Goal: Task Accomplishment & Management: Complete application form

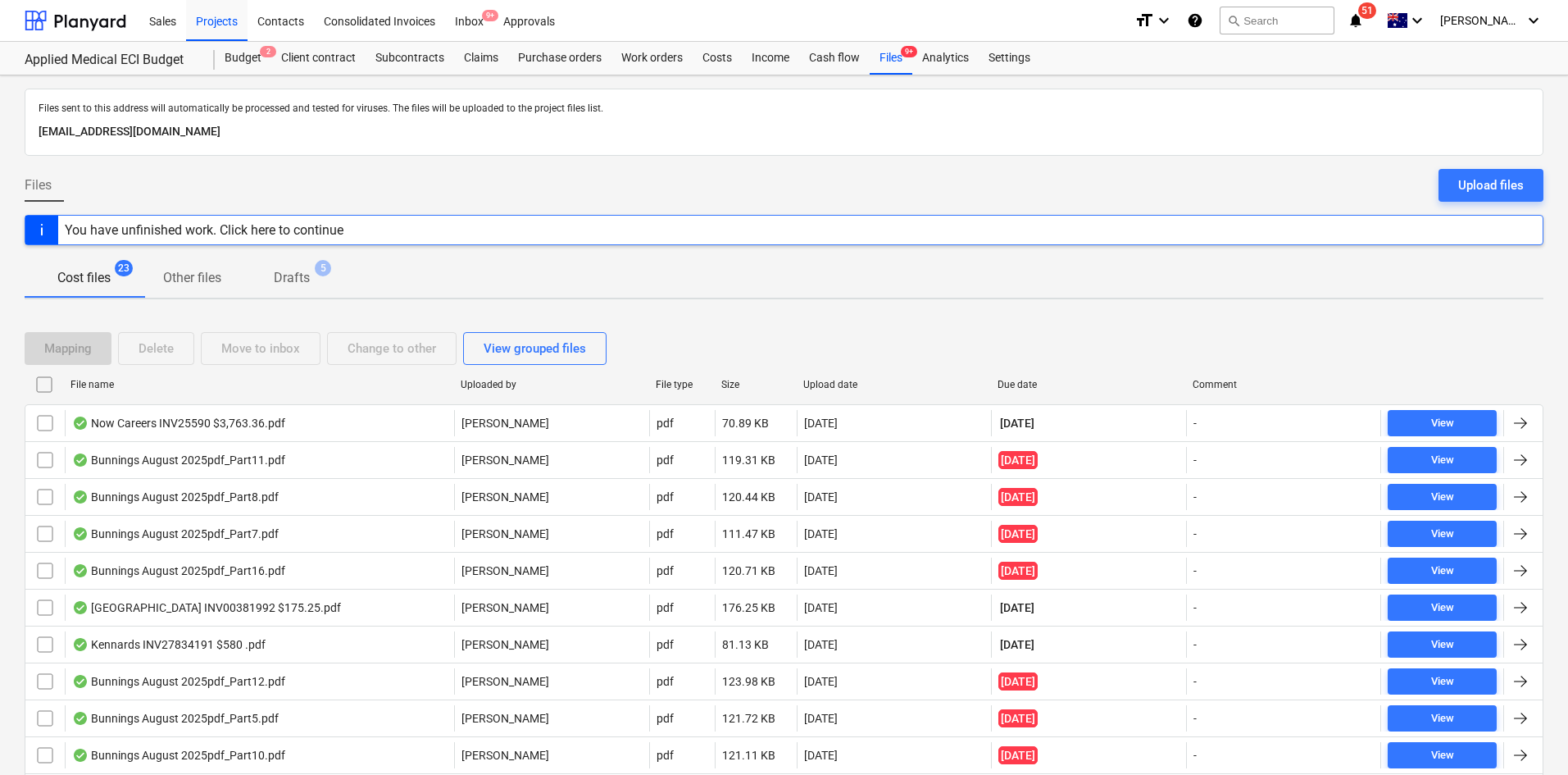
click at [725, 141] on p "[EMAIL_ADDRESS][DOMAIN_NAME]" at bounding box center [784, 132] width 1491 height 20
click at [222, 26] on div "Projects" at bounding box center [217, 20] width 61 height 41
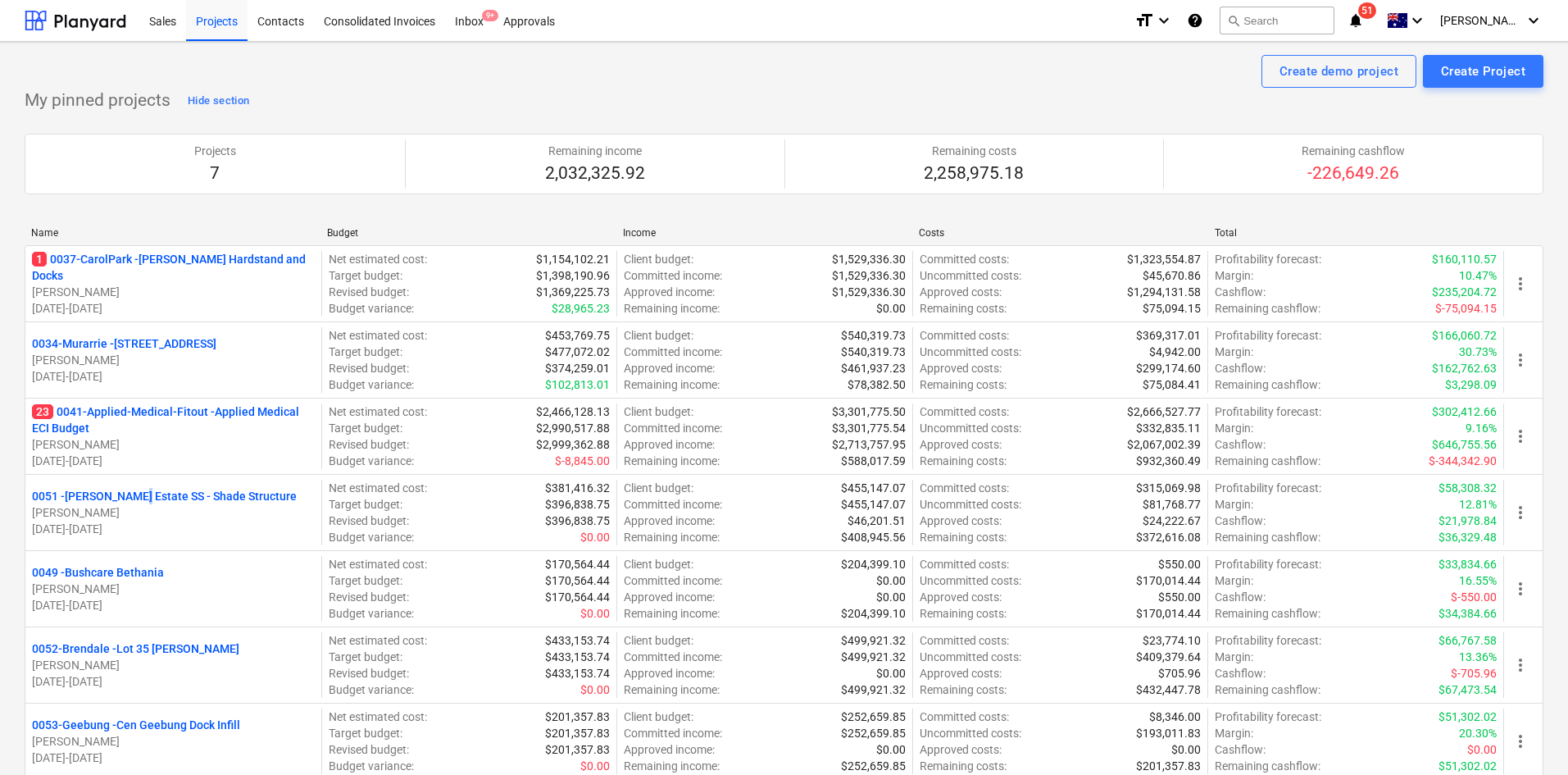
click at [131, 494] on p "0051 - [PERSON_NAME] Estate SS - Shade Structure" at bounding box center [164, 496] width 265 height 16
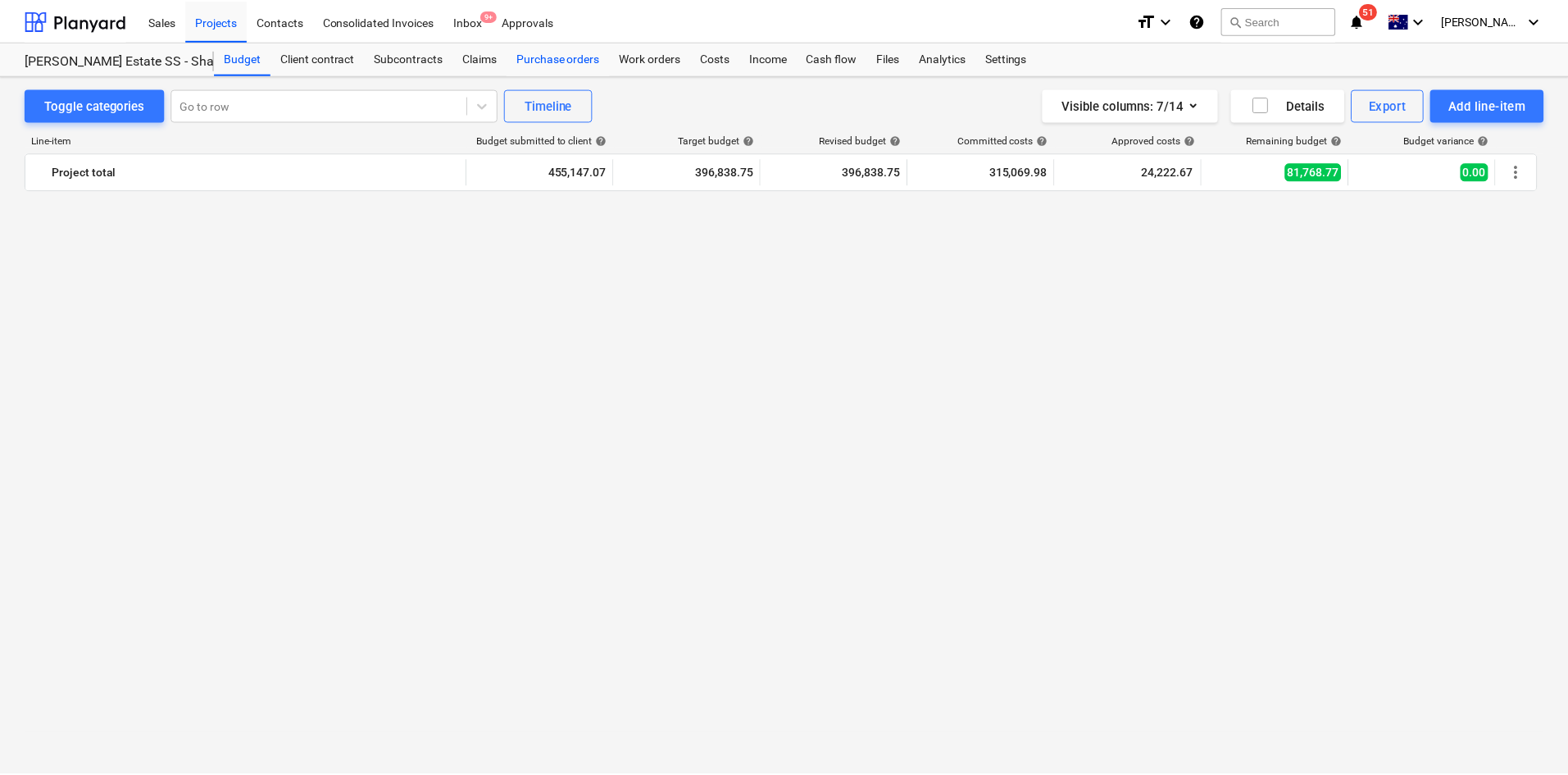
scroll to position [2267, 0]
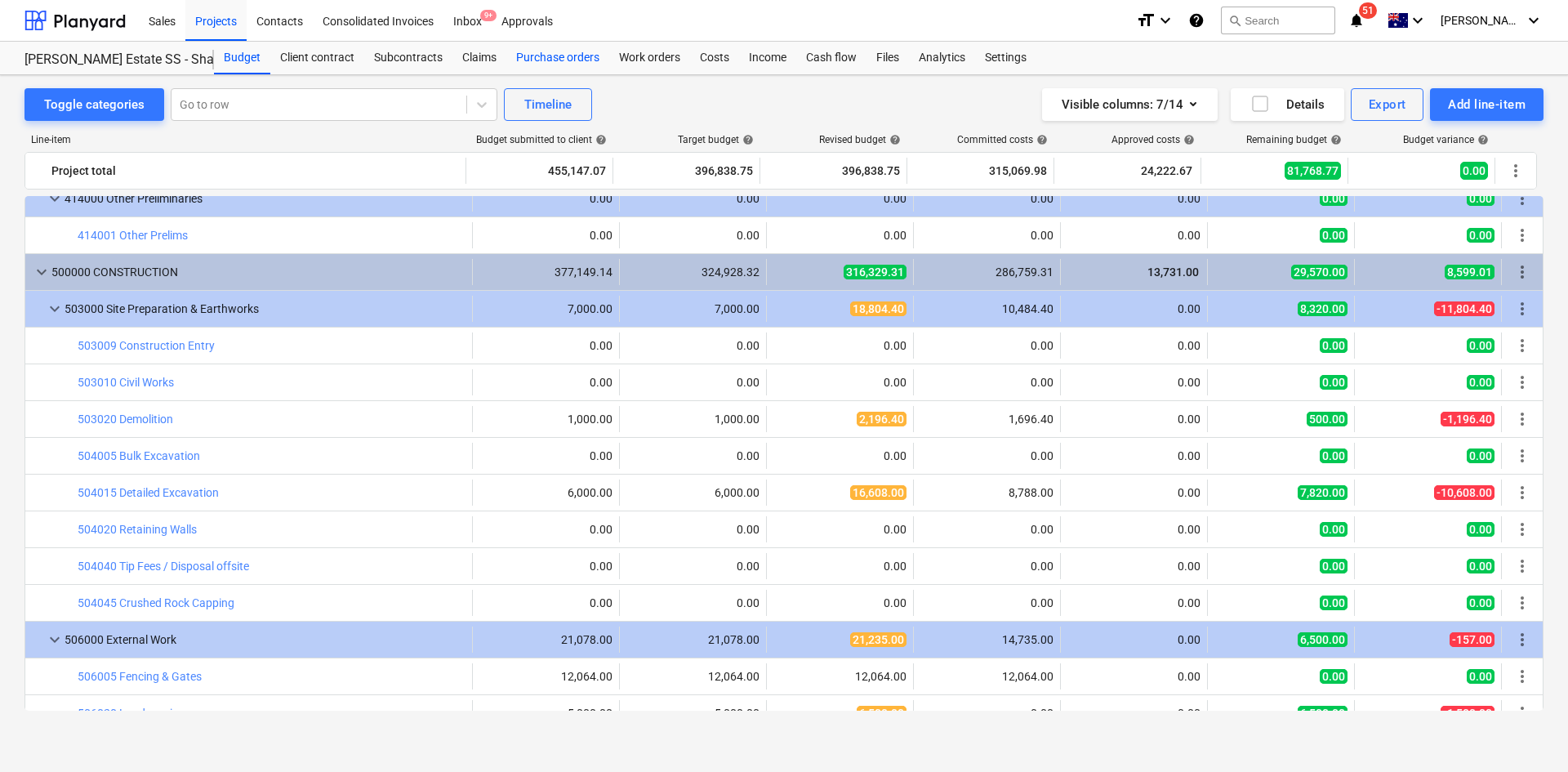
click at [575, 66] on div "Purchase orders" at bounding box center [557, 57] width 103 height 32
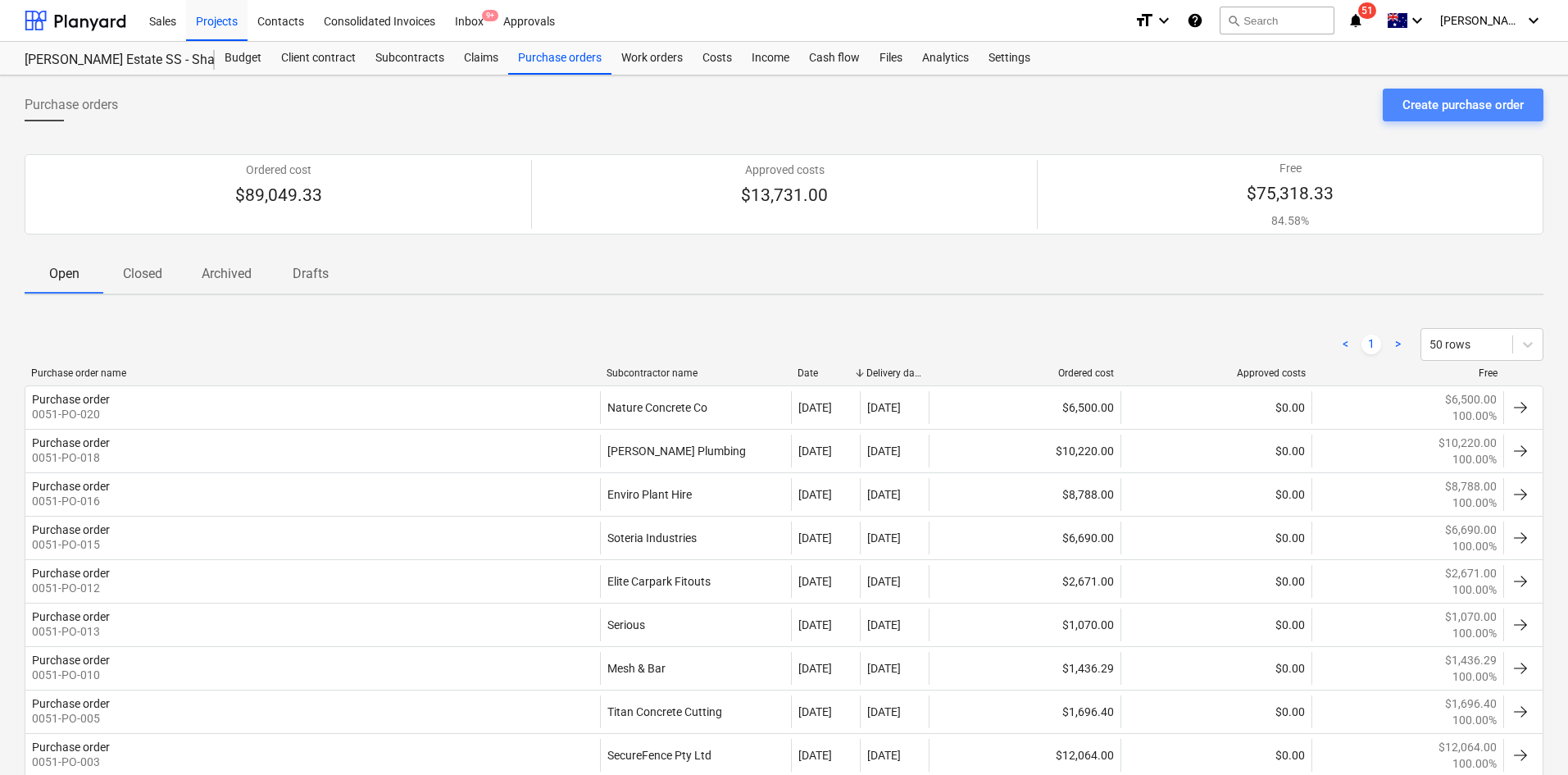
click at [1474, 108] on div "Create purchase order" at bounding box center [1463, 105] width 122 height 22
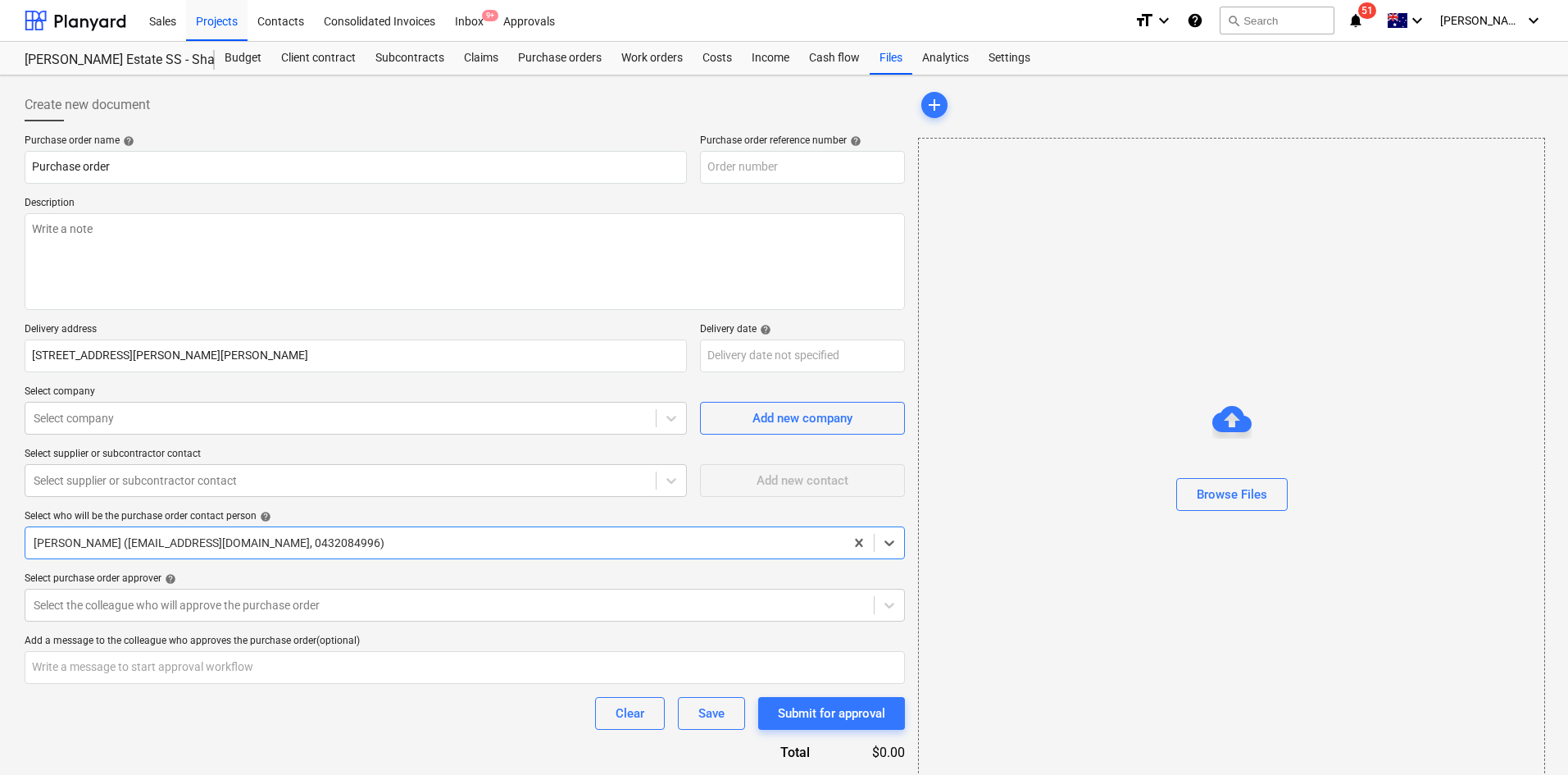
type textarea "x"
type input "0051-PO-021"
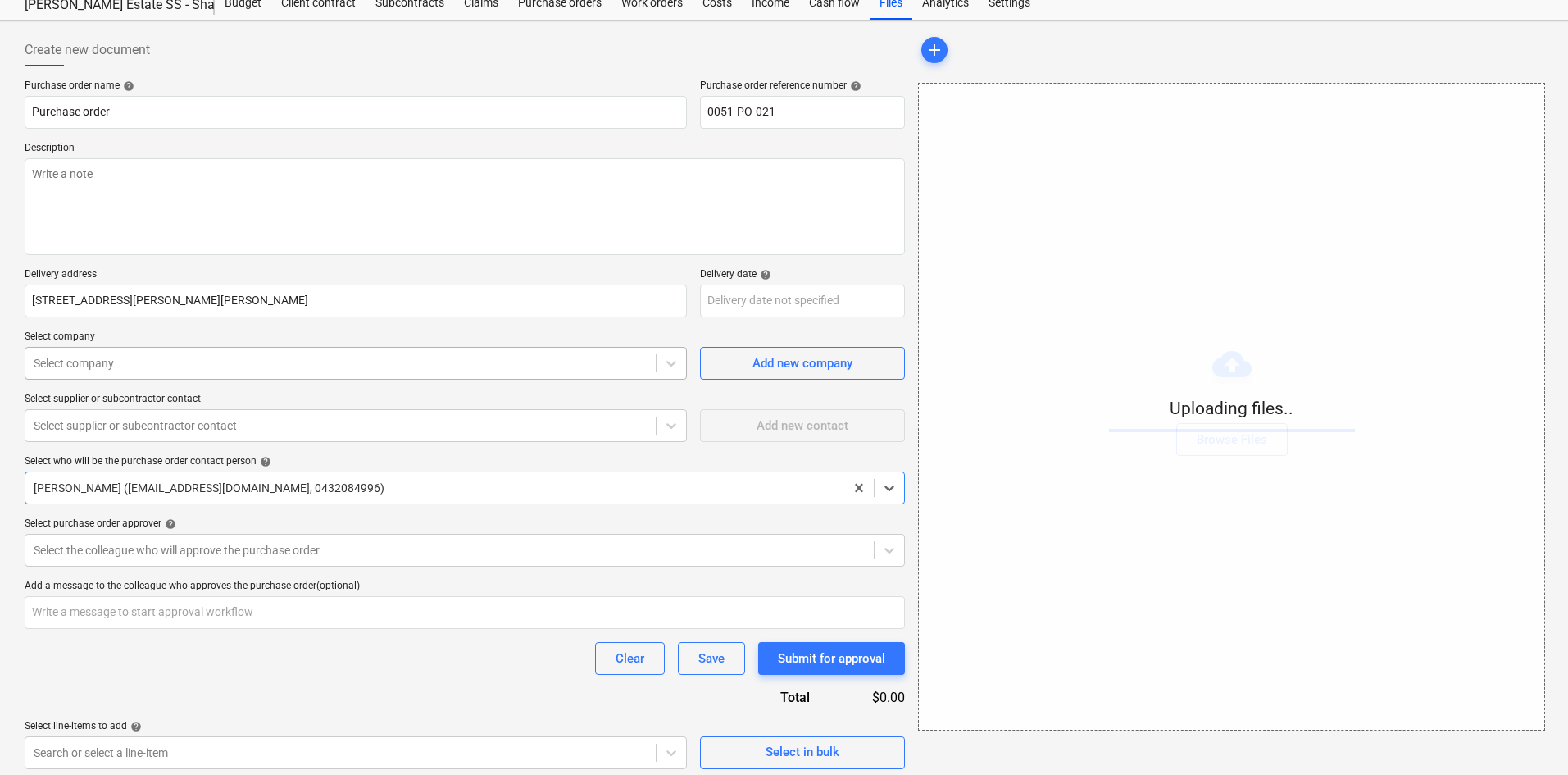
scroll to position [62, 0]
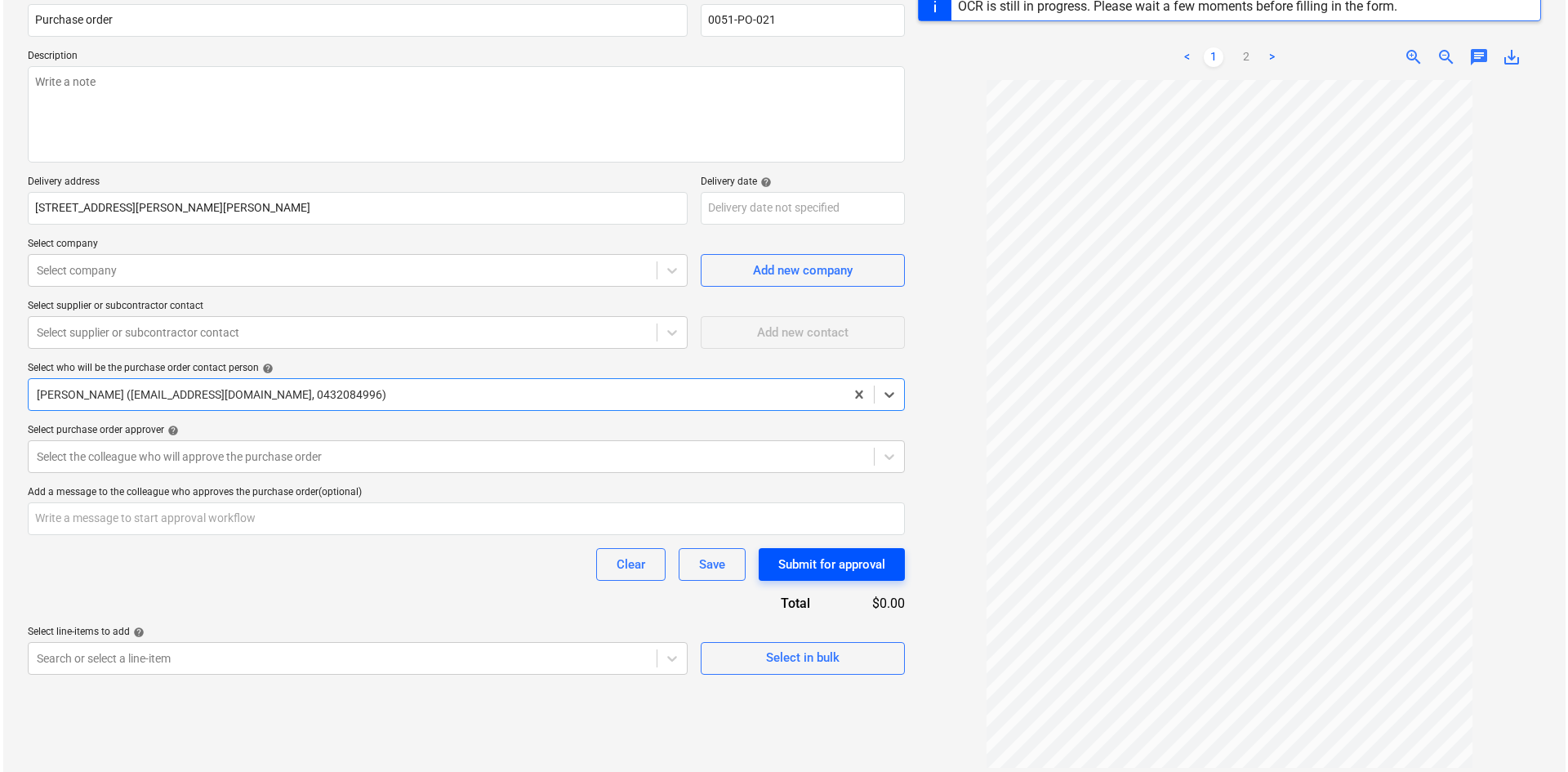
scroll to position [194, 0]
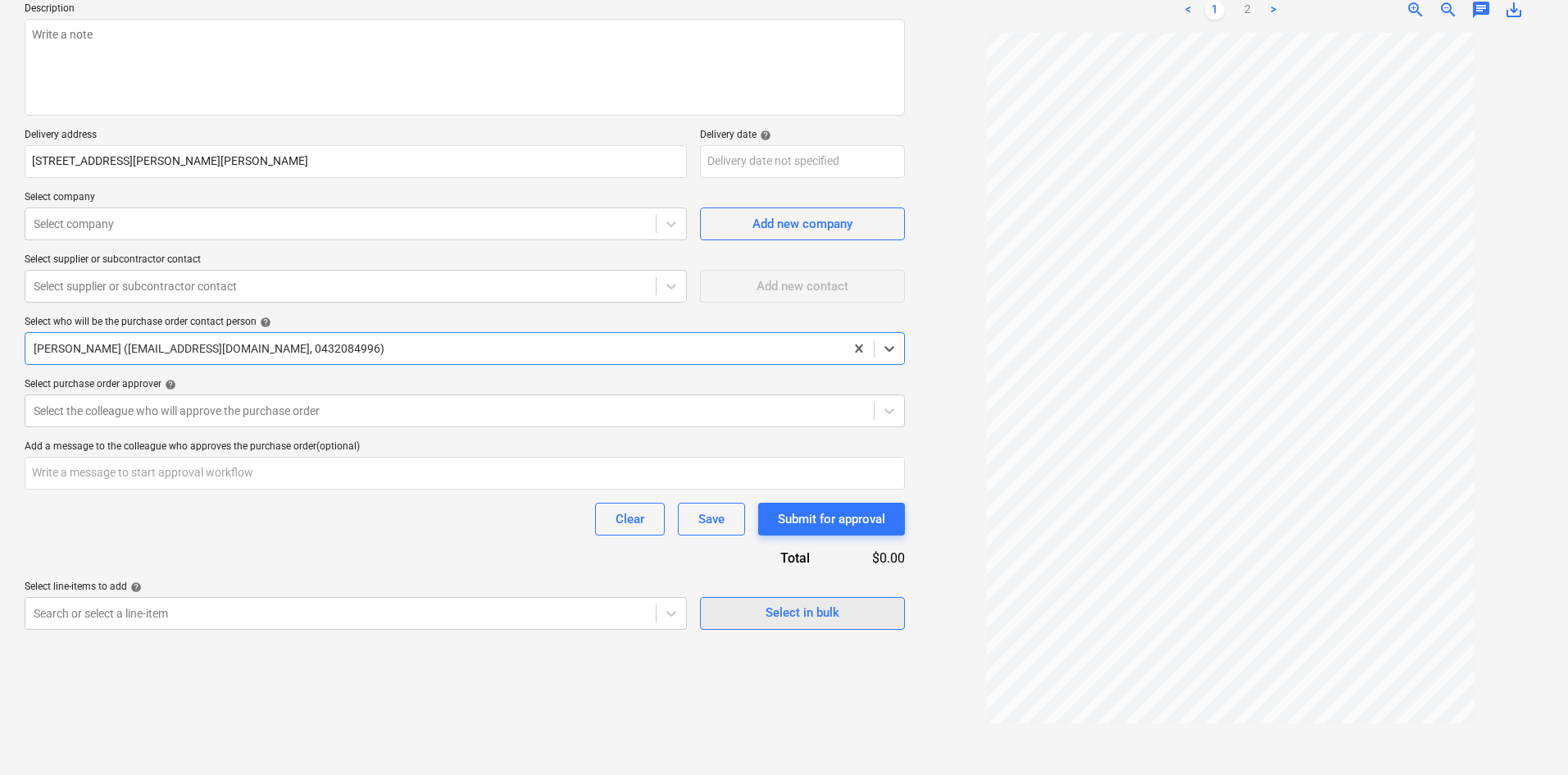
click at [790, 602] on div "Select in bulk" at bounding box center [802, 613] width 74 height 22
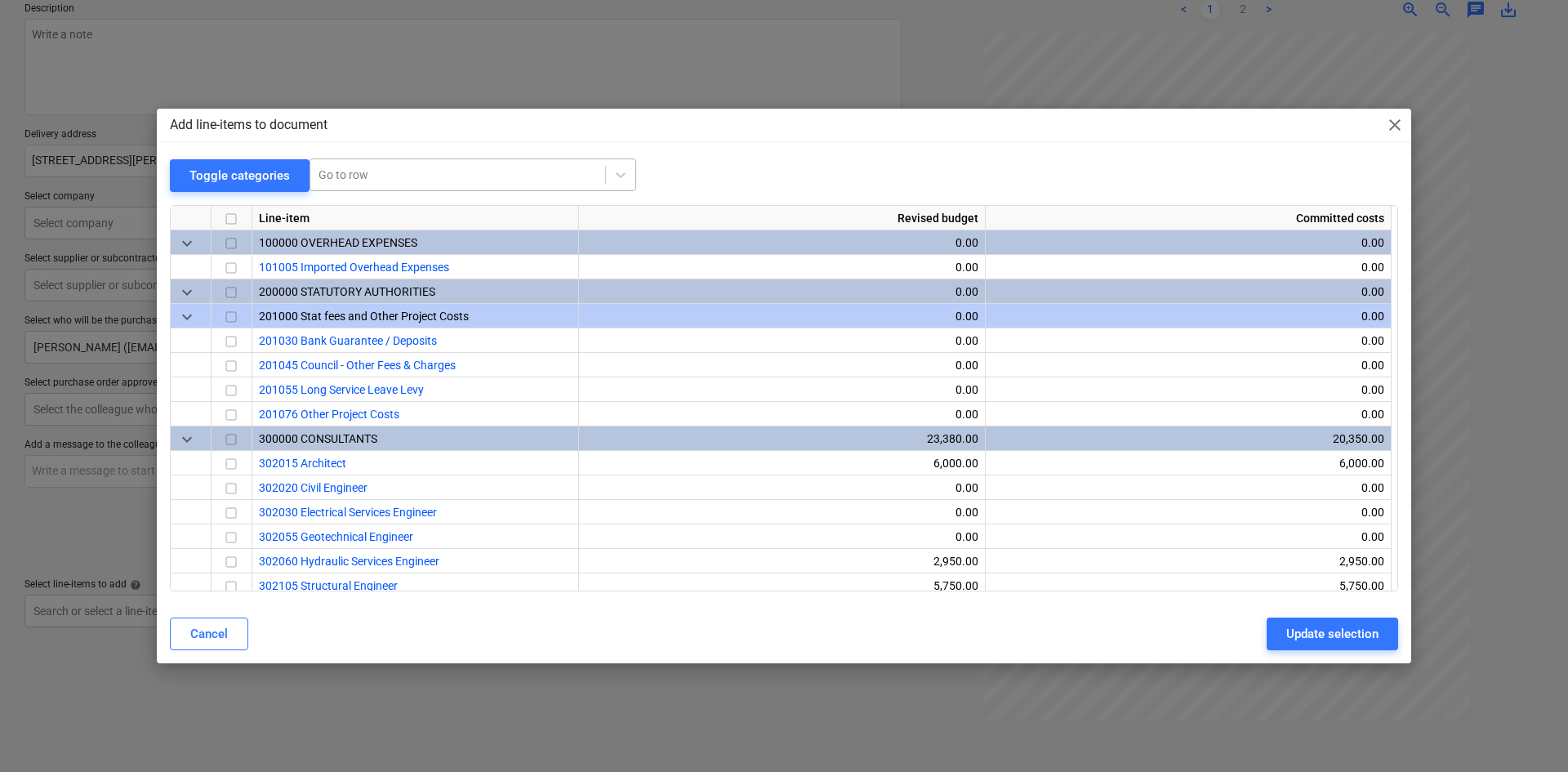
click at [369, 175] on div at bounding box center [458, 175] width 278 height 16
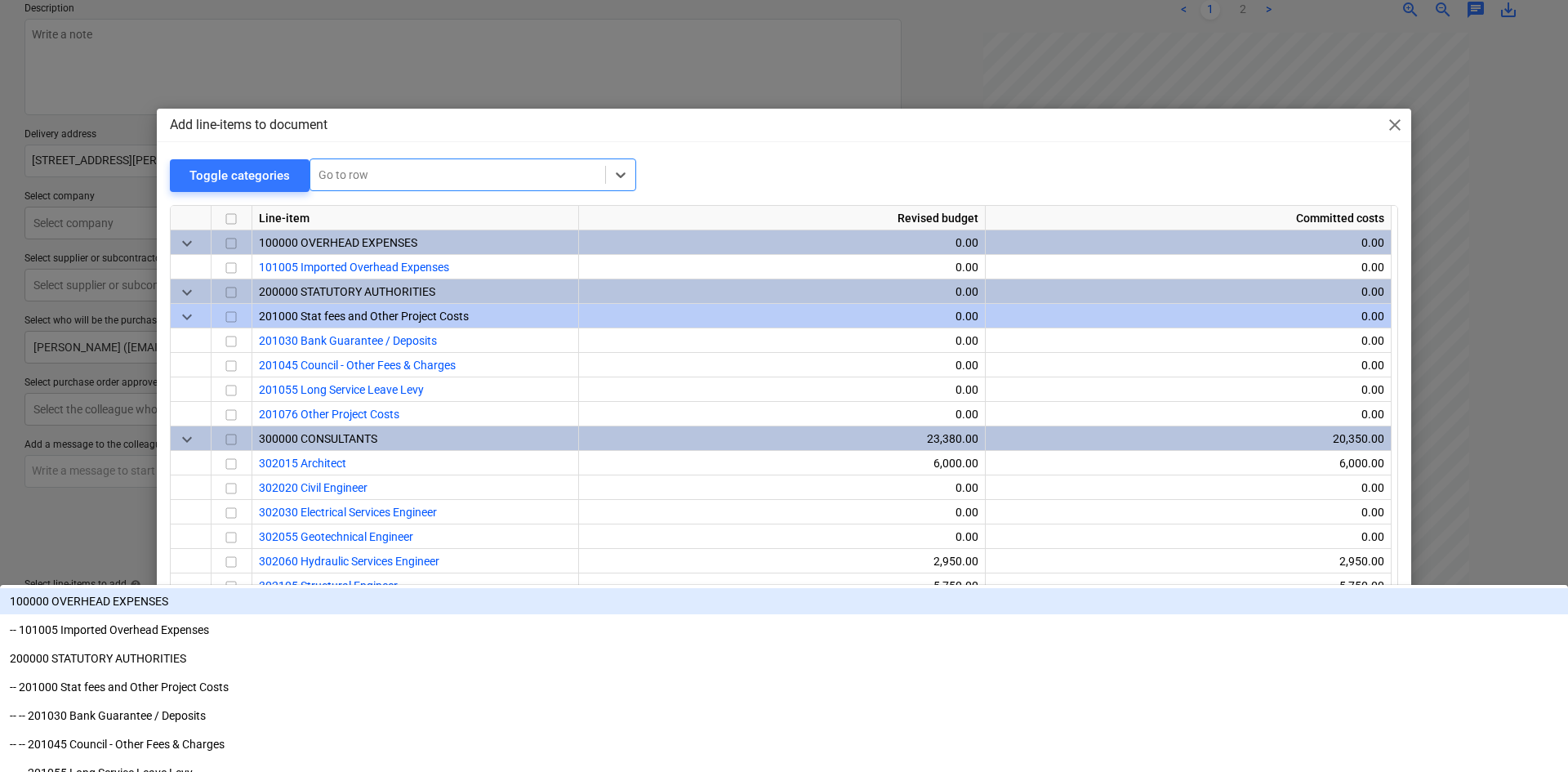
type textarea "x"
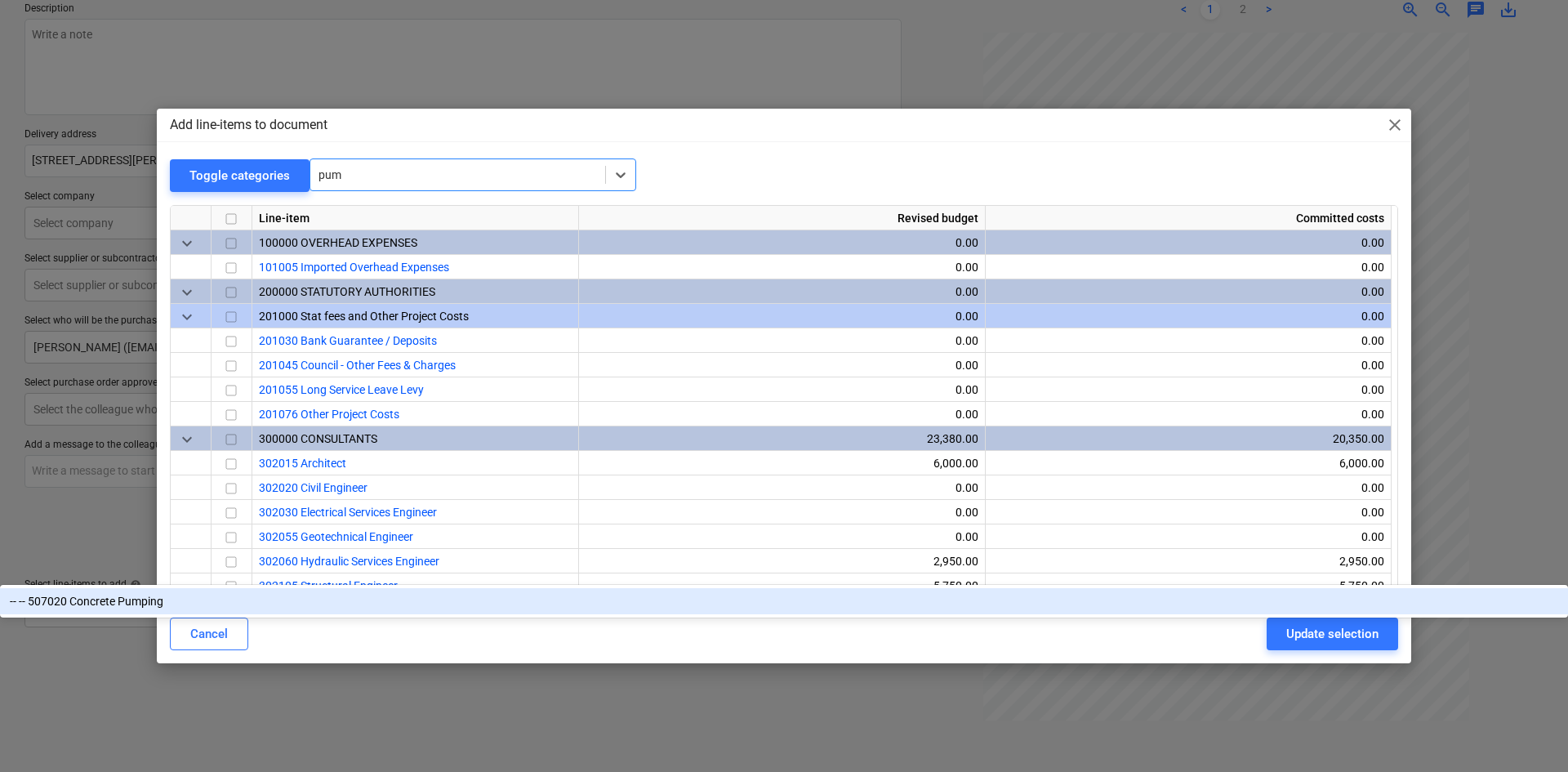
type input "pump"
type textarea "x"
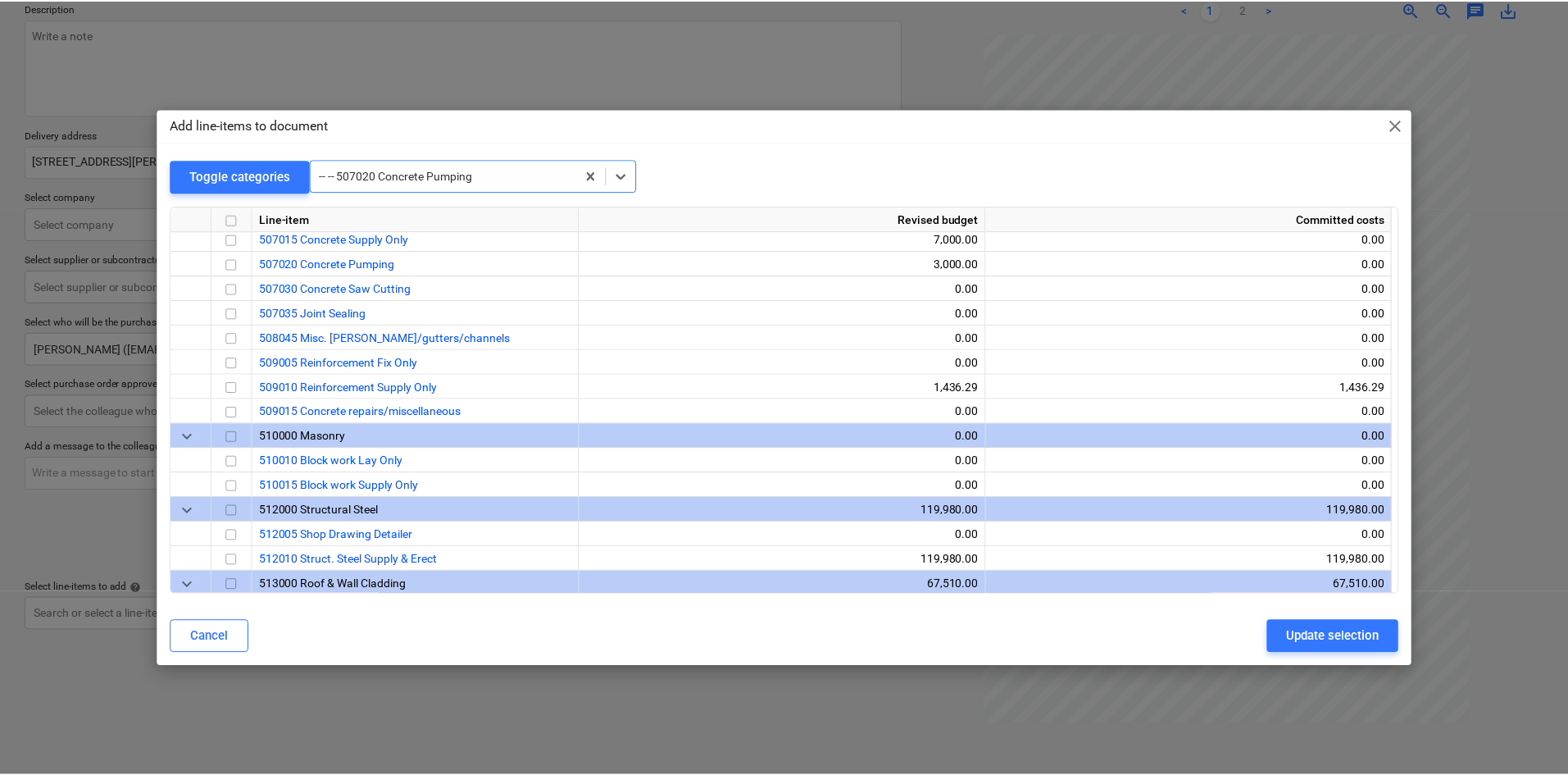
scroll to position [1968, 0]
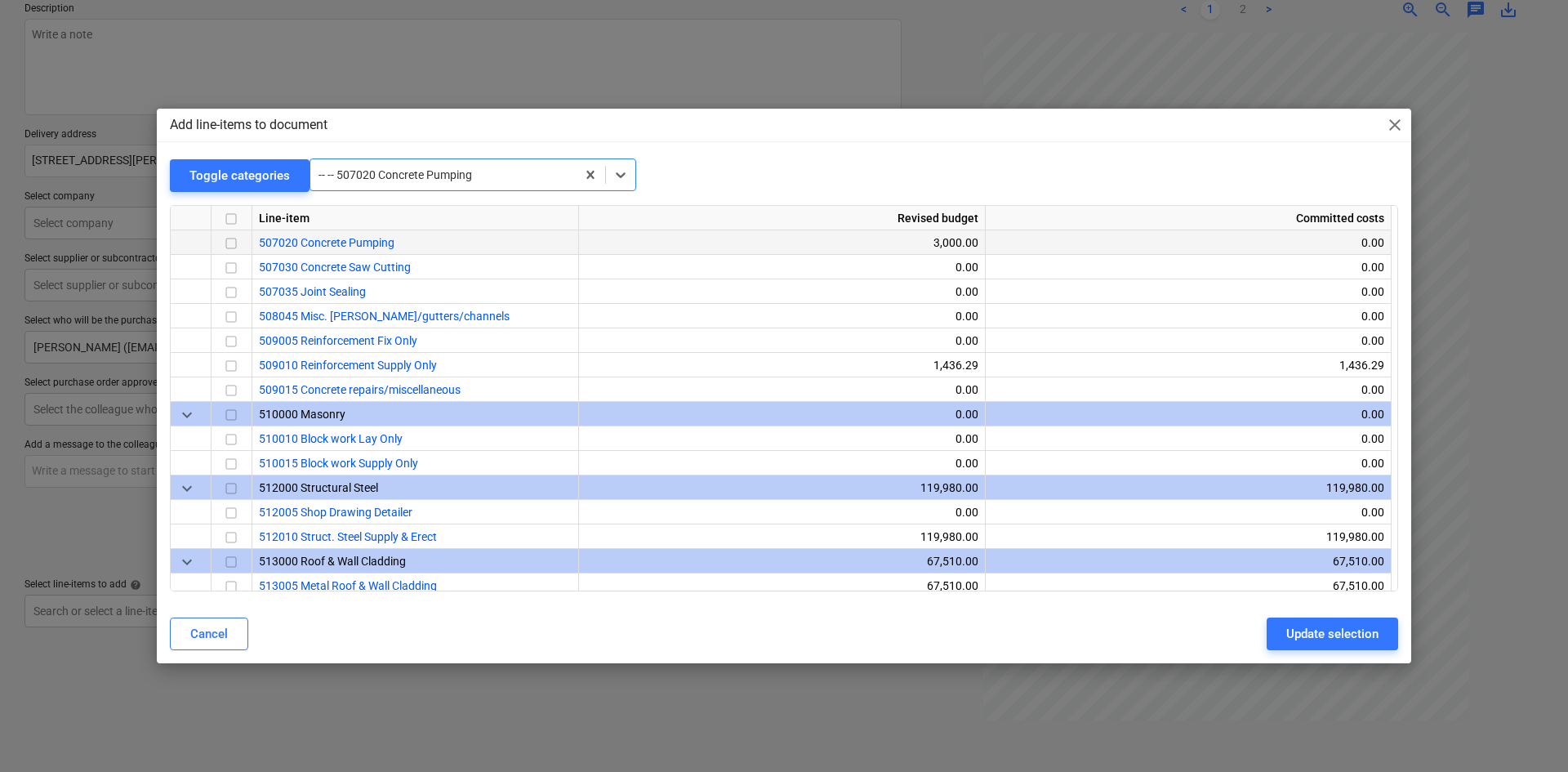
click at [237, 245] on input "checkbox" at bounding box center [232, 243] width 20 height 20
click at [1375, 630] on div "Update selection" at bounding box center [1332, 634] width 92 height 22
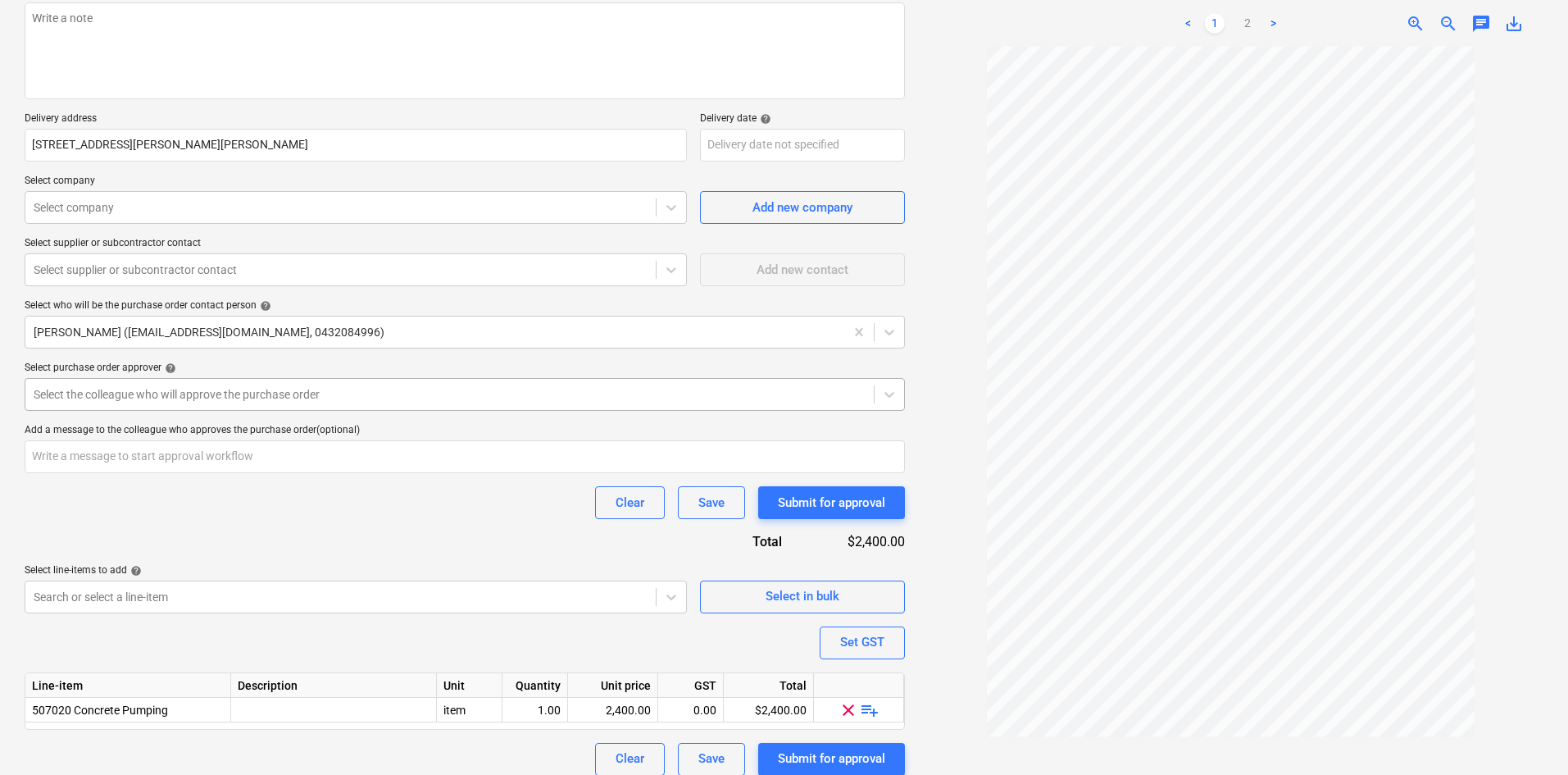
scroll to position [224, 0]
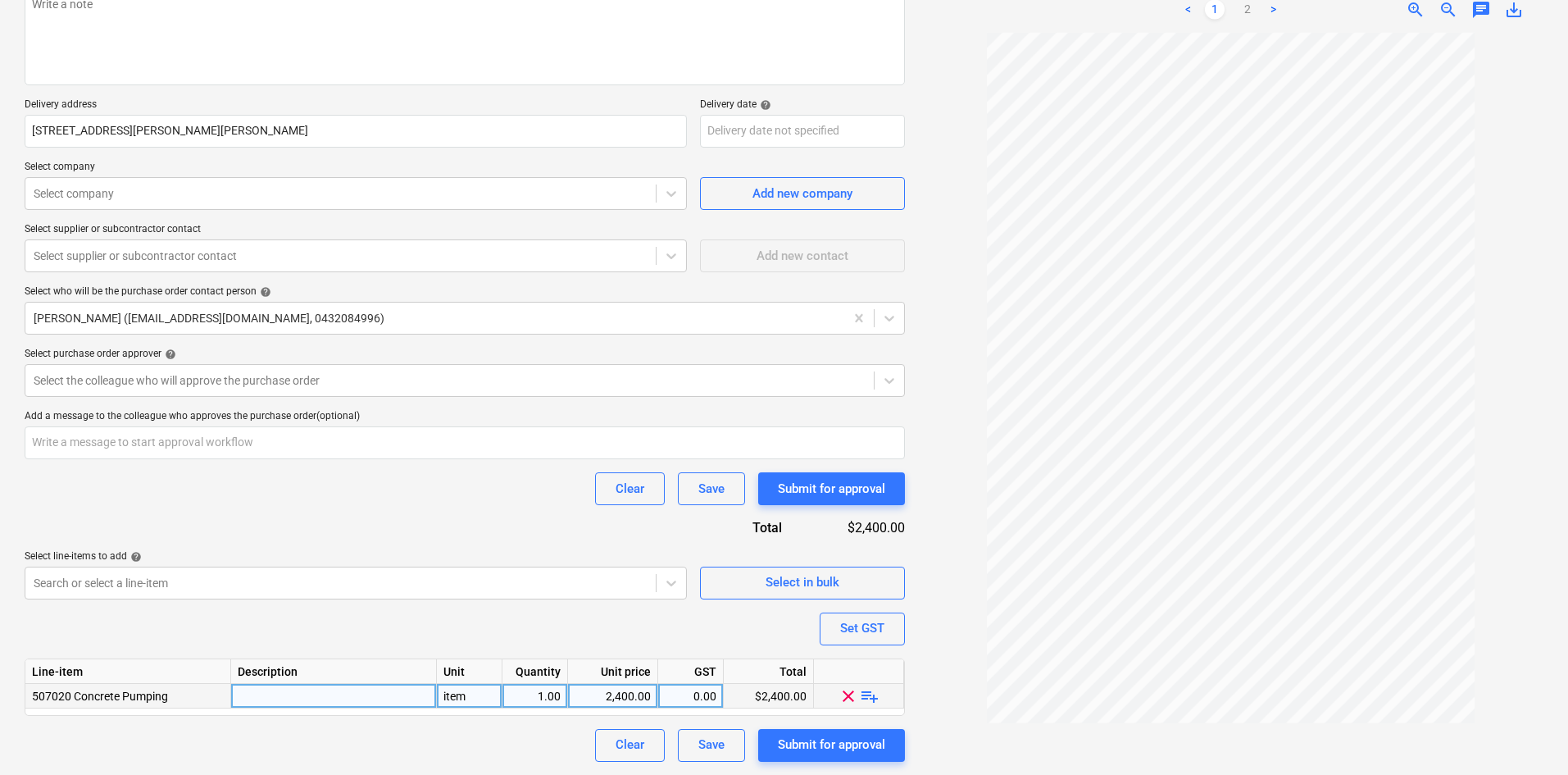
click at [871, 697] on span "playlist_add" at bounding box center [870, 696] width 20 height 20
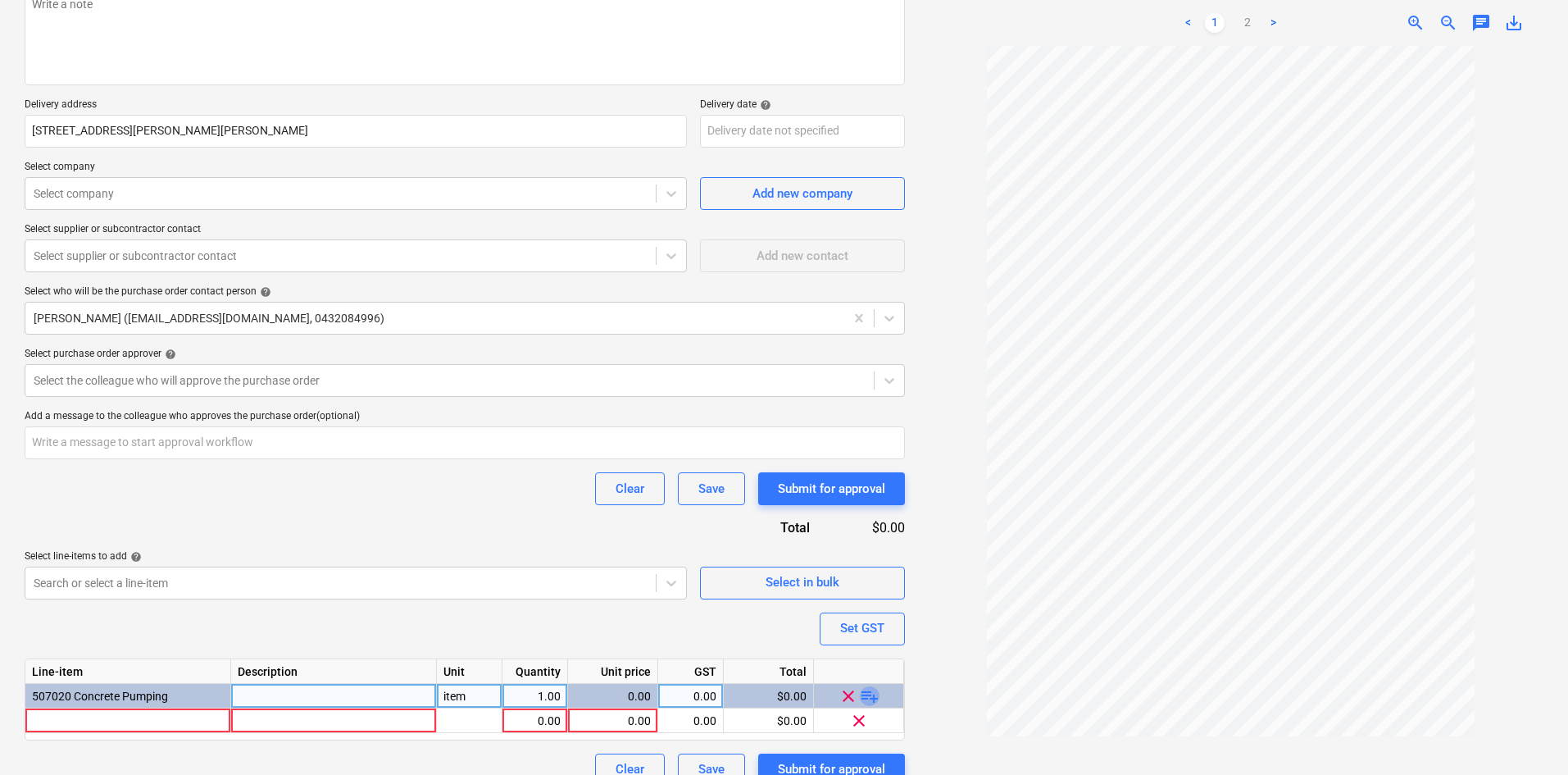
click at [874, 696] on span "playlist_add" at bounding box center [870, 696] width 20 height 20
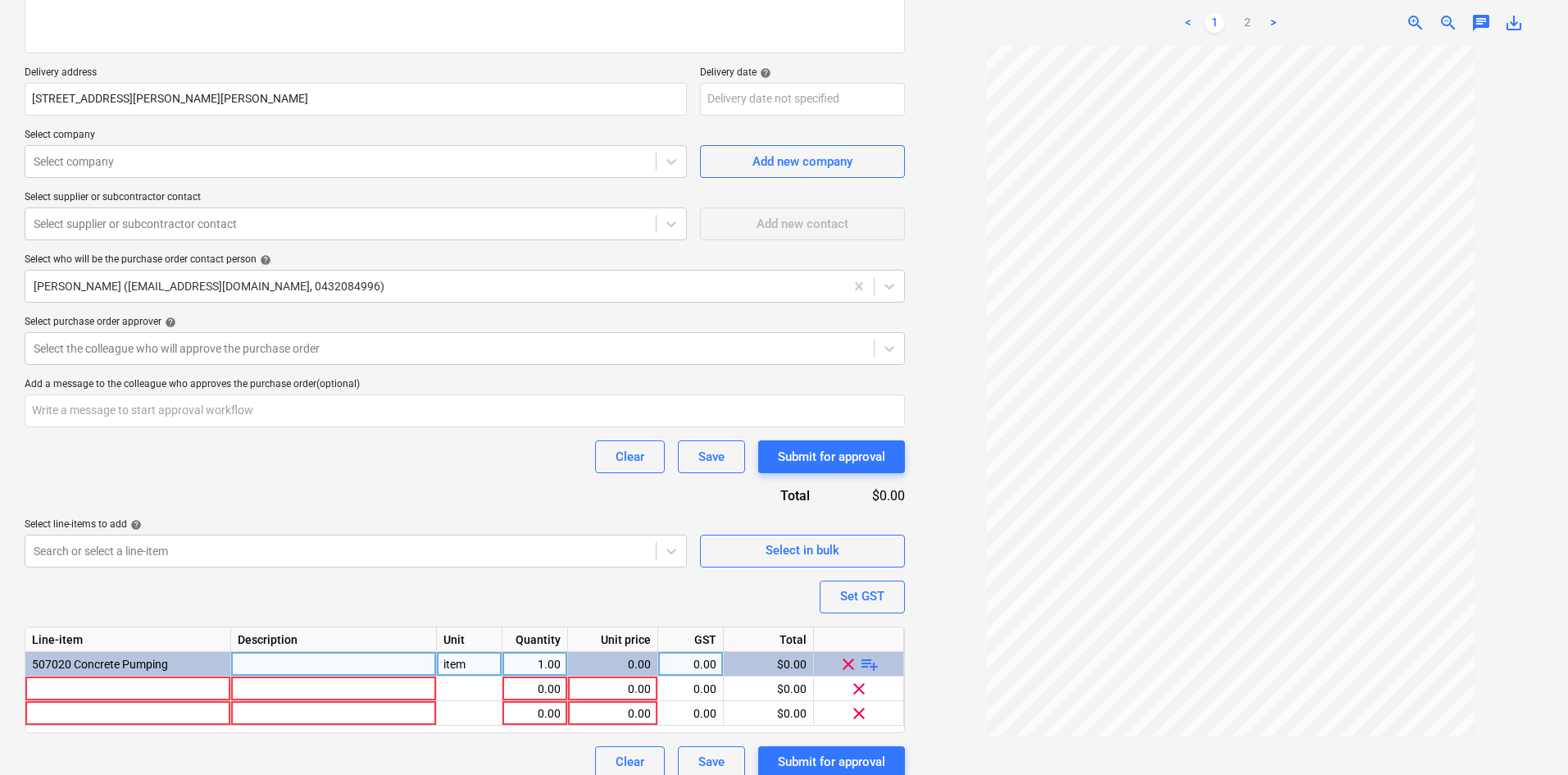
scroll to position [274, 0]
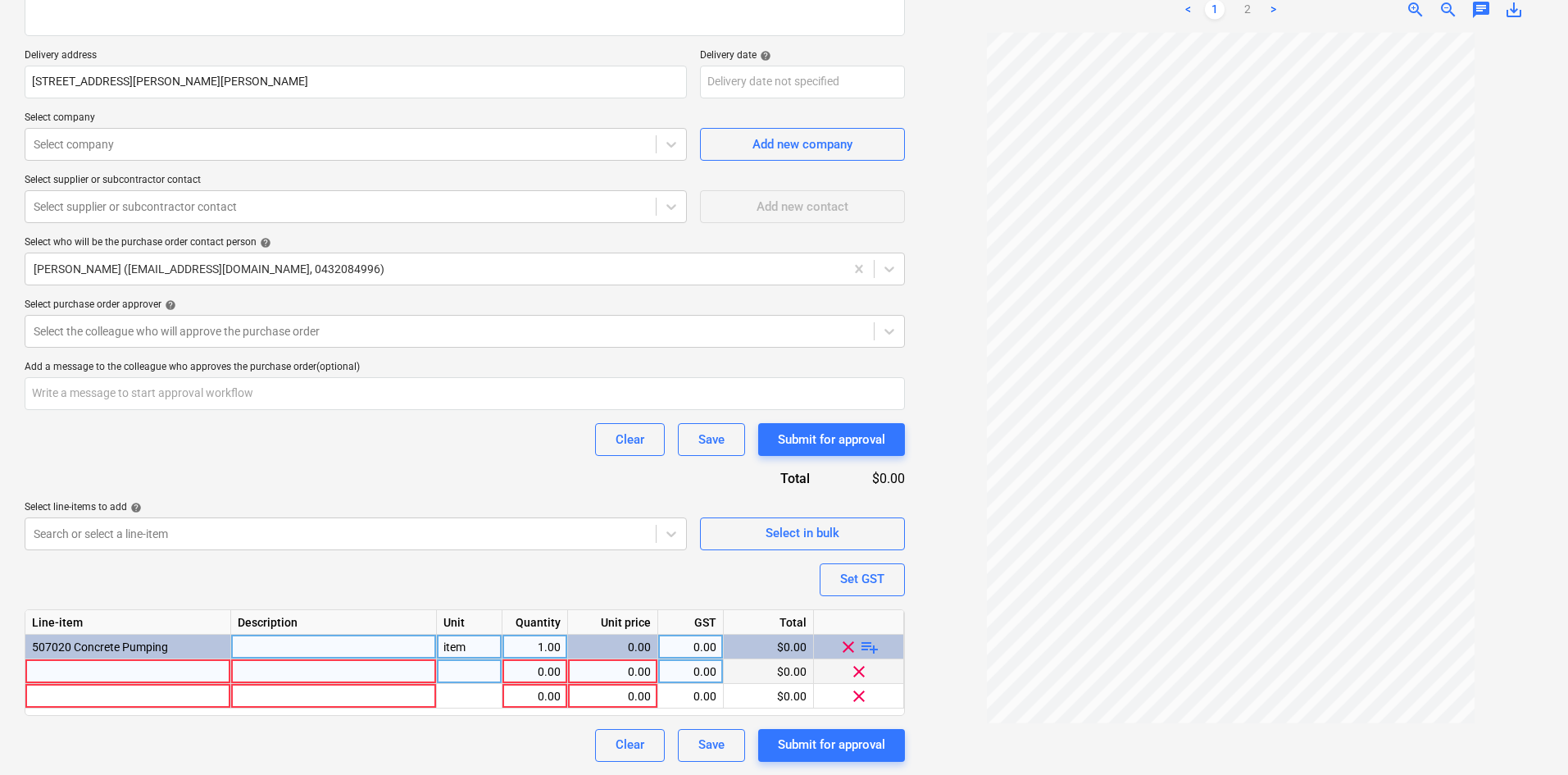
click at [121, 669] on div at bounding box center [128, 671] width 205 height 24
type textarea "x"
type input "24m boom pump + hoze"
type textarea "x"
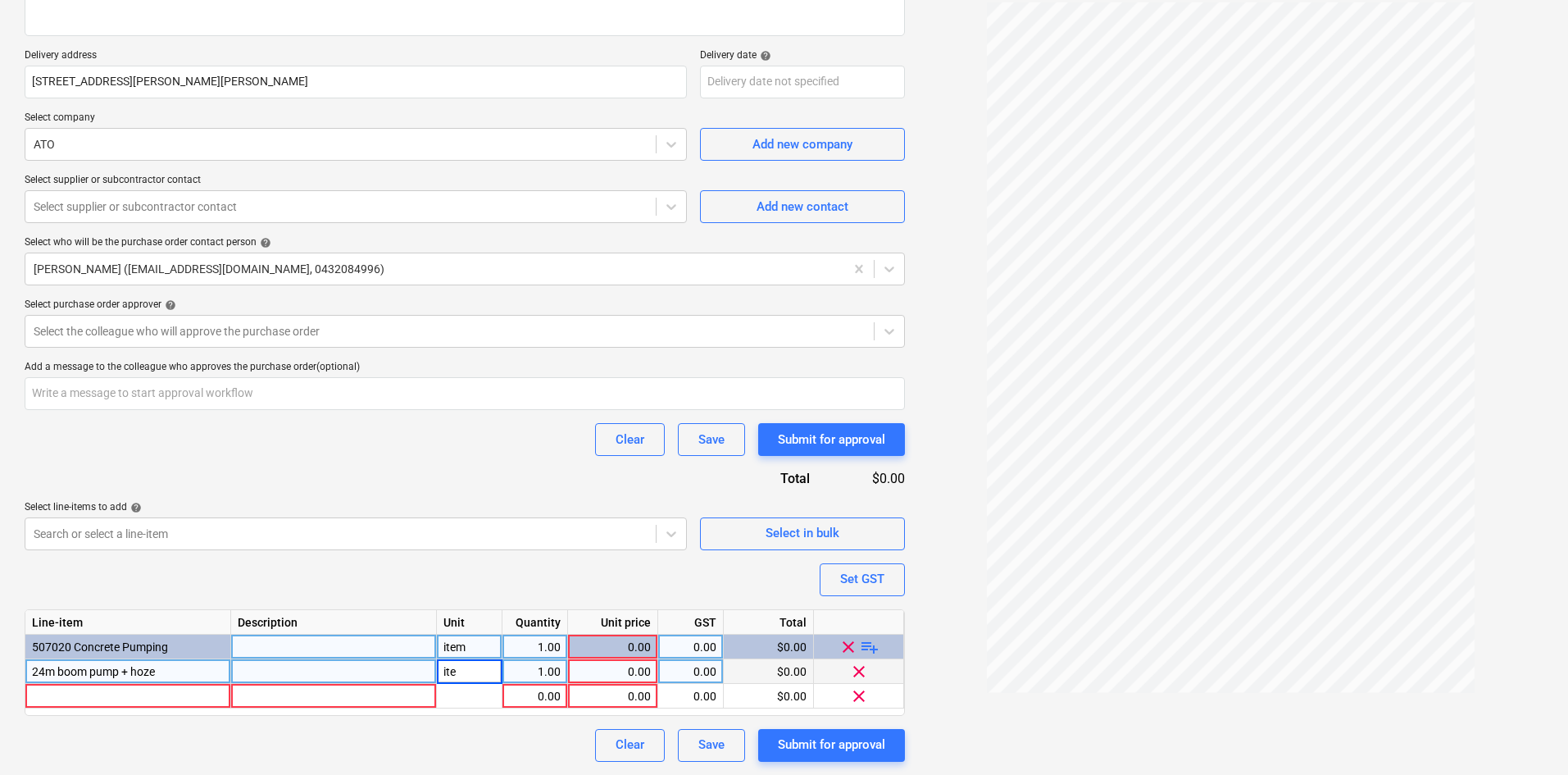
type input "item"
click at [275, 677] on div at bounding box center [334, 671] width 205 height 24
drag, startPoint x: 160, startPoint y: 671, endPoint x: 119, endPoint y: 668, distance: 41.1
click at [119, 668] on div "24m boom pump + hoze" at bounding box center [128, 671] width 205 height 24
click at [158, 670] on input "24m boom pump + hoze" at bounding box center [127, 671] width 204 height 23
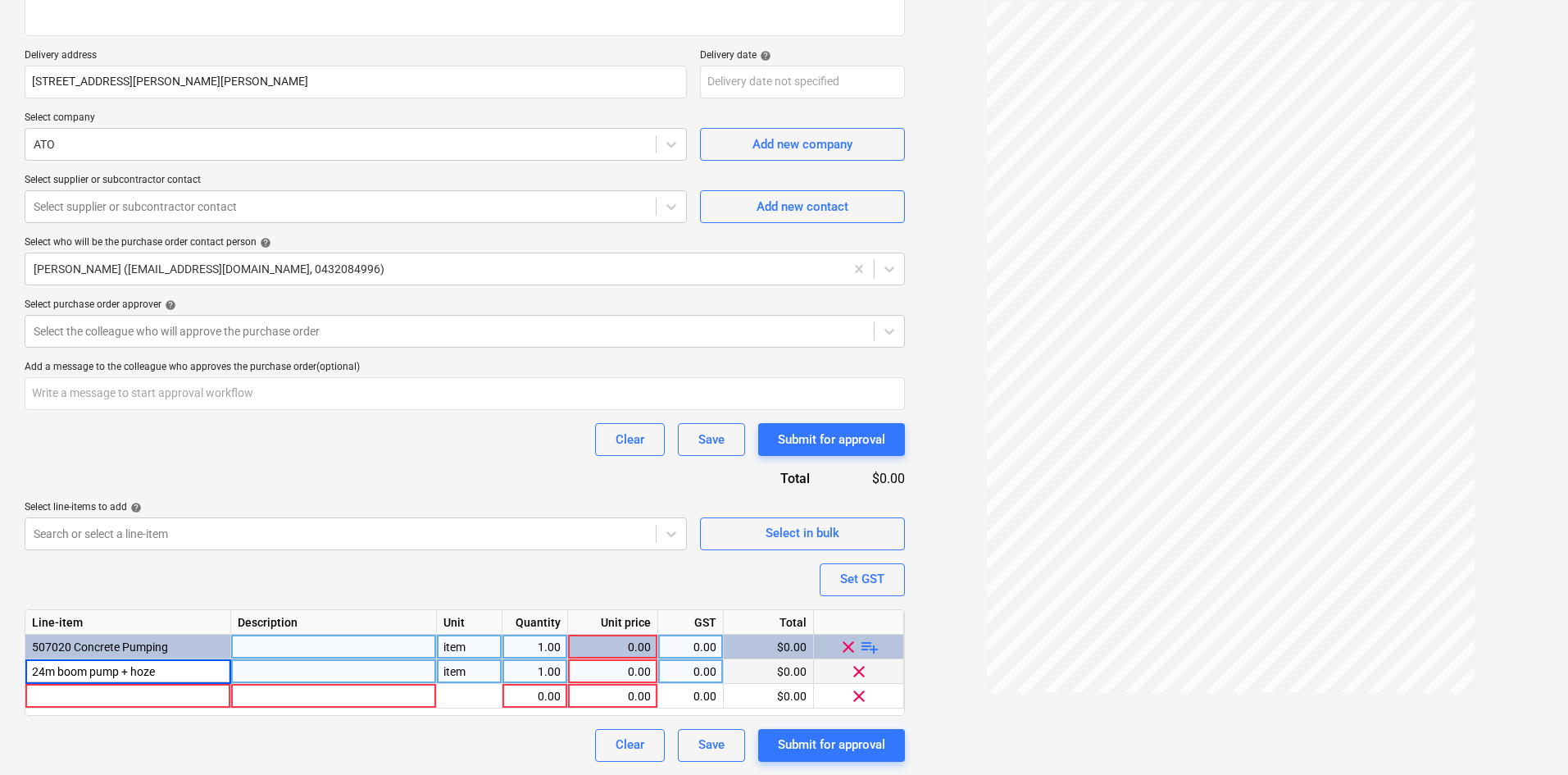
click at [161, 670] on input "24m boom pump + hoze" at bounding box center [127, 671] width 204 height 23
click at [165, 670] on input "24m boom pump + hoze" at bounding box center [127, 671] width 204 height 23
click at [140, 670] on input "24m boom pump + hoze" at bounding box center [127, 671] width 204 height 23
click at [164, 667] on input "24m boom pump + hoze" at bounding box center [127, 671] width 204 height 23
click at [191, 667] on input "24m boom pump + hoze" at bounding box center [127, 671] width 204 height 23
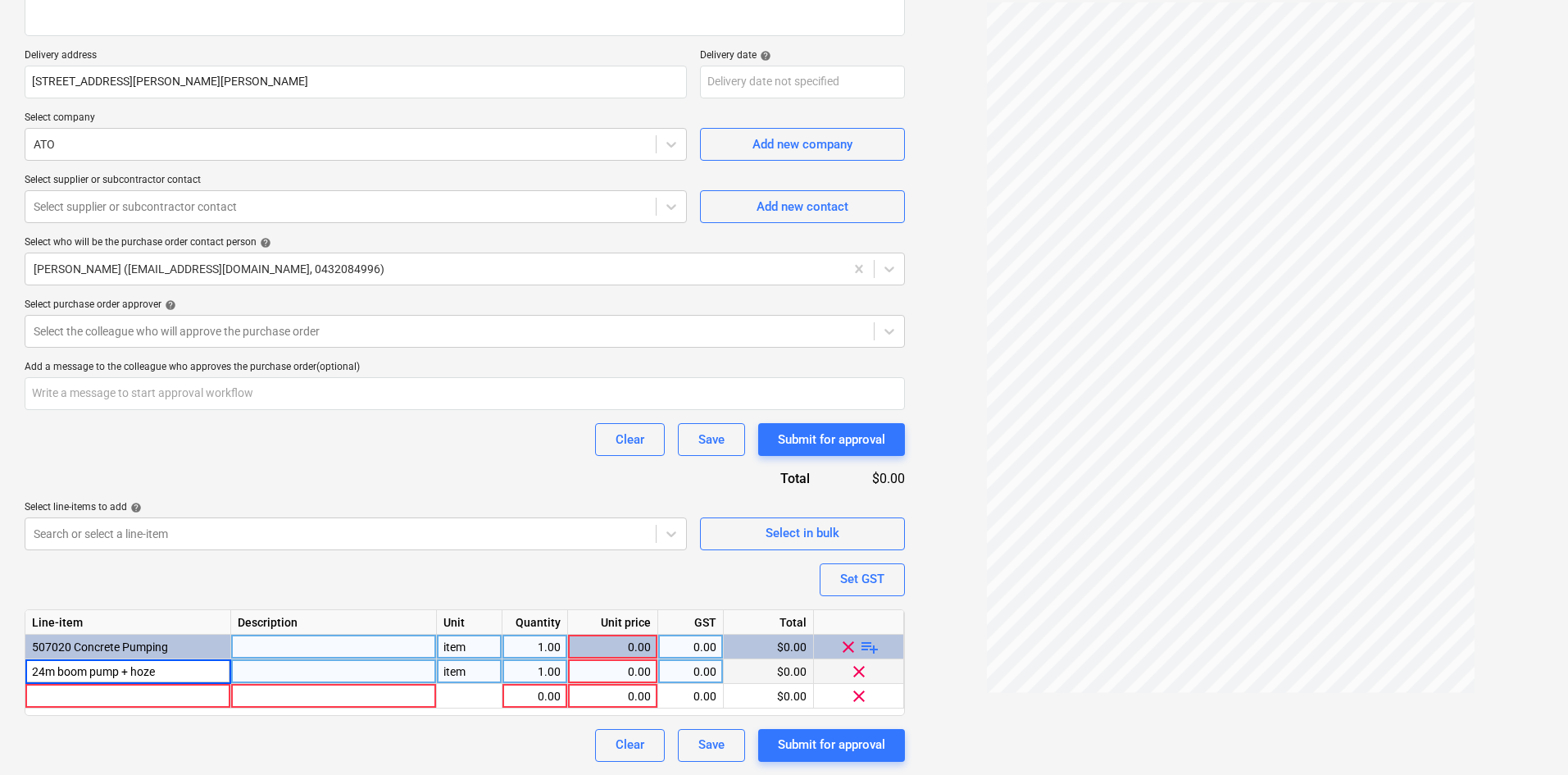
click at [190, 669] on input "24m boom pump + hoze" at bounding box center [127, 671] width 204 height 23
click at [175, 678] on div "24m boom pump + hoze" at bounding box center [128, 671] width 205 height 24
click at [171, 671] on input "24m boom pump + hoze" at bounding box center [127, 671] width 204 height 23
type textarea "x"
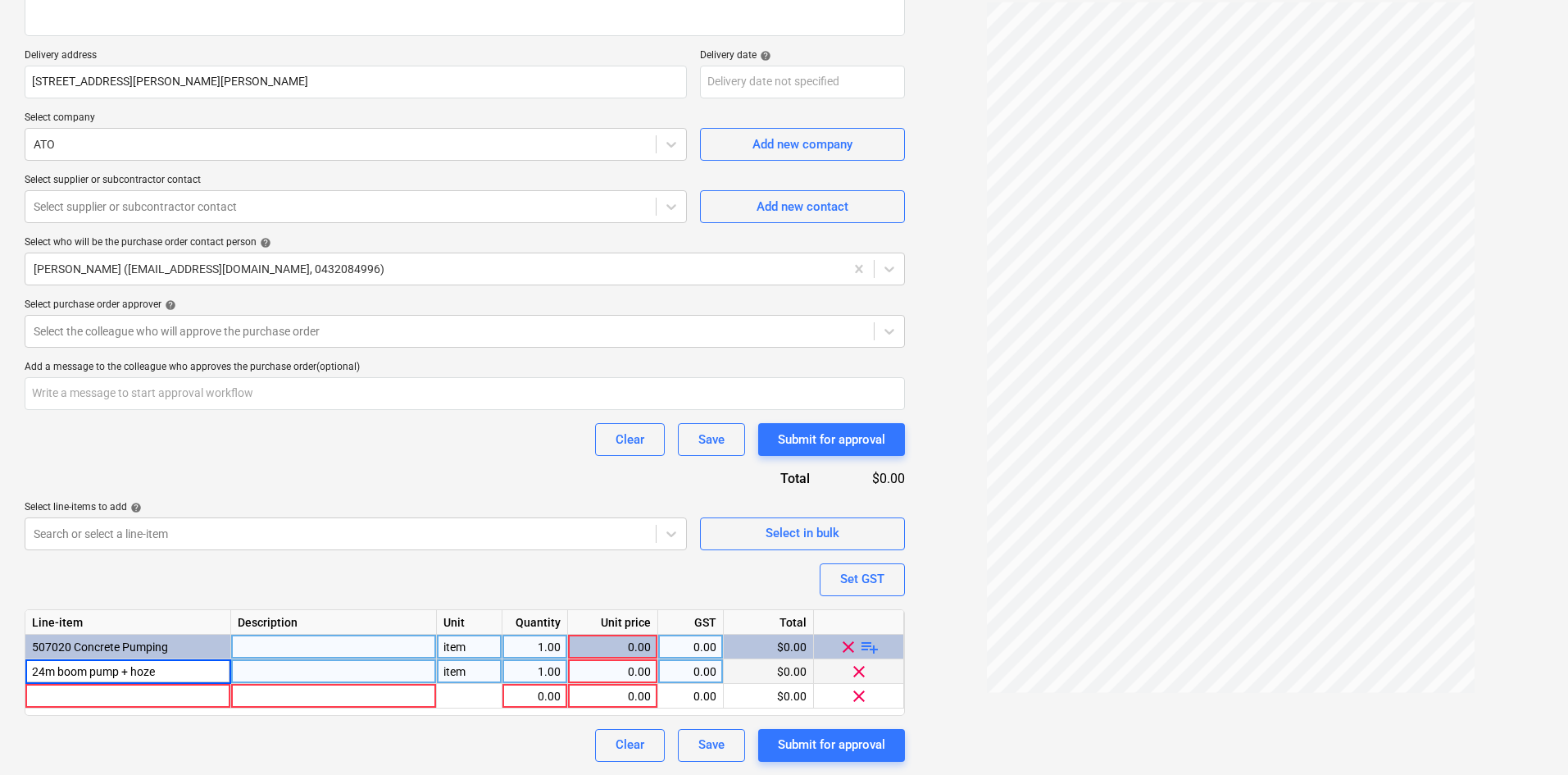
drag, startPoint x: 161, startPoint y: 670, endPoint x: 125, endPoint y: 670, distance: 36.0
click at [125, 670] on input "24m boom pump + hoze" at bounding box center [127, 671] width 204 height 23
type input "24m boom pump"
type textarea "x"
click at [292, 669] on div at bounding box center [334, 671] width 205 height 24
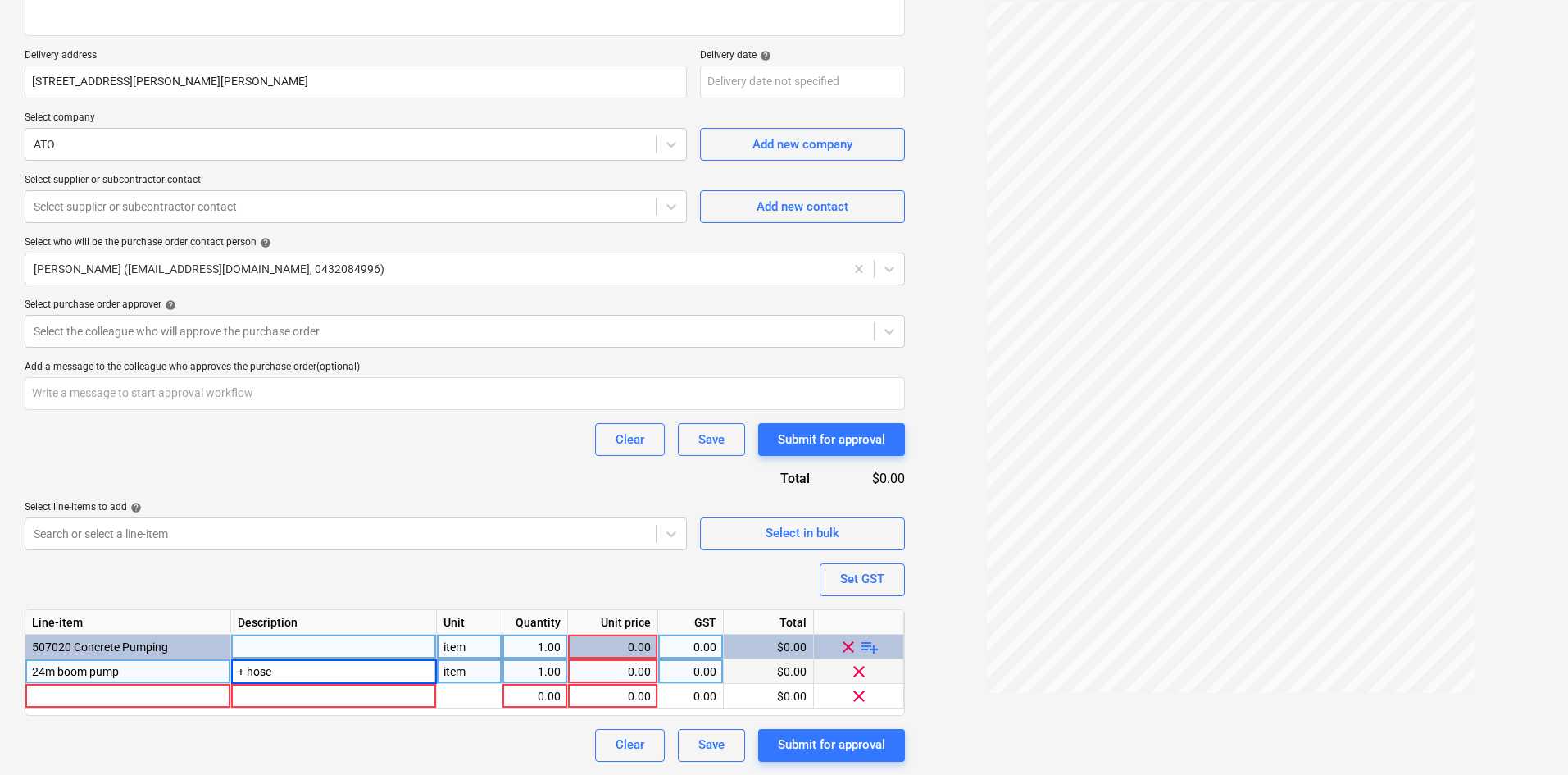
click at [249, 669] on input "+ hose" at bounding box center [333, 671] width 204 height 23
type input "with hose"
type textarea "x"
click at [850, 569] on div "Set GST" at bounding box center [862, 579] width 44 height 22
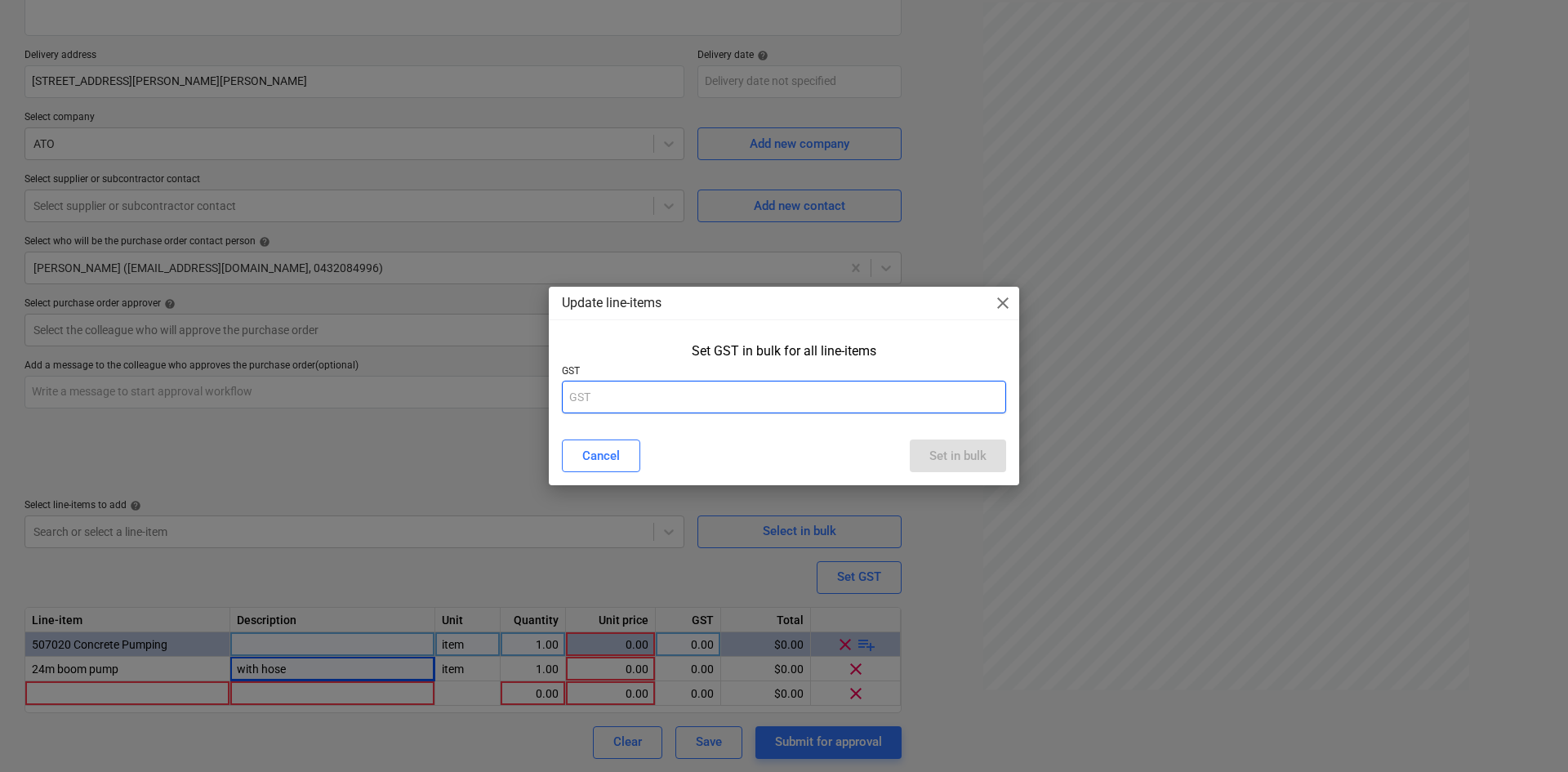
click at [747, 387] on input "text" at bounding box center [784, 397] width 444 height 32
type input "10"
click at [950, 452] on div "Set in bulk" at bounding box center [958, 456] width 57 height 22
type textarea "x"
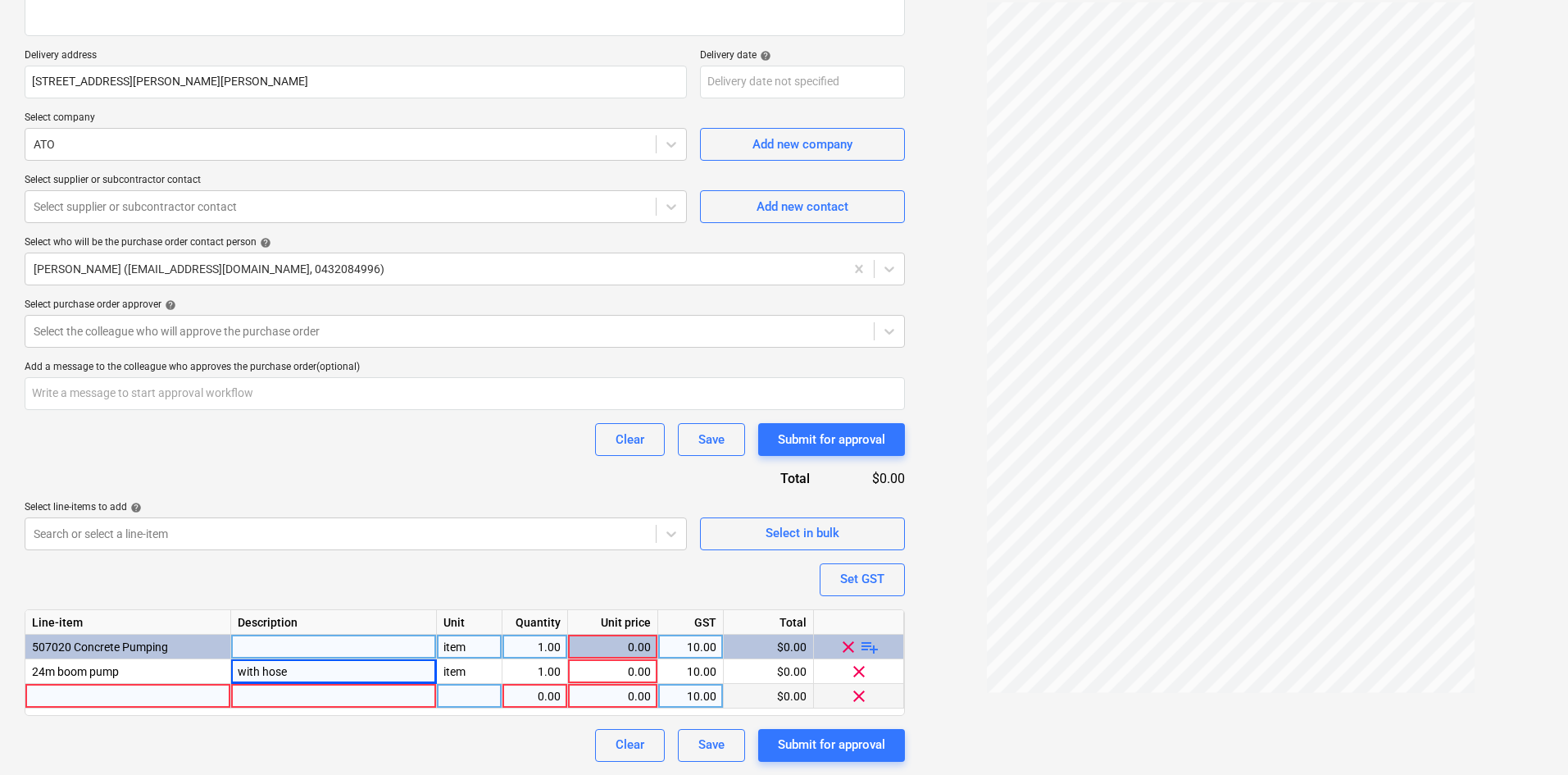
click at [111, 695] on div at bounding box center [128, 696] width 205 height 24
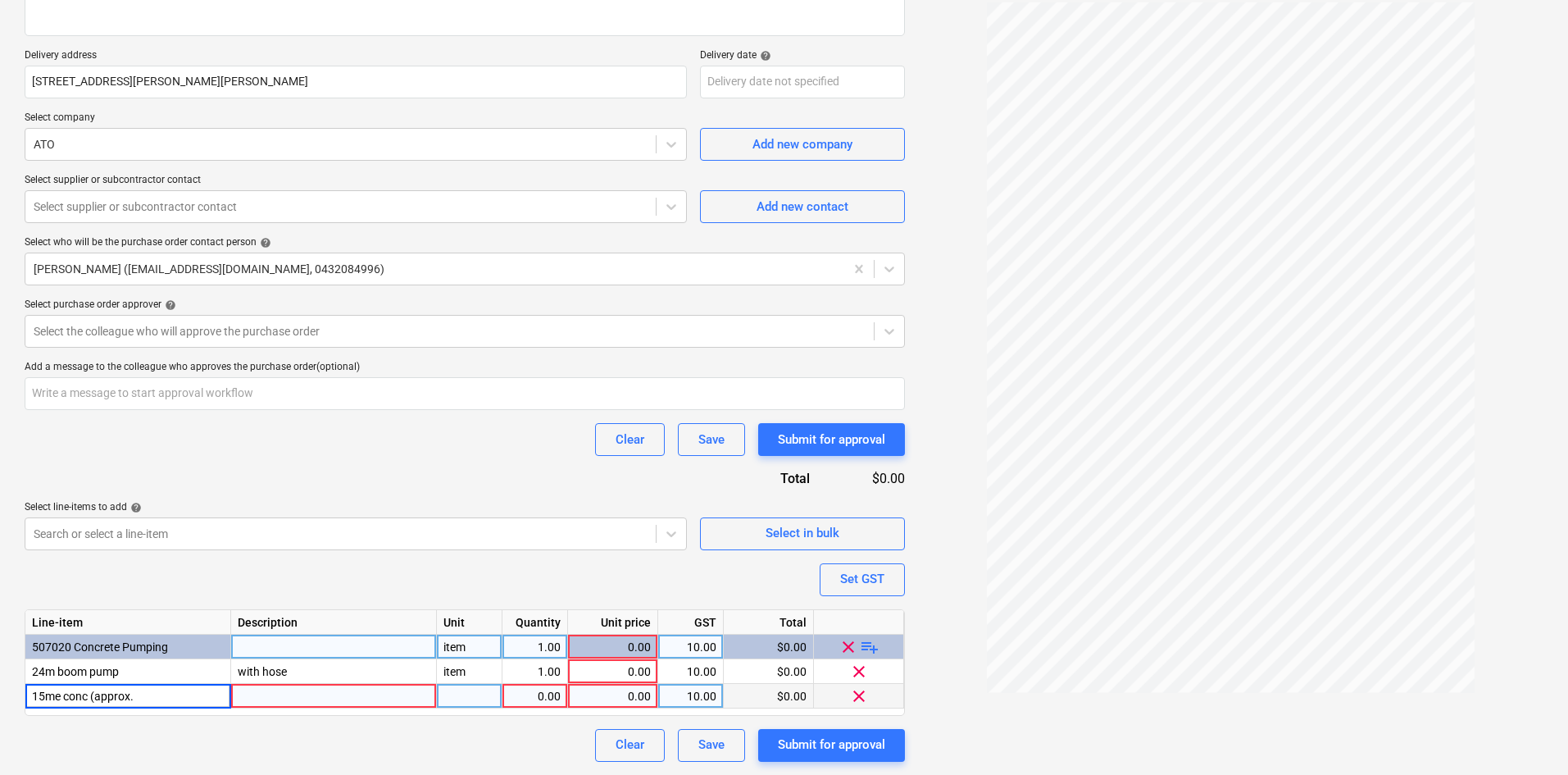
type input "15me conc (approx.)"
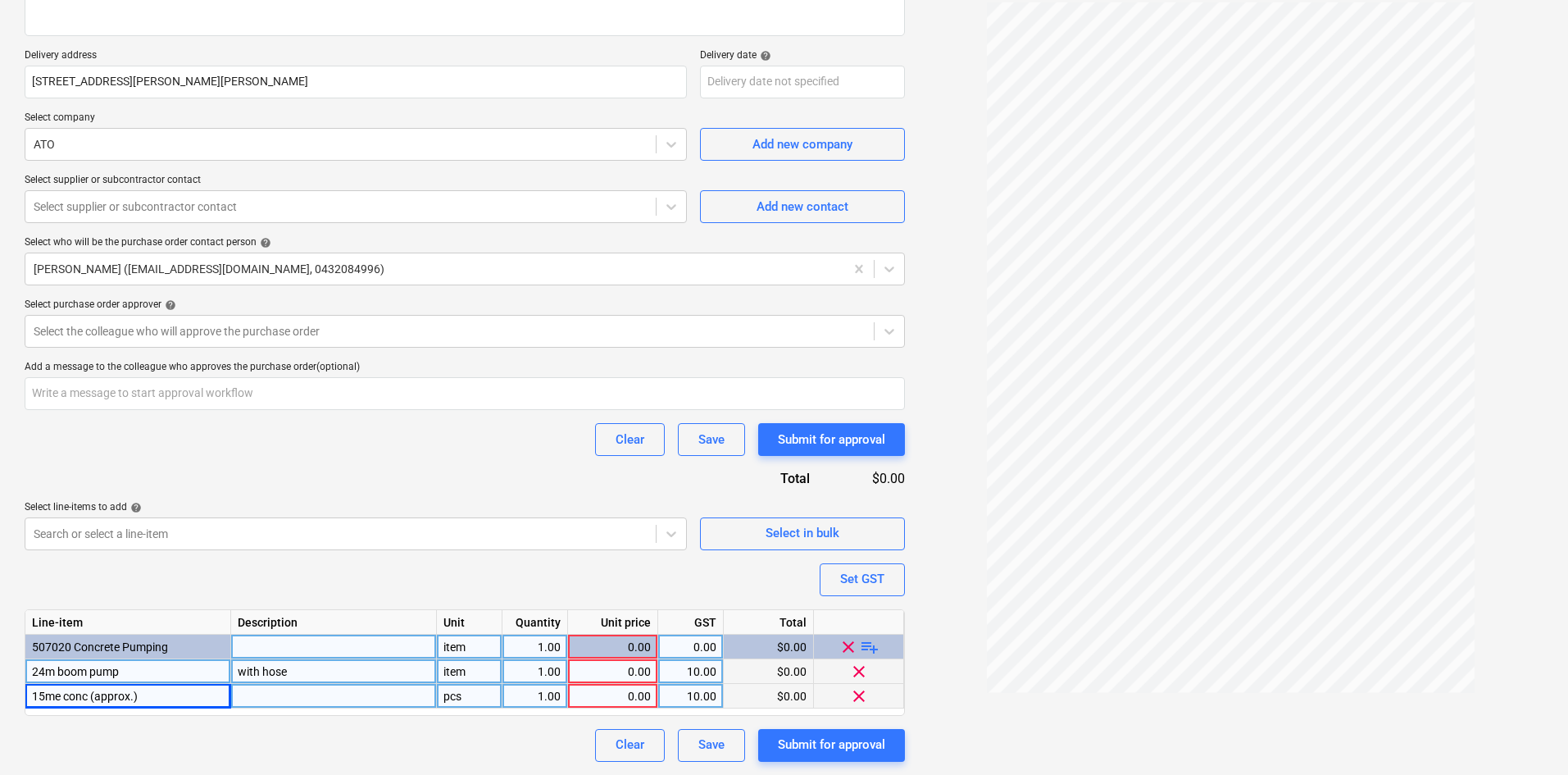
click at [490, 665] on div "item" at bounding box center [469, 671] width 66 height 24
click at [482, 690] on div "pcs" at bounding box center [469, 696] width 66 height 24
type textarea "x"
click at [536, 698] on div "1.00" at bounding box center [534, 696] width 51 height 24
type input "15"
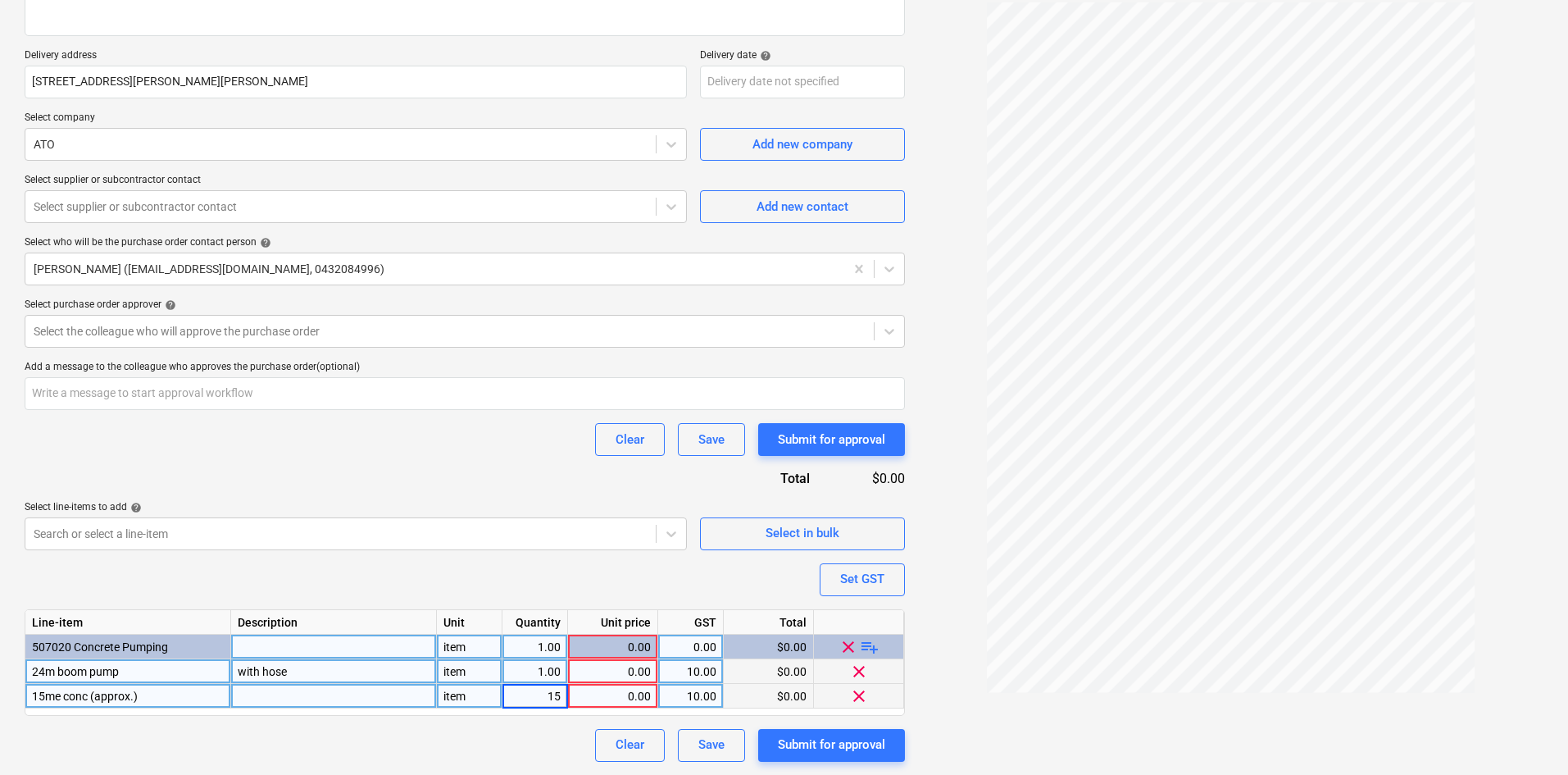
type textarea "x"
click at [588, 695] on div "0.00" at bounding box center [612, 696] width 77 height 24
type input "10"
click at [523, 587] on div "Purchase order name help Purchase order Purchase order reference number help 00…" at bounding box center [464, 311] width 880 height 901
type textarea "x"
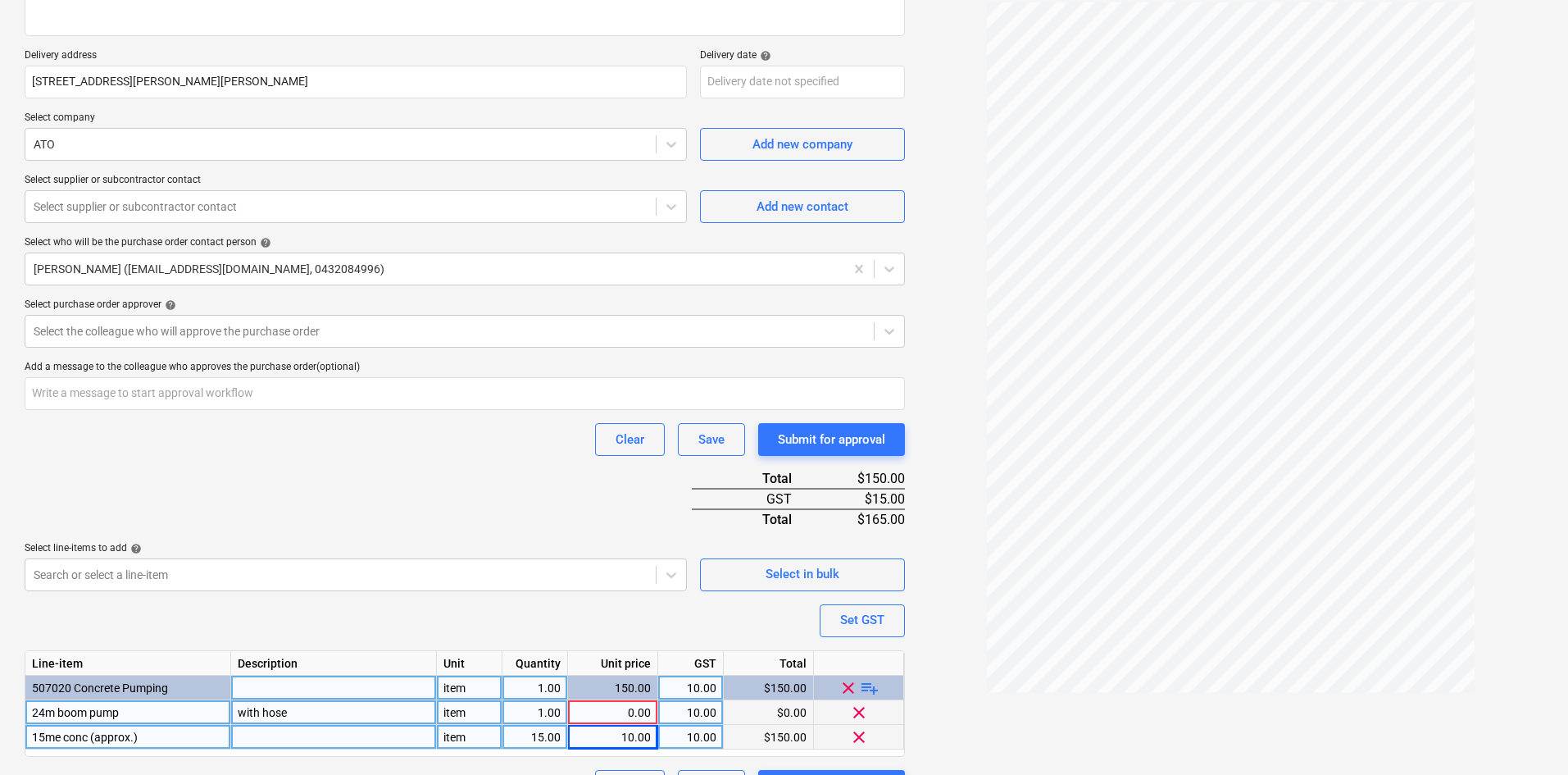
click at [579, 707] on div "0.00" at bounding box center [612, 712] width 77 height 24
type input "220"
click at [482, 612] on div "Purchase order name help Purchase order Purchase order reference number help 00…" at bounding box center [464, 331] width 880 height 942
click at [518, 493] on div "Purchase order name help Purchase order Purchase order reference number help 00…" at bounding box center [464, 331] width 880 height 942
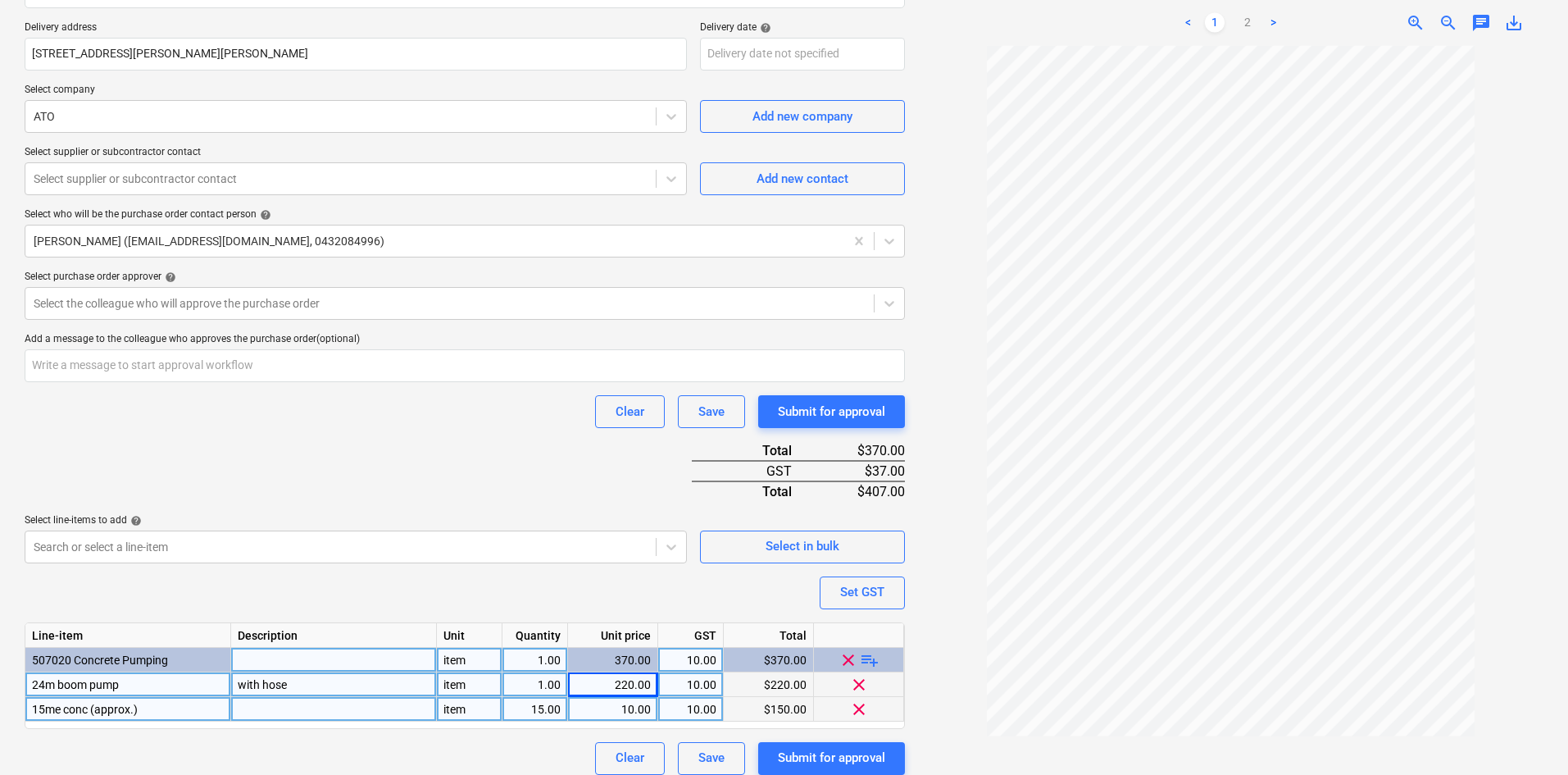
scroll to position [315, 0]
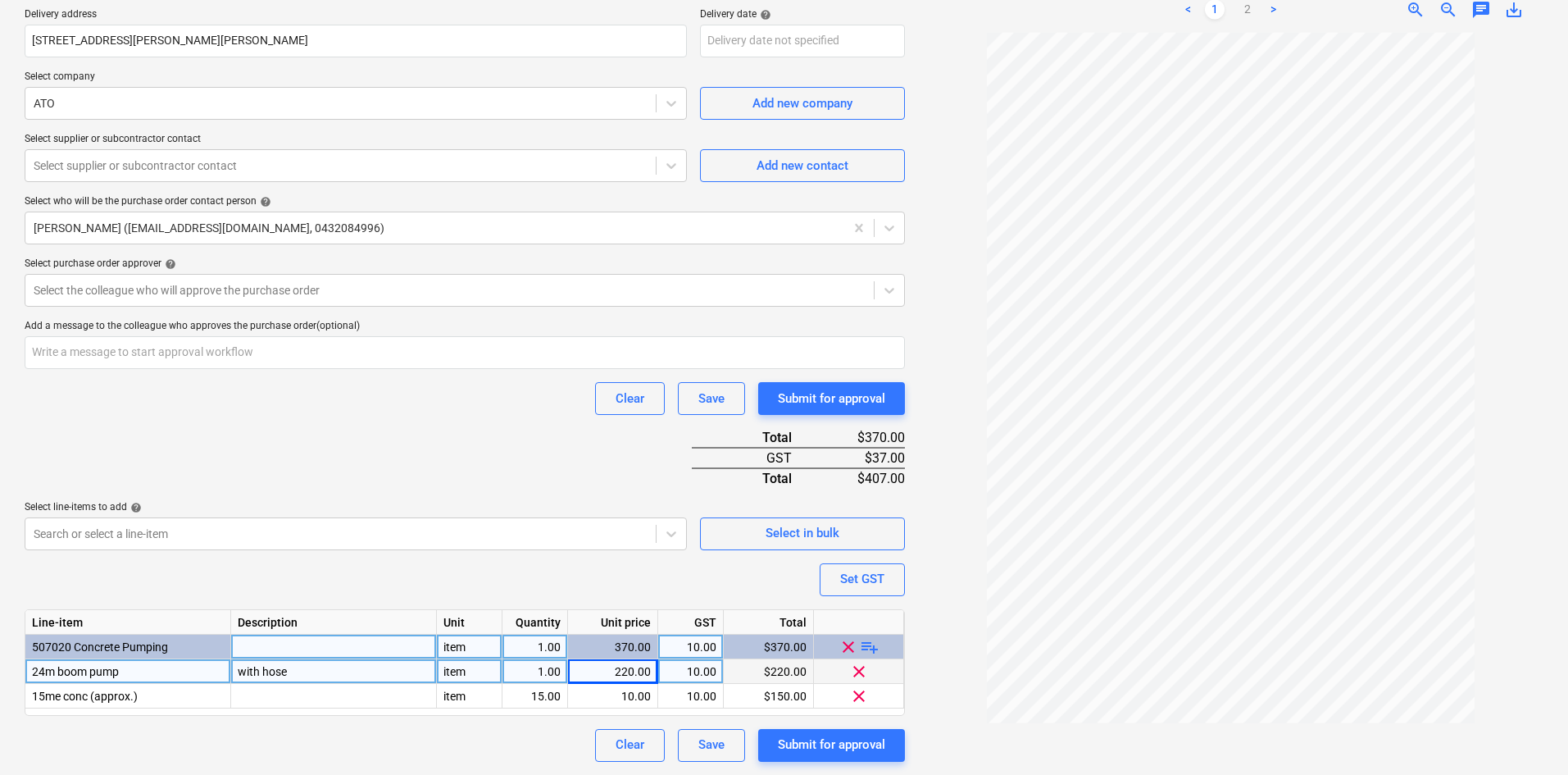
click at [881, 645] on div "clear playlist_add" at bounding box center [859, 646] width 90 height 24
click at [869, 645] on span "playlist_add" at bounding box center [870, 646] width 20 height 20
type textarea "x"
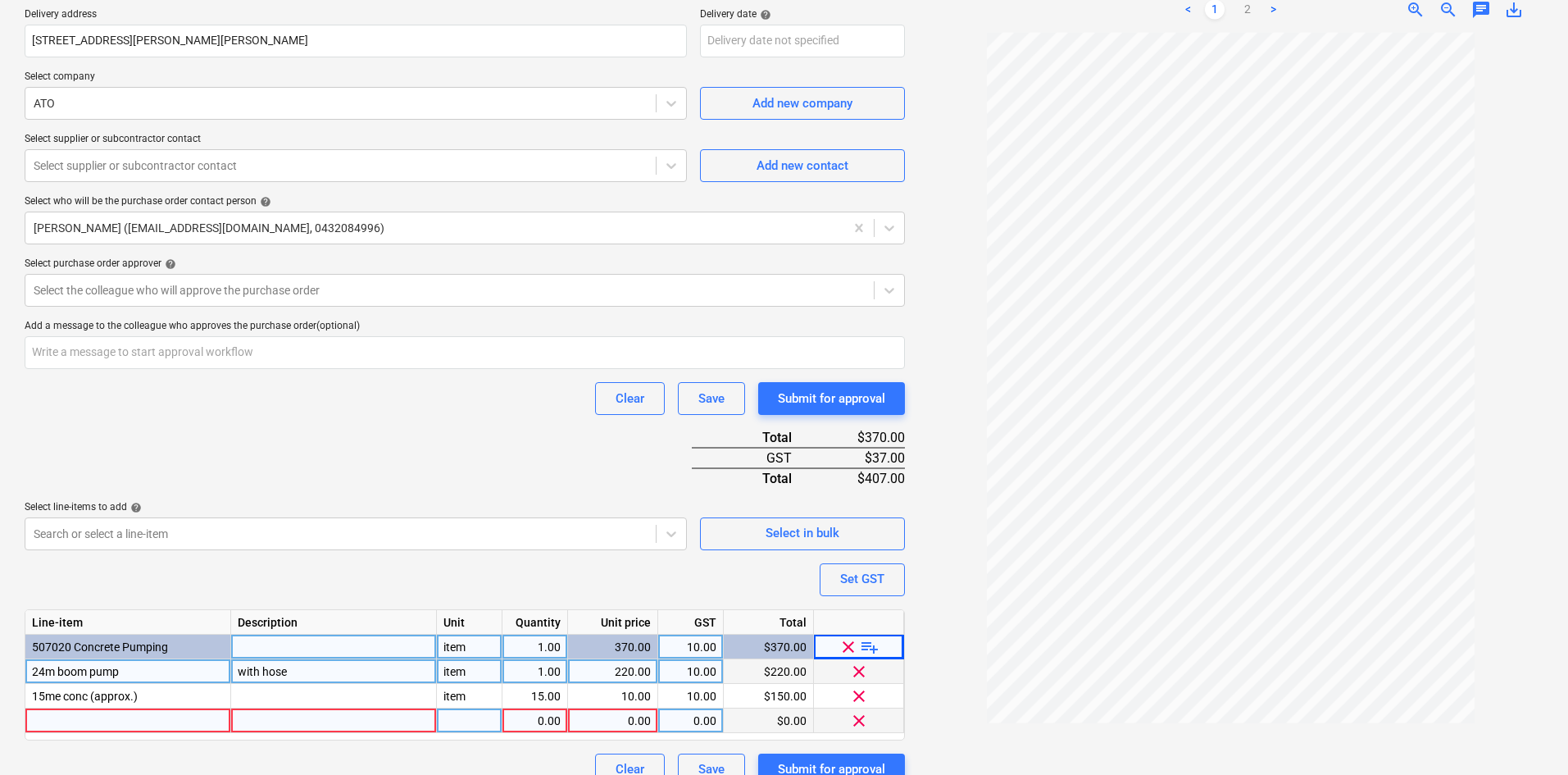
click at [103, 721] on div at bounding box center [128, 720] width 205 height 24
type input "Travel"
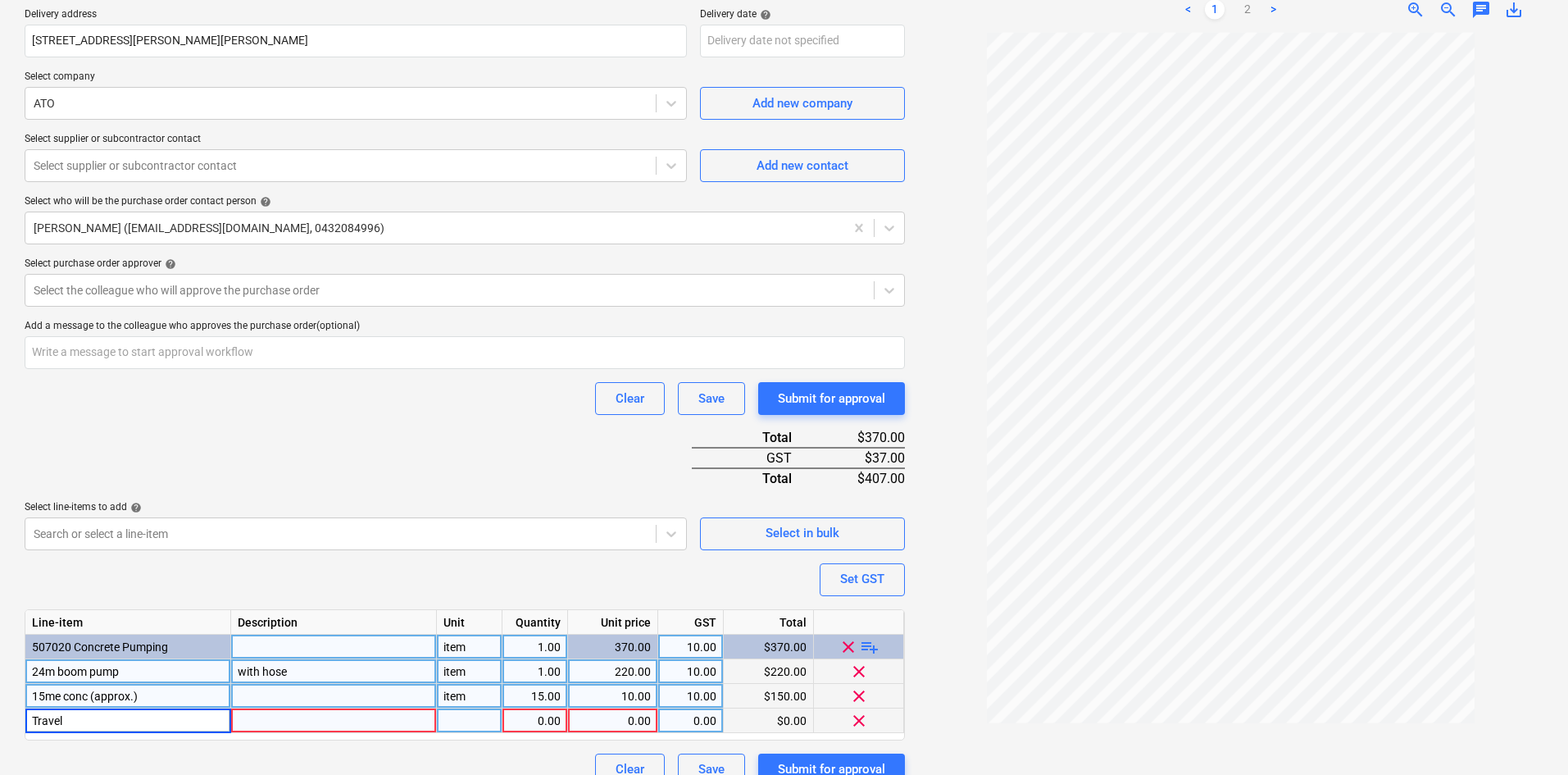
type textarea "x"
click at [468, 699] on div "item" at bounding box center [469, 696] width 66 height 24
click at [473, 720] on div "pcs" at bounding box center [469, 720] width 66 height 24
type input "item"
type textarea "x"
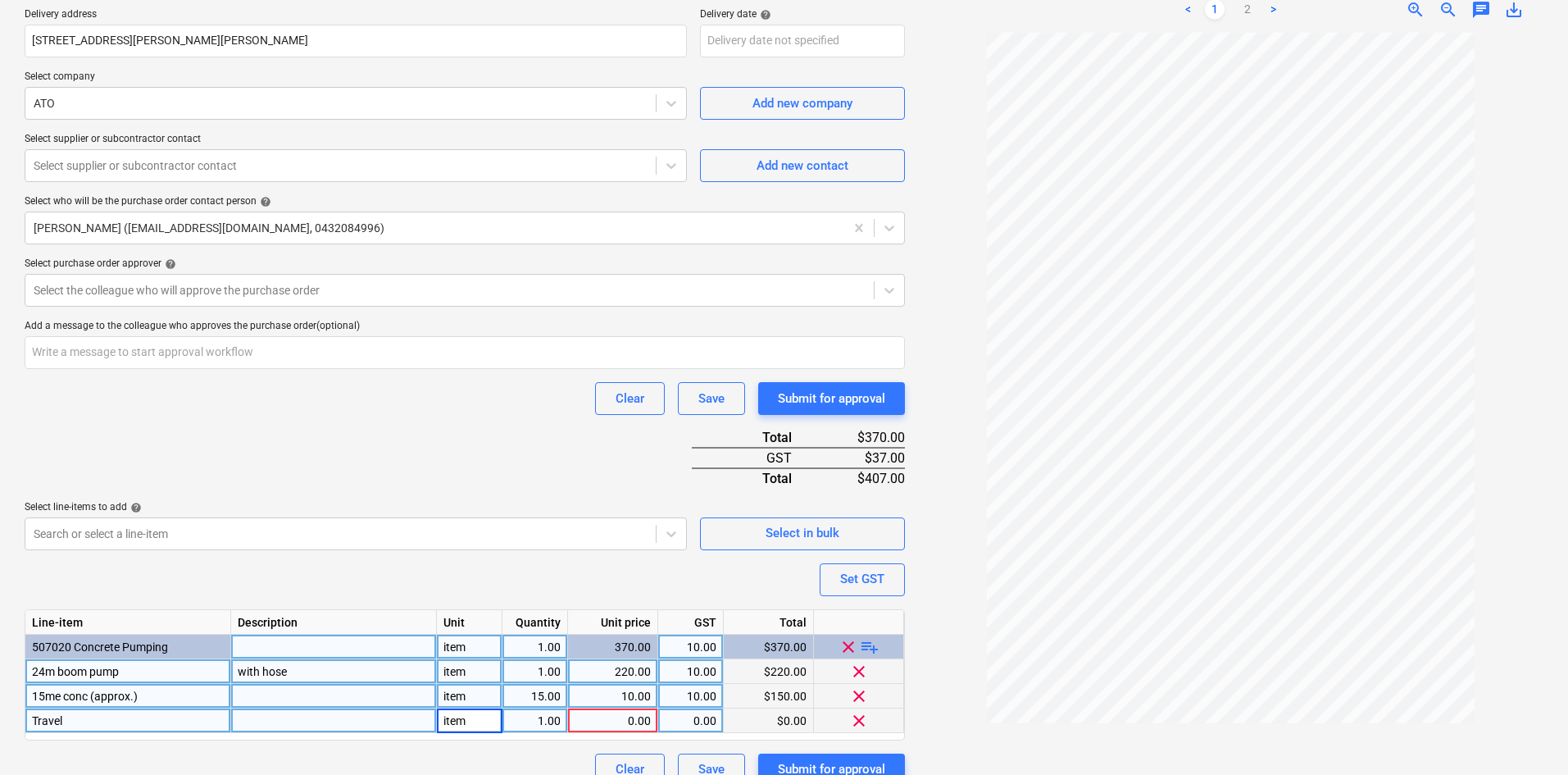
click at [541, 723] on div "1.00" at bounding box center [534, 720] width 51 height 24
click at [601, 719] on div "0.00" at bounding box center [612, 720] width 77 height 24
type input "220"
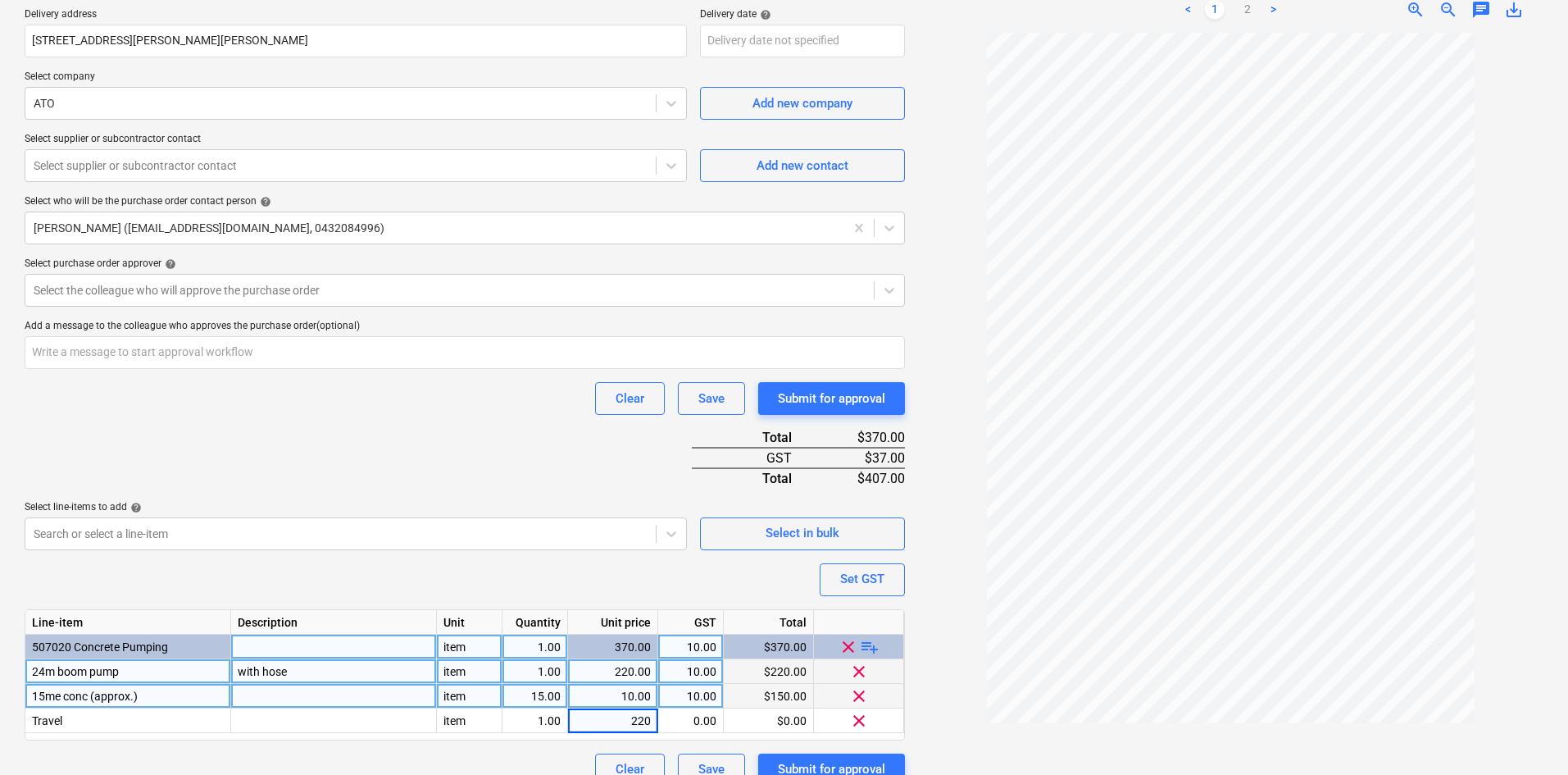
type textarea "x"
click at [535, 413] on div "Clear Save Submit for approval" at bounding box center [464, 398] width 880 height 32
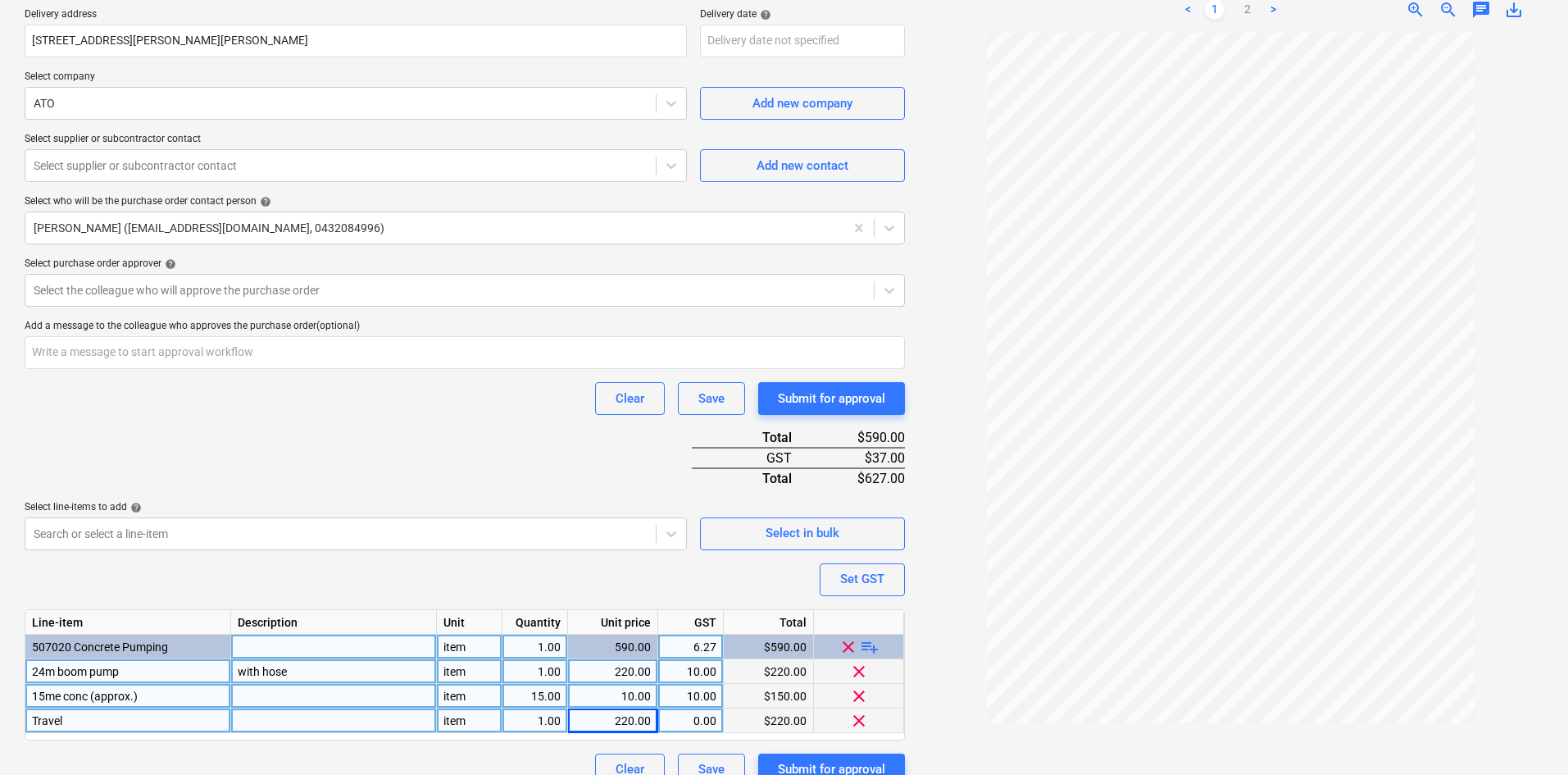
click at [686, 718] on div "0.00" at bounding box center [690, 720] width 51 height 24
type input "10"
click at [458, 467] on div "Purchase order name help Purchase order Purchase order reference number help 00…" at bounding box center [464, 303] width 880 height 967
click at [191, 308] on div "Purchase order name help Purchase order Purchase order reference number help 00…" at bounding box center [464, 303] width 880 height 967
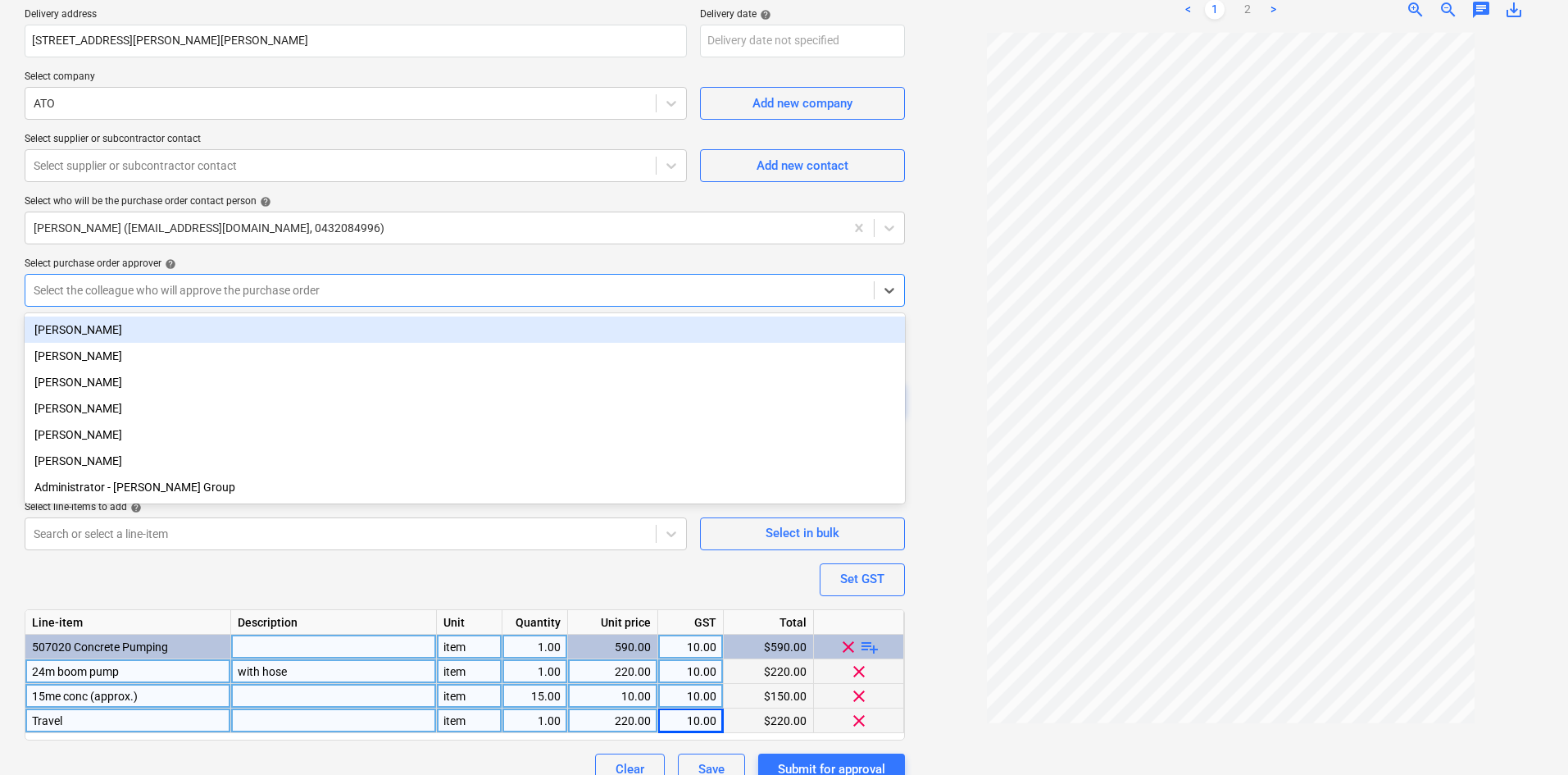
click at [174, 295] on div at bounding box center [449, 290] width 832 height 16
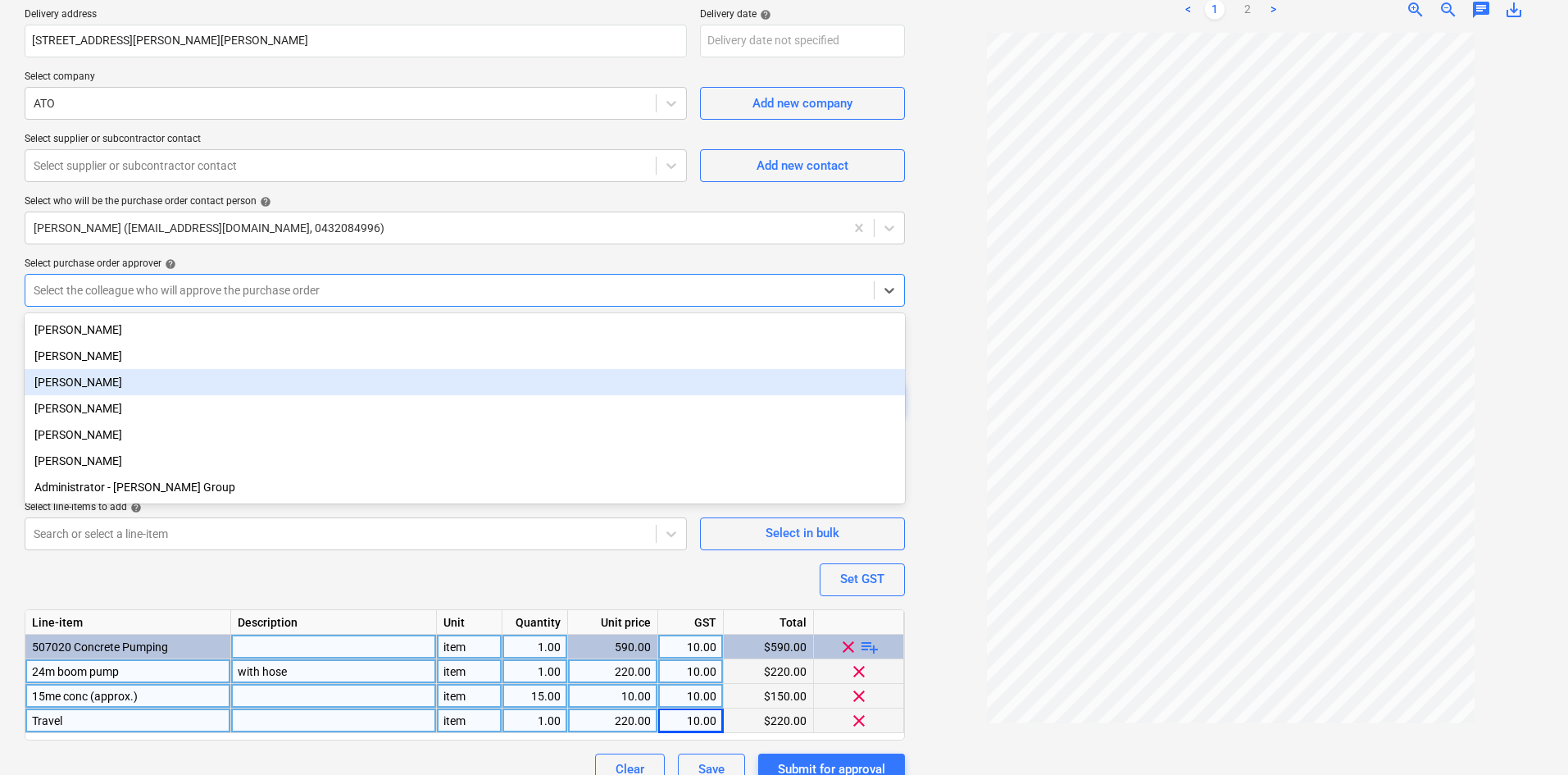
click at [79, 379] on div "[PERSON_NAME]" at bounding box center [464, 381] width 880 height 26
type textarea "x"
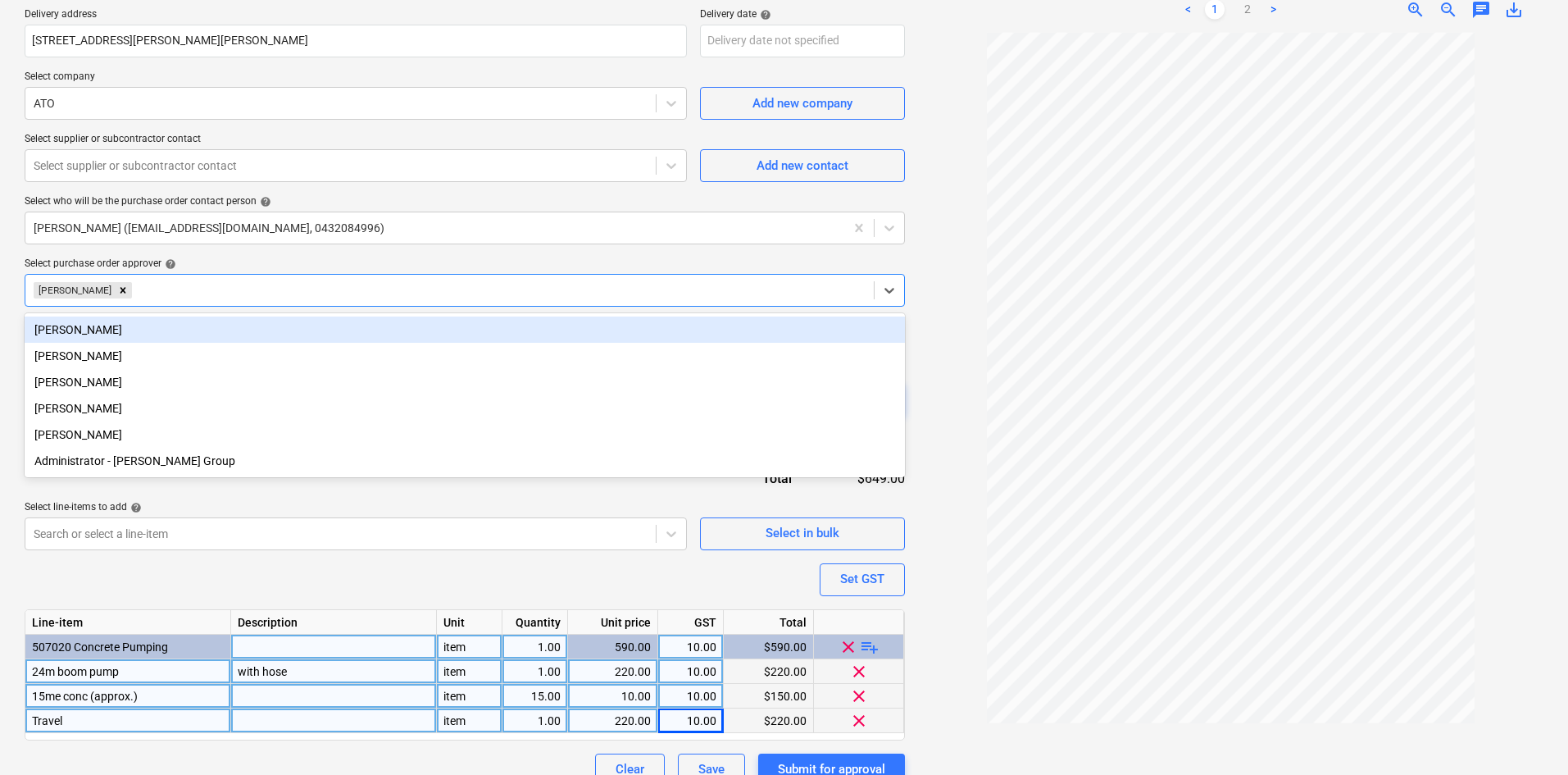
click at [913, 209] on div "[PERSON_NAME] Rates...pdf clear add sort < 1 2 > zoom_in zoom_out chat 0 save_a…" at bounding box center [1230, 280] width 639 height 1026
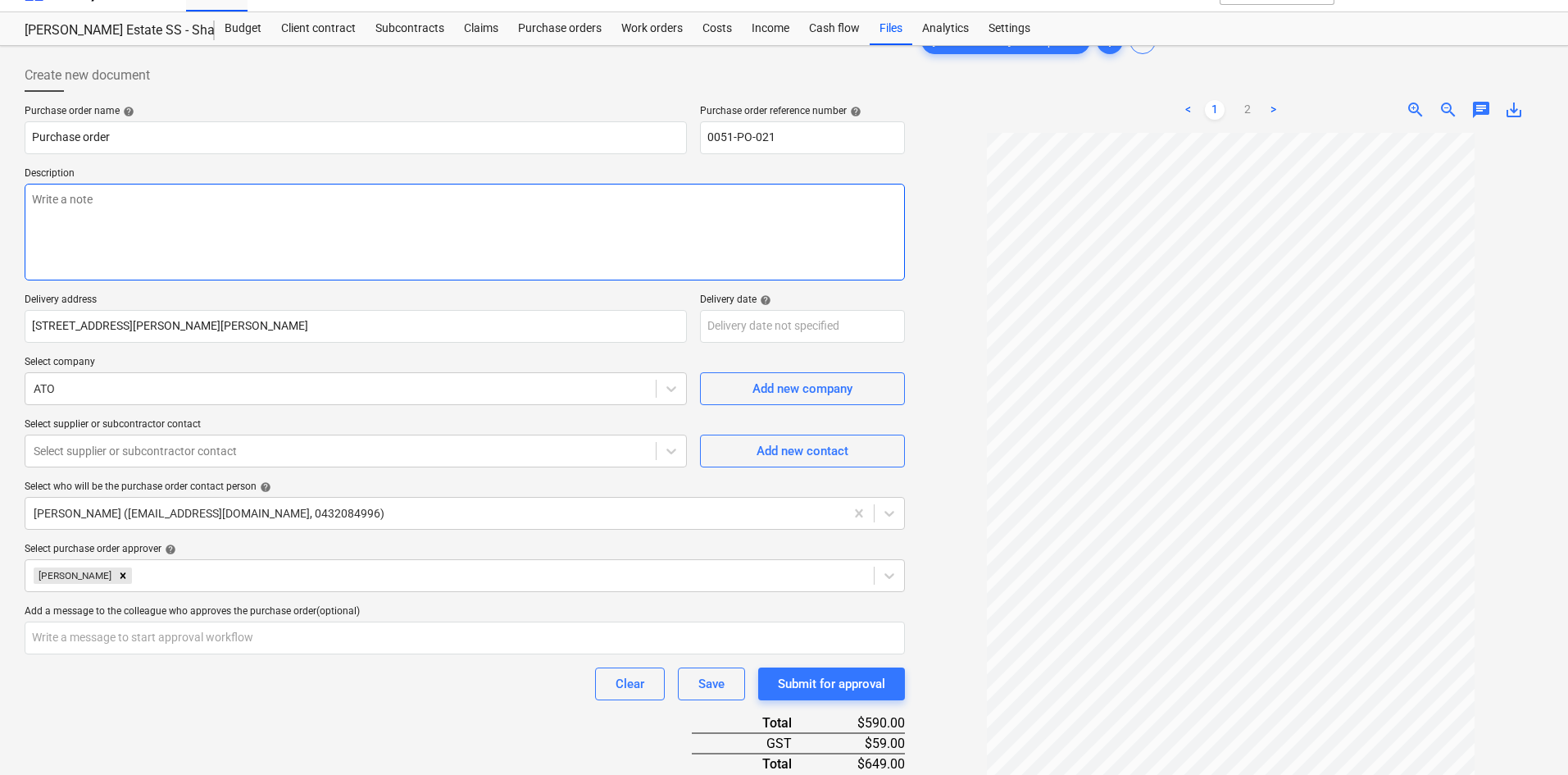
scroll to position [0, 0]
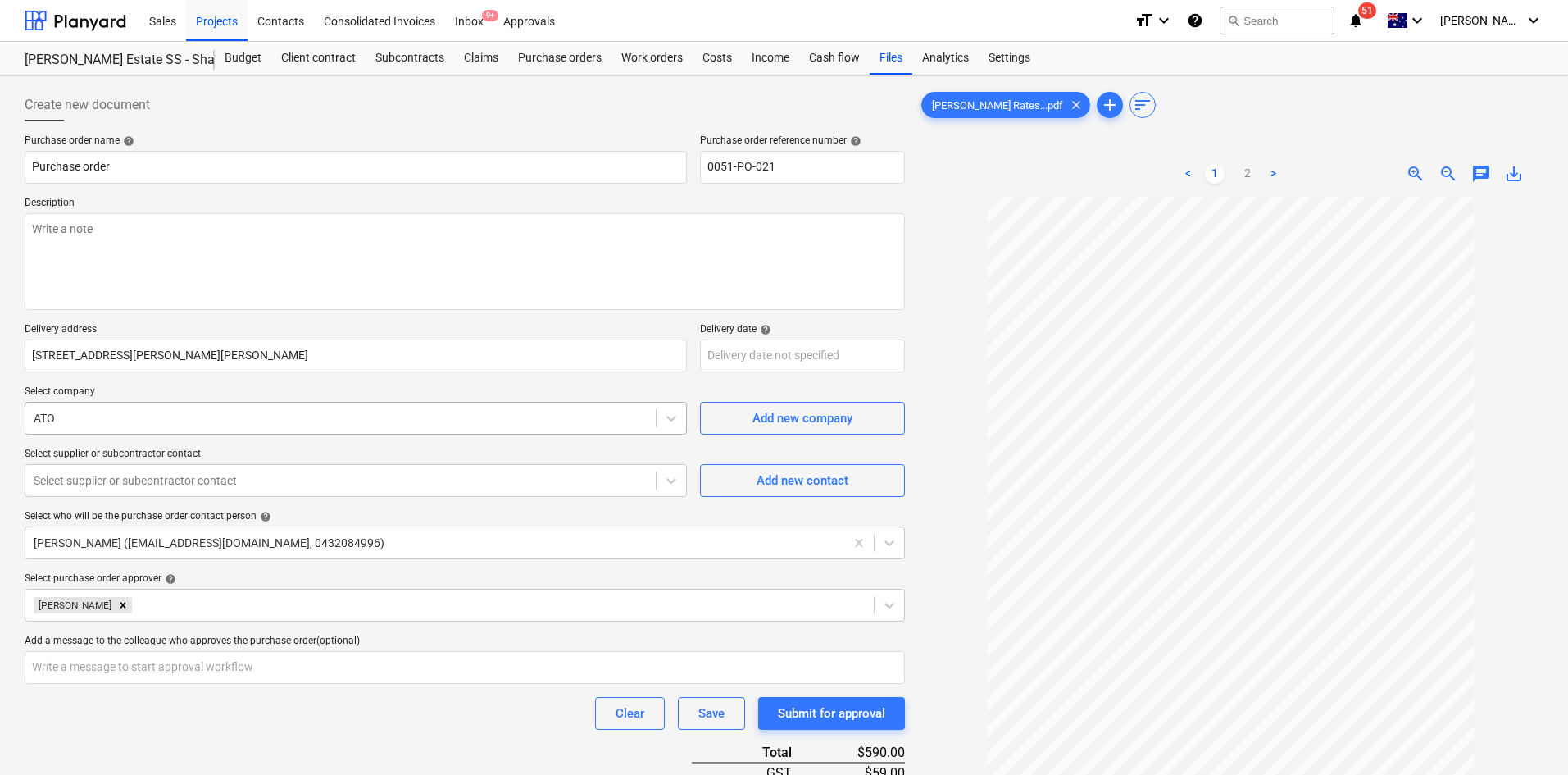
click at [476, 431] on div "ATO" at bounding box center [355, 418] width 662 height 32
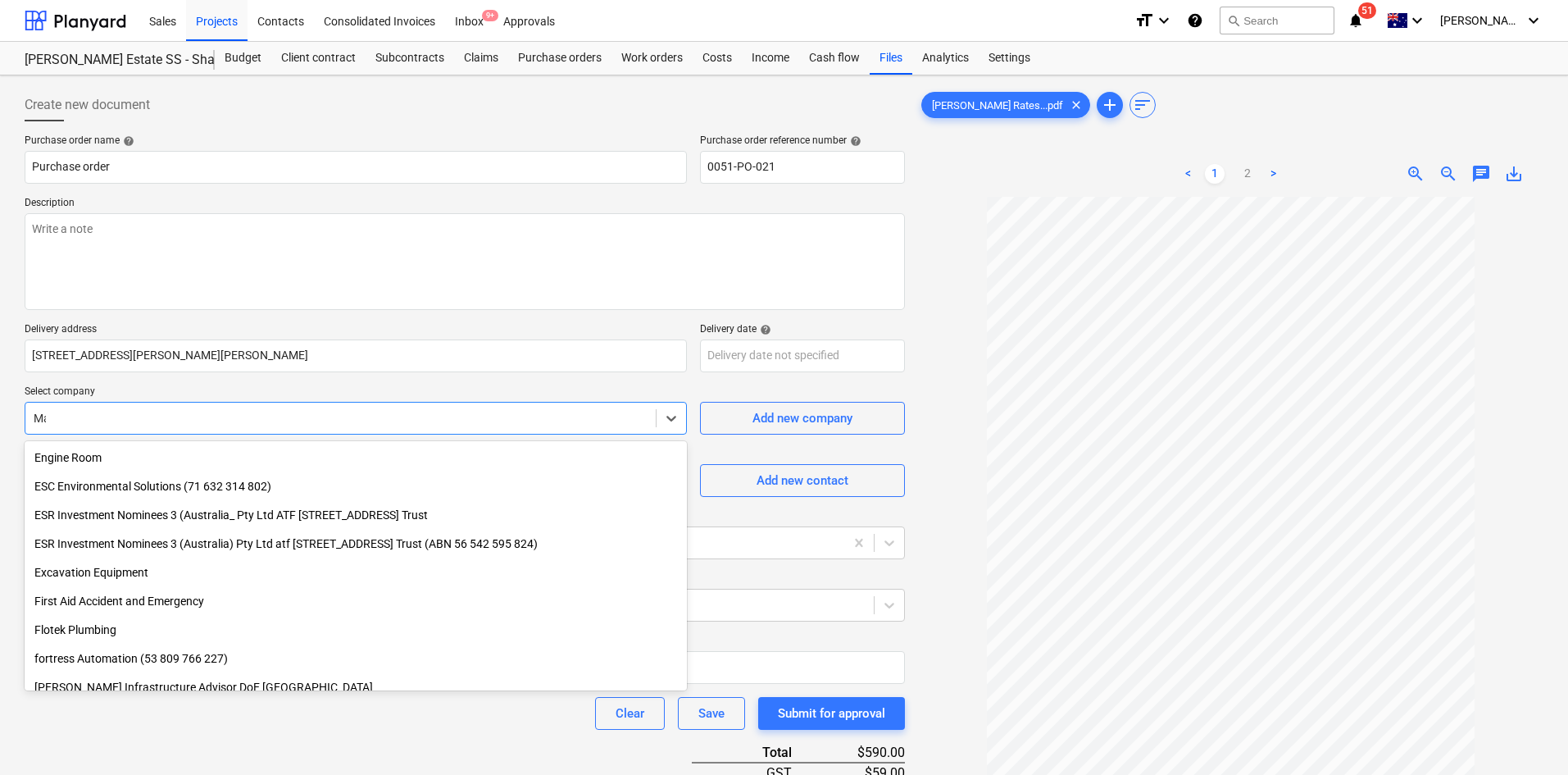
scroll to position [1935, 0]
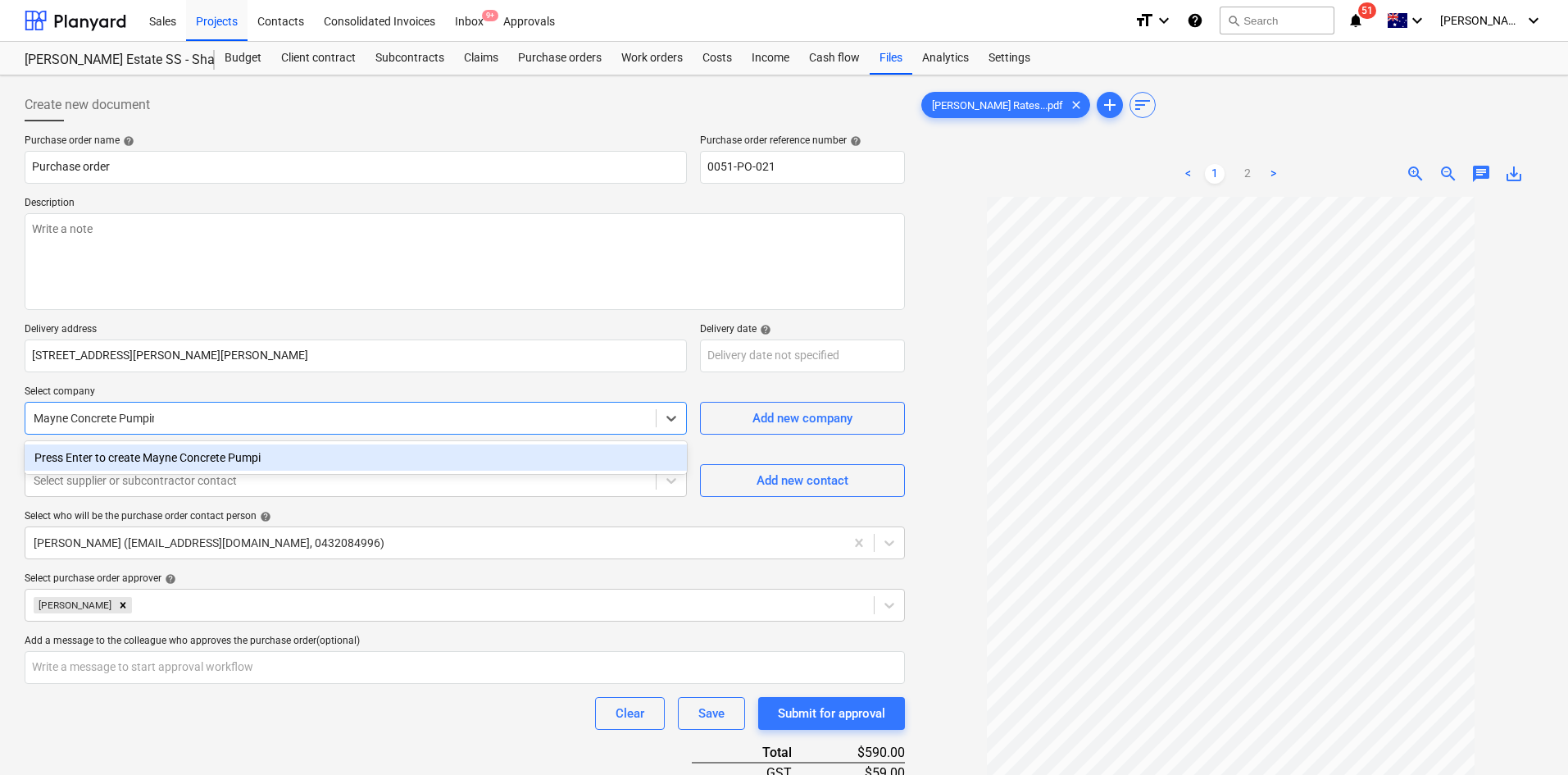
type input "Mayne Concrete Pumping"
click at [262, 457] on div "Press Enter to create Mayne Concrete Pumping" at bounding box center [355, 457] width 662 height 26
type textarea "x"
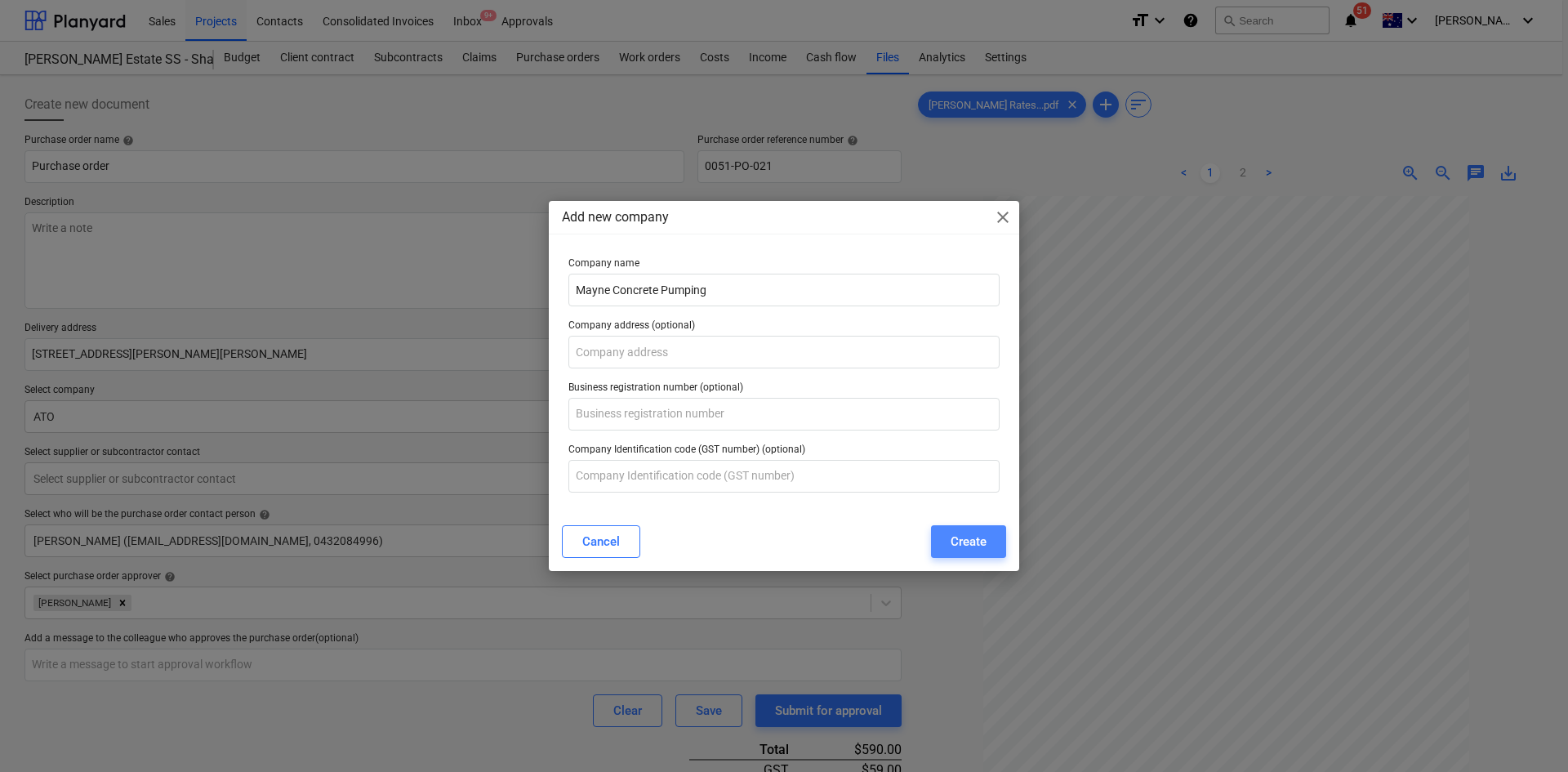
click at [984, 548] on div "Create" at bounding box center [968, 541] width 36 height 22
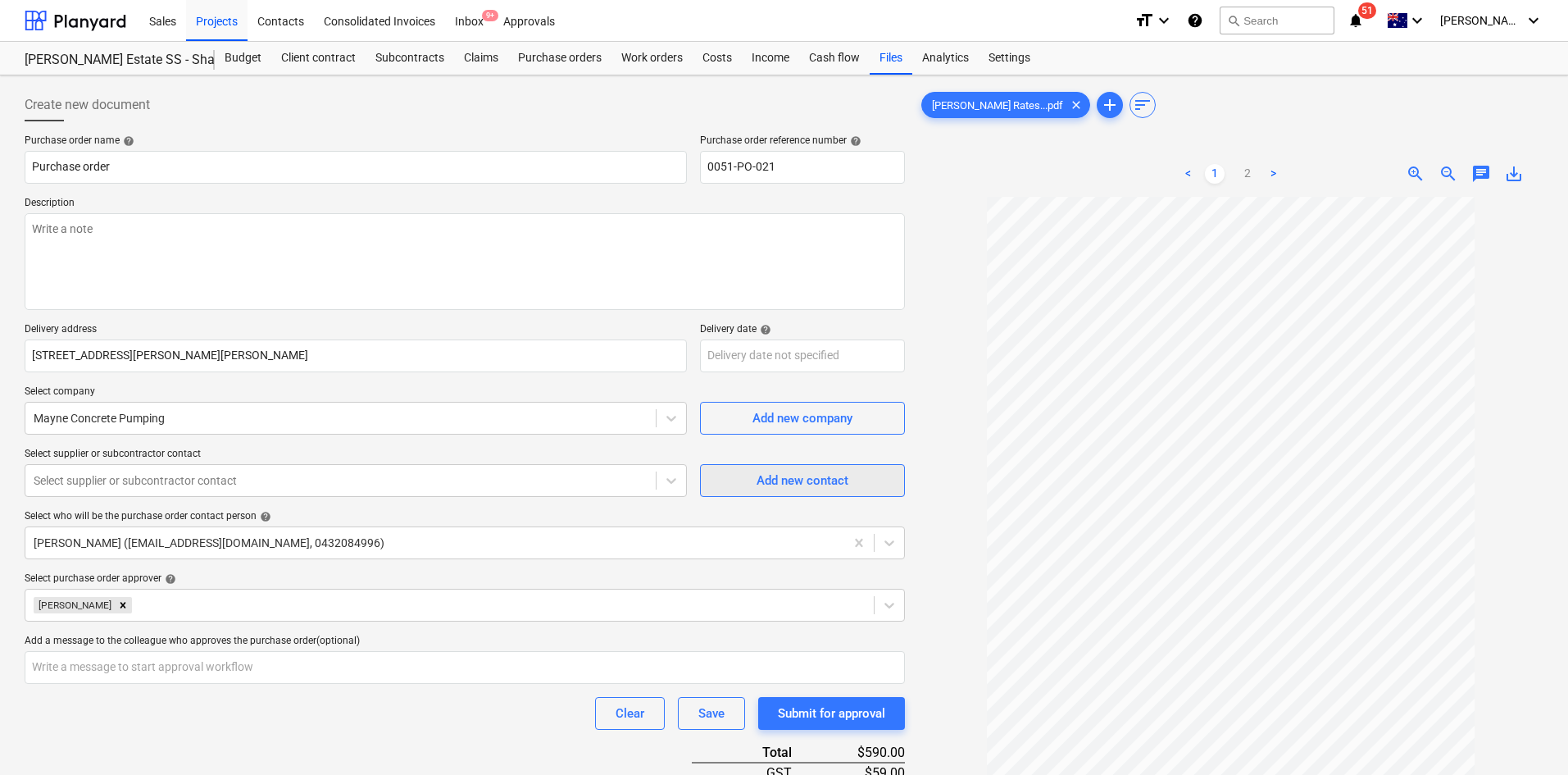
click at [740, 480] on span "Add new contact" at bounding box center [802, 480] width 164 height 22
type textarea "x"
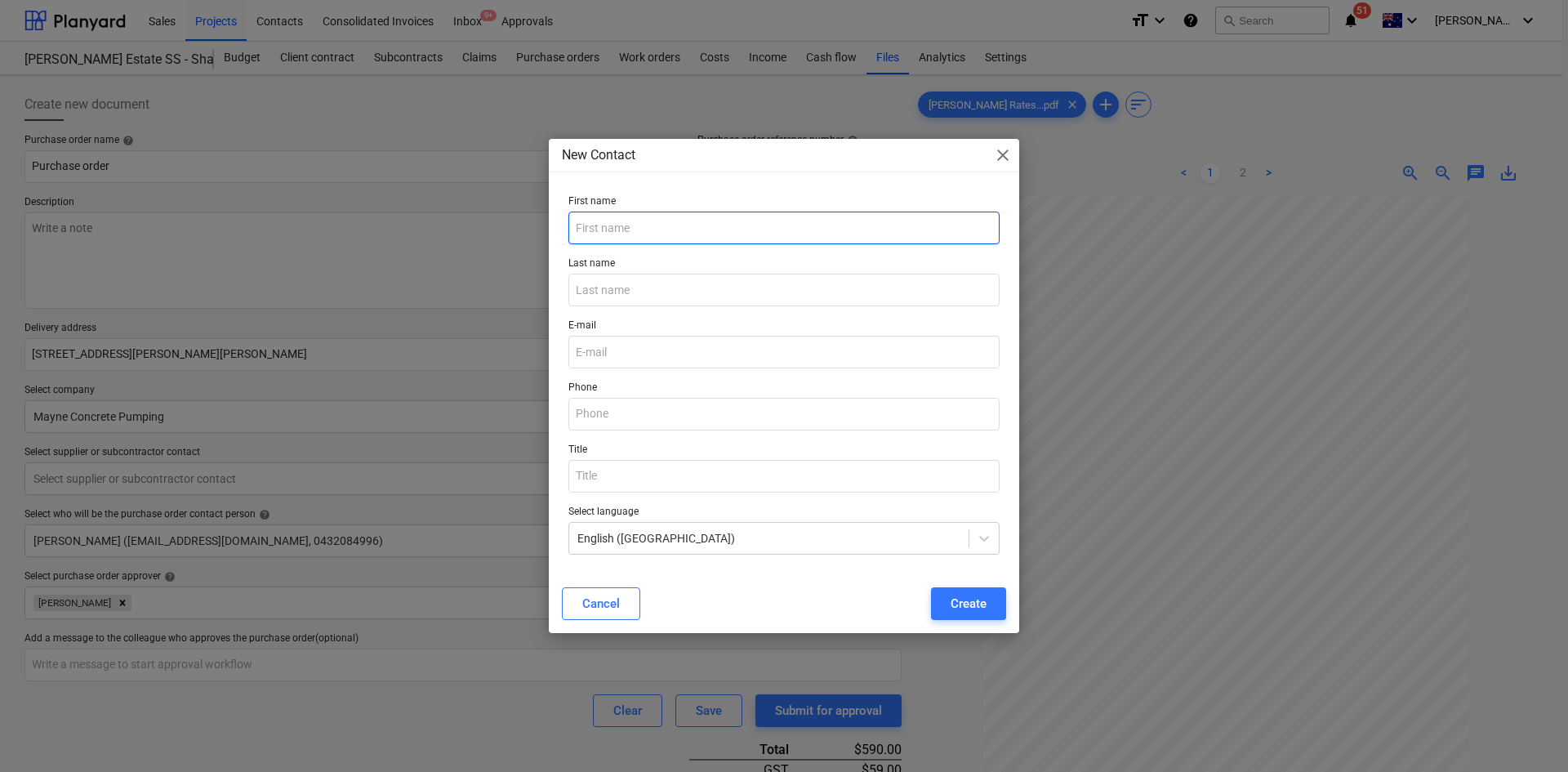
click at [627, 226] on input "text" at bounding box center [784, 228] width 431 height 32
type input "Jaymayne"
drag, startPoint x: 610, startPoint y: 229, endPoint x: 692, endPoint y: 186, distance: 92.6
click at [692, 186] on div "New Contact close First name [PERSON_NAME] Last name E-mail Phone Title Select …" at bounding box center [784, 386] width 470 height 494
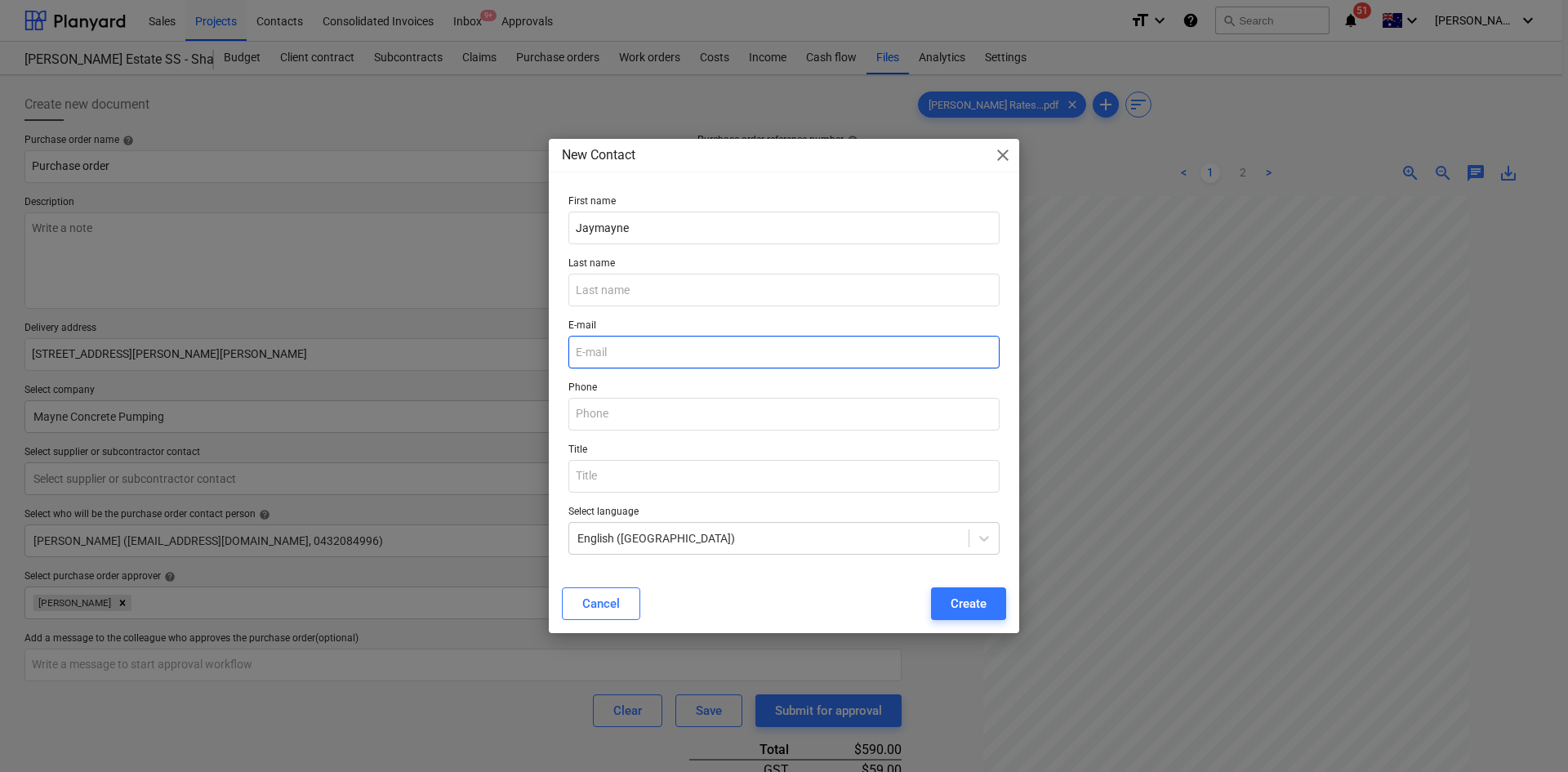
click at [589, 358] on input "email" at bounding box center [784, 352] width 431 height 32
click at [635, 349] on input "email" at bounding box center [784, 352] width 431 height 32
type textarea "x"
paste input "[EMAIL_ADDRESS][DOMAIN_NAME]"
type input "[EMAIL_ADDRESS][DOMAIN_NAME]"
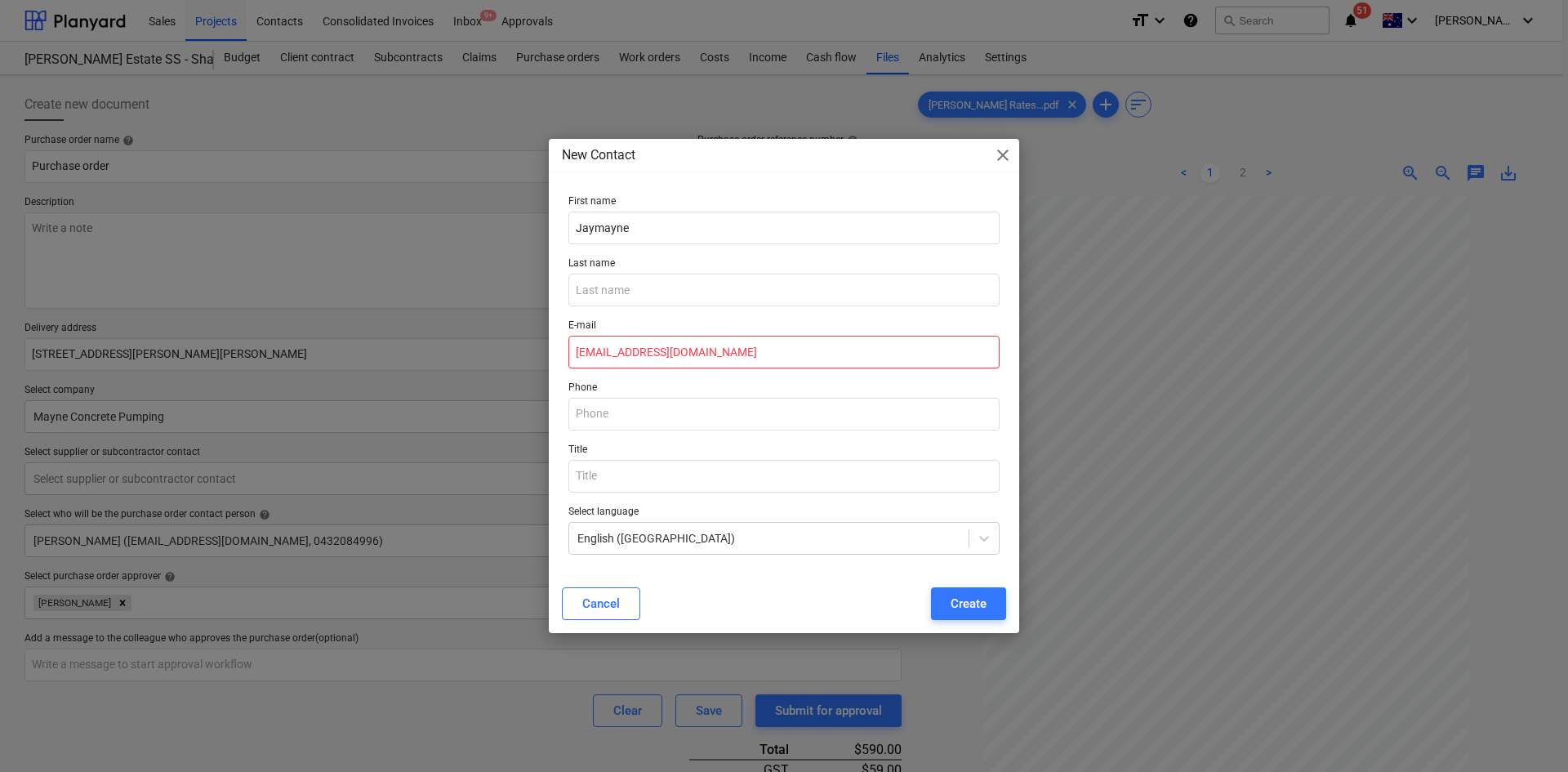
type textarea "x"
type input "[EMAIL_ADDRESS][DOMAIN_NAME]"
click at [652, 389] on p "Phone" at bounding box center [784, 390] width 431 height 16
click at [975, 621] on div "Cancel Create" at bounding box center [784, 603] width 464 height 46
click at [978, 609] on div "Create" at bounding box center [968, 604] width 36 height 22
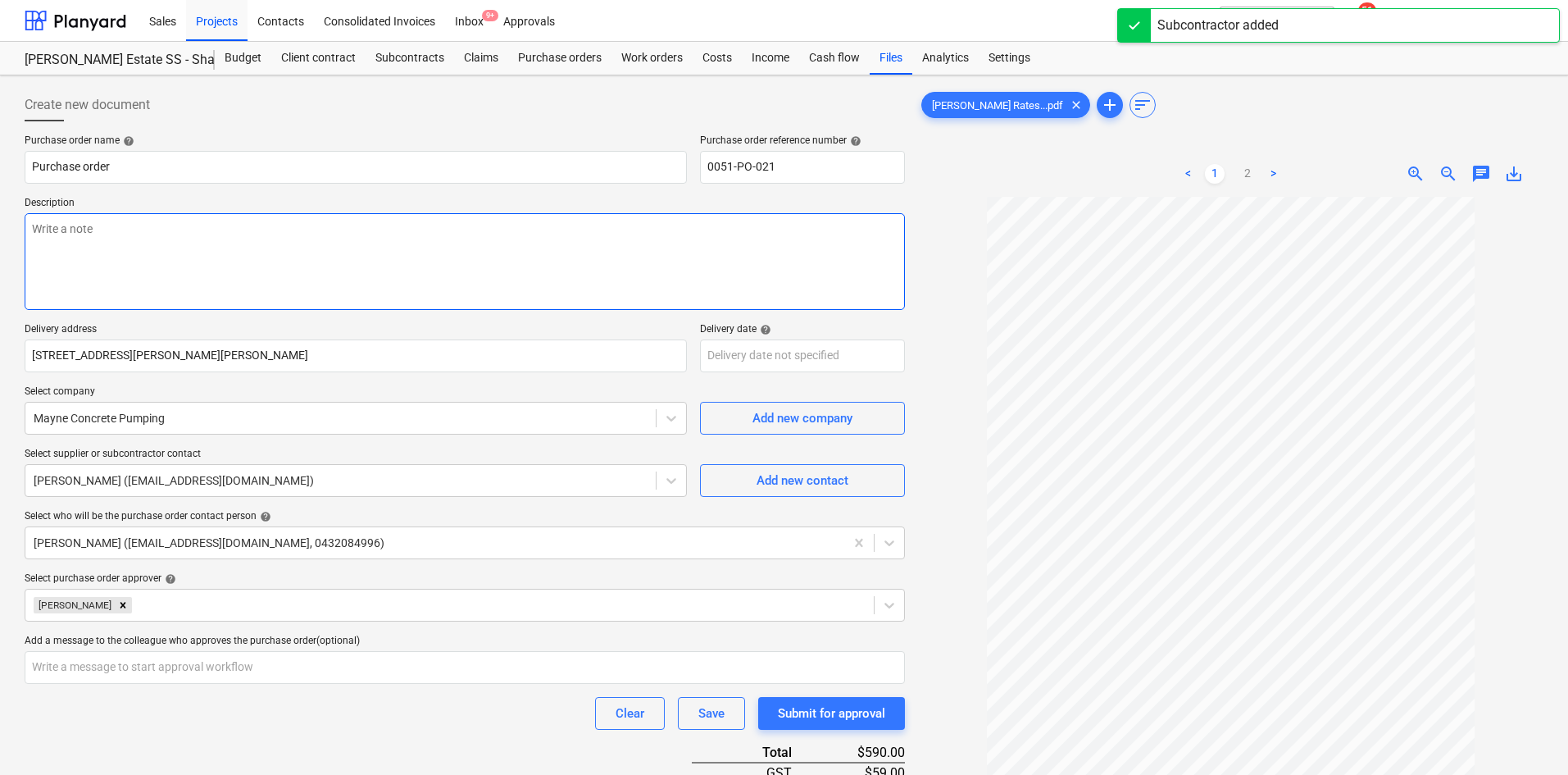
click at [162, 234] on textarea at bounding box center [464, 261] width 880 height 96
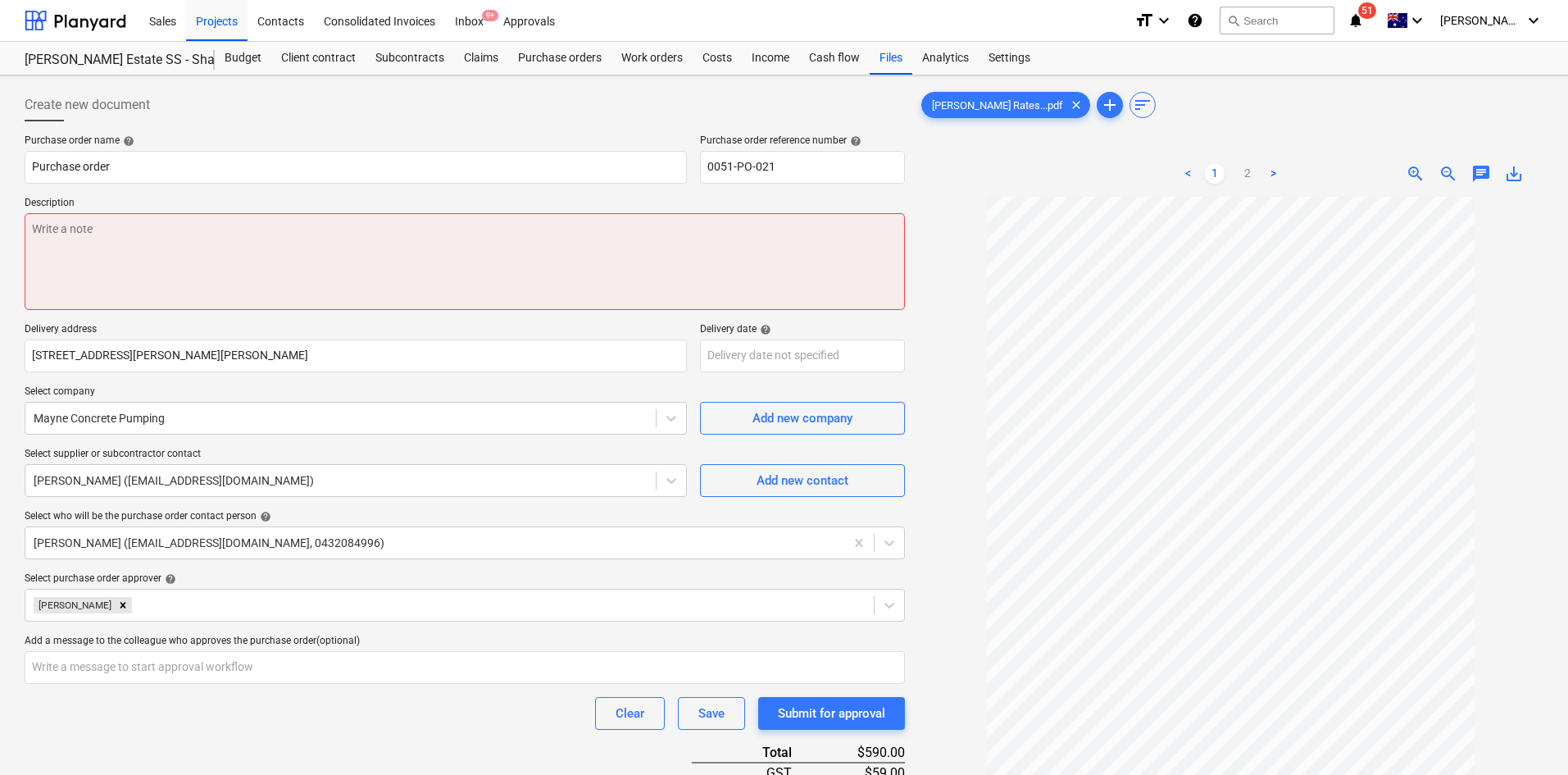
click at [372, 222] on textarea at bounding box center [464, 261] width 880 height 96
type textarea "x"
paste textarea "Site contact : [PERSON_NAME] - [PHONE_NUMBER]"
type textarea "Site contact : [PERSON_NAME] - [PHONE_NUMBER]"
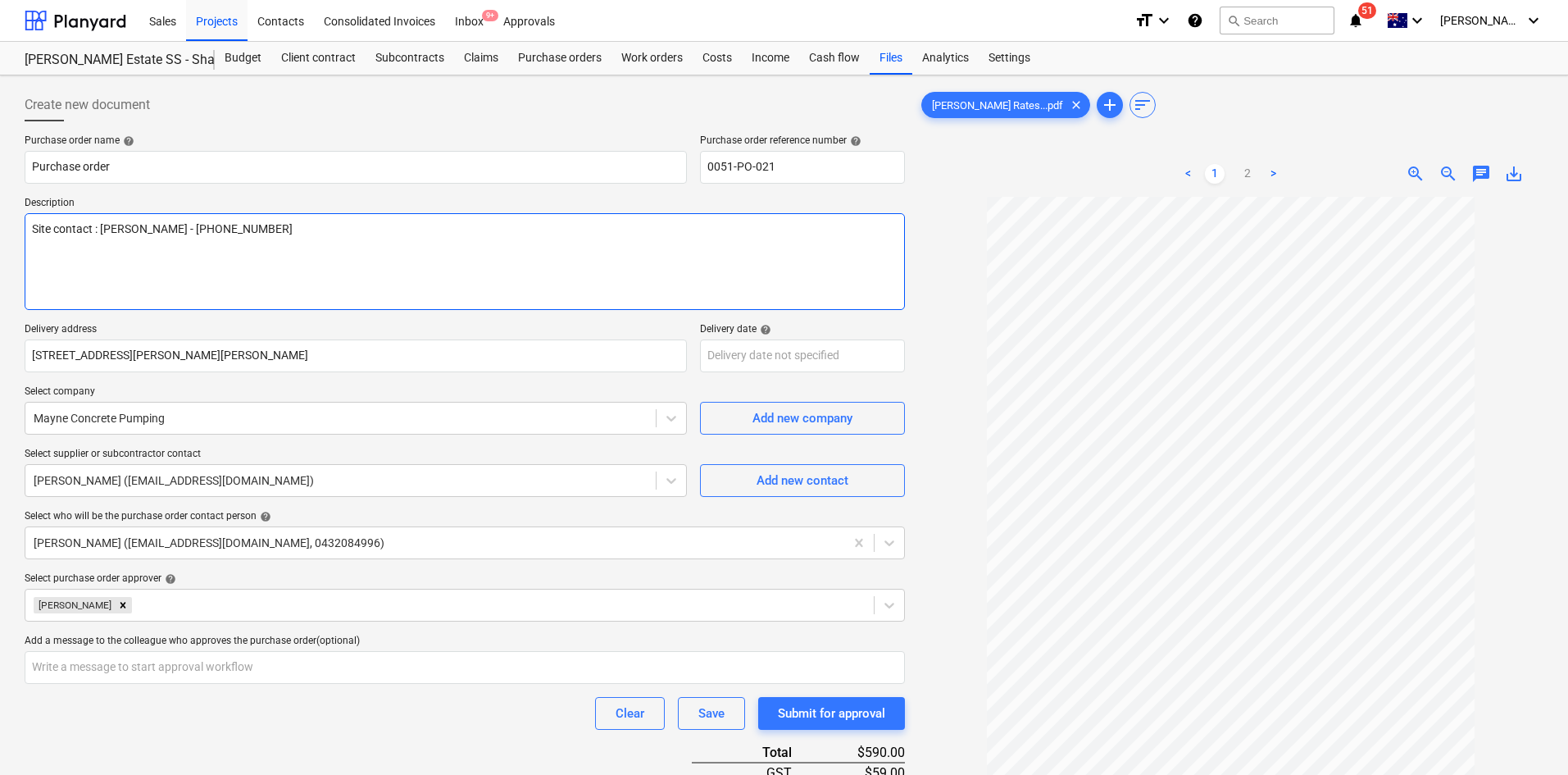
type textarea "x"
type textarea "Site contact : [PERSON_NAME] - [PHONE_NUMBER]"
click at [509, 315] on div "Purchase order name help Purchase order Purchase order reference number help 00…" at bounding box center [464, 617] width 880 height 967
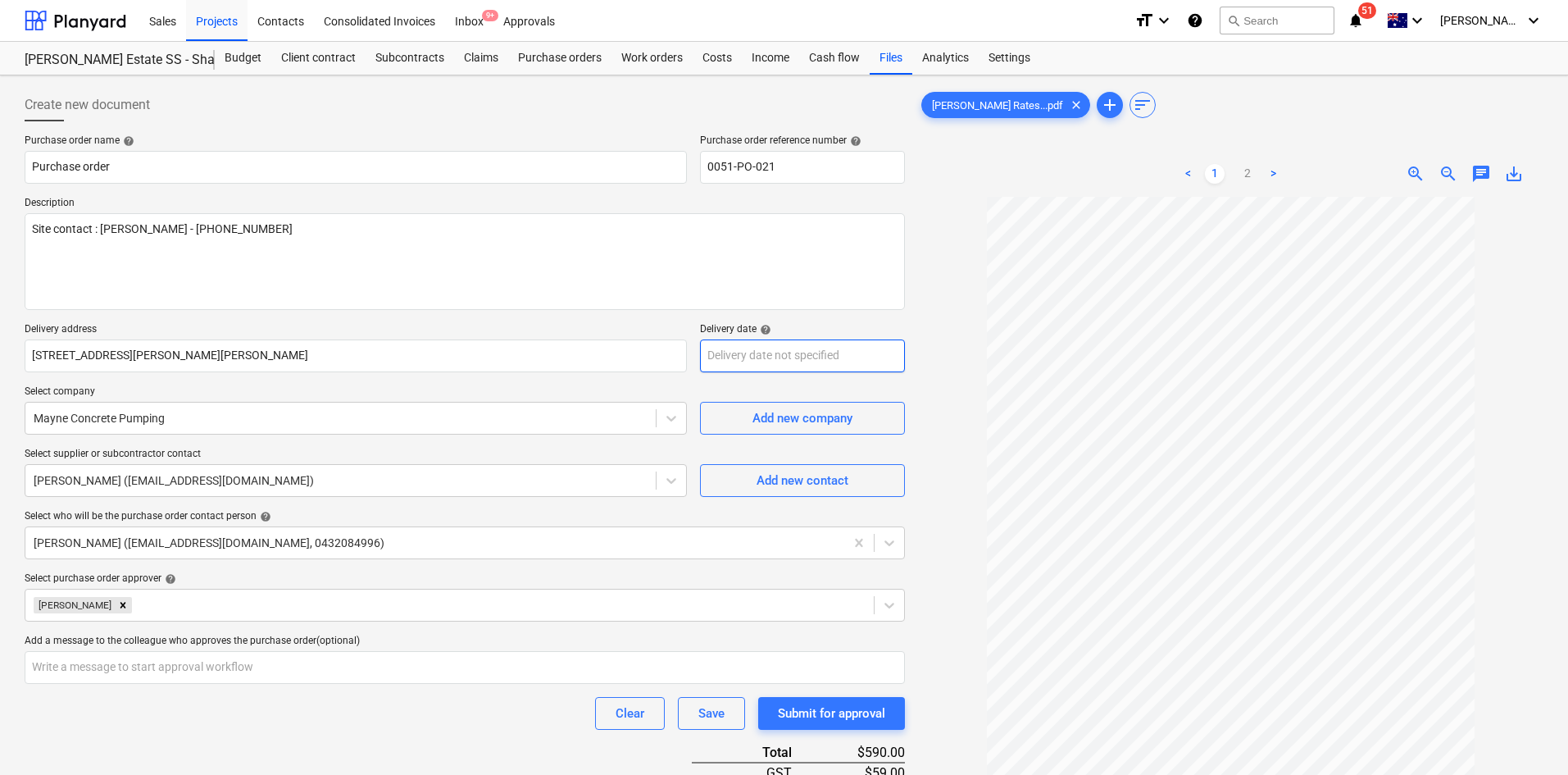
click at [816, 351] on body "Sales Projects Contacts Consolidated Invoices Inbox 9+ Approvals format_size ke…" at bounding box center [784, 388] width 1568 height 775
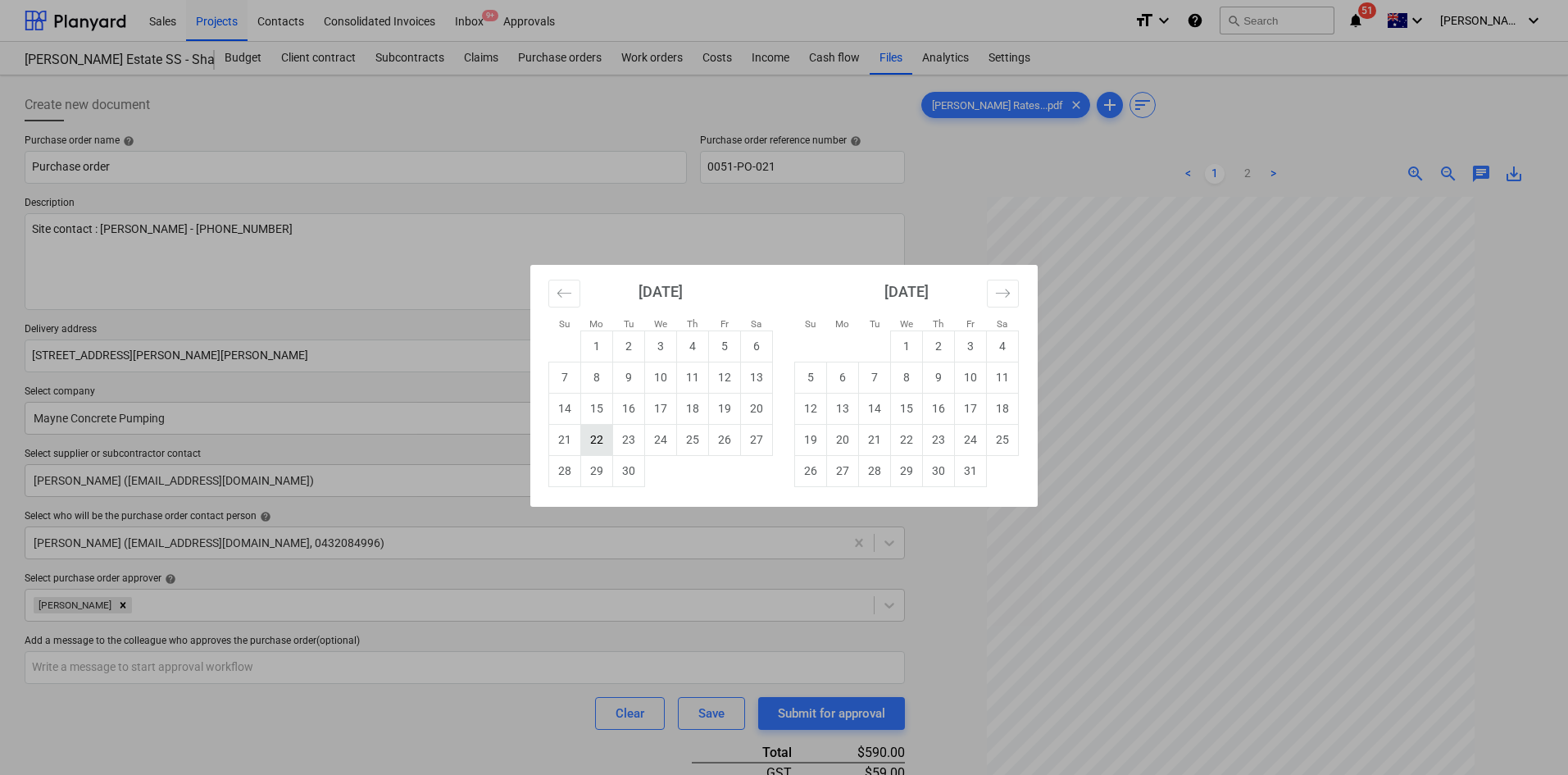
click at [594, 439] on td "22" at bounding box center [596, 439] width 32 height 32
type textarea "x"
type input "[DATE]"
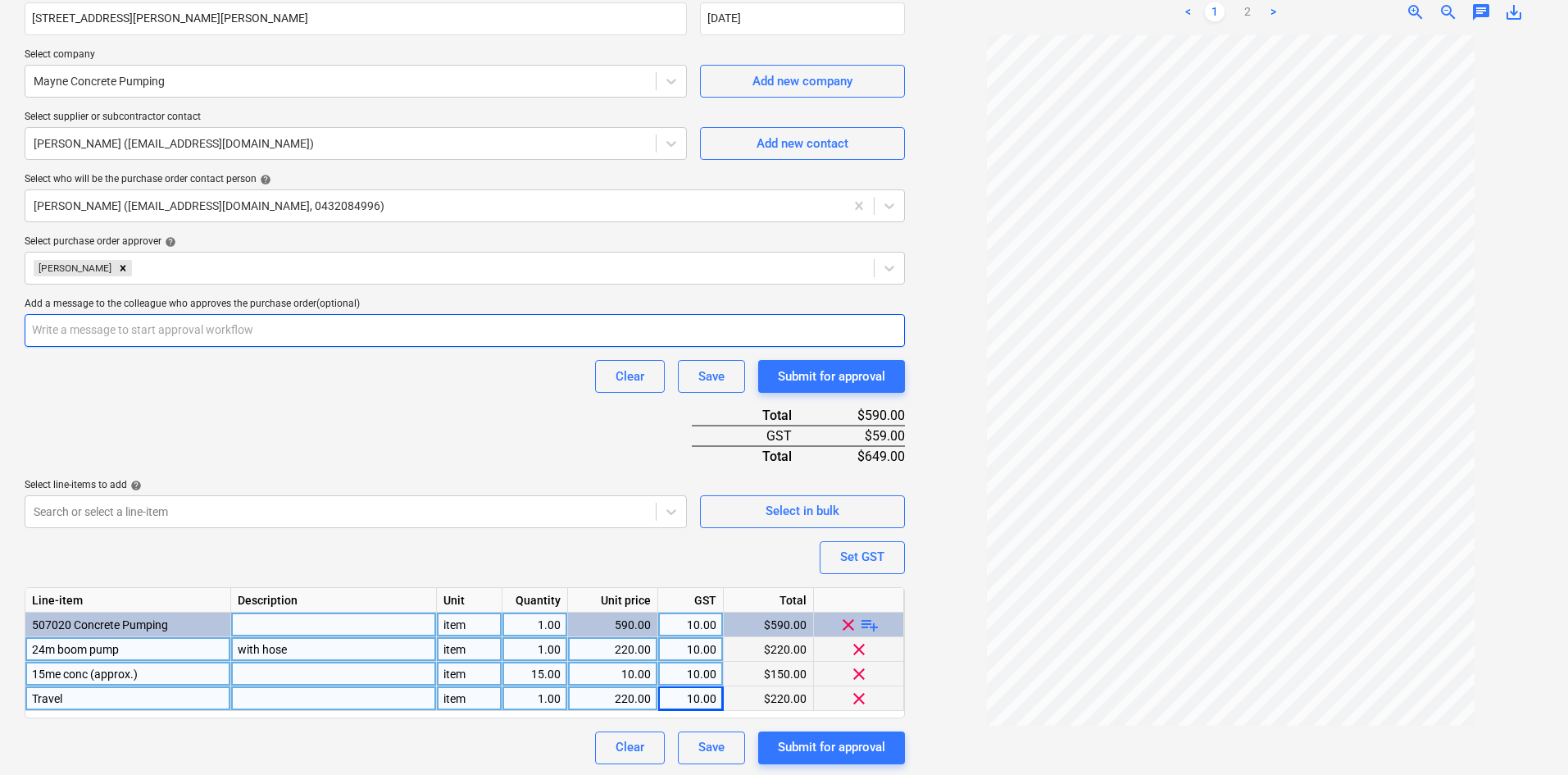
scroll to position [340, 0]
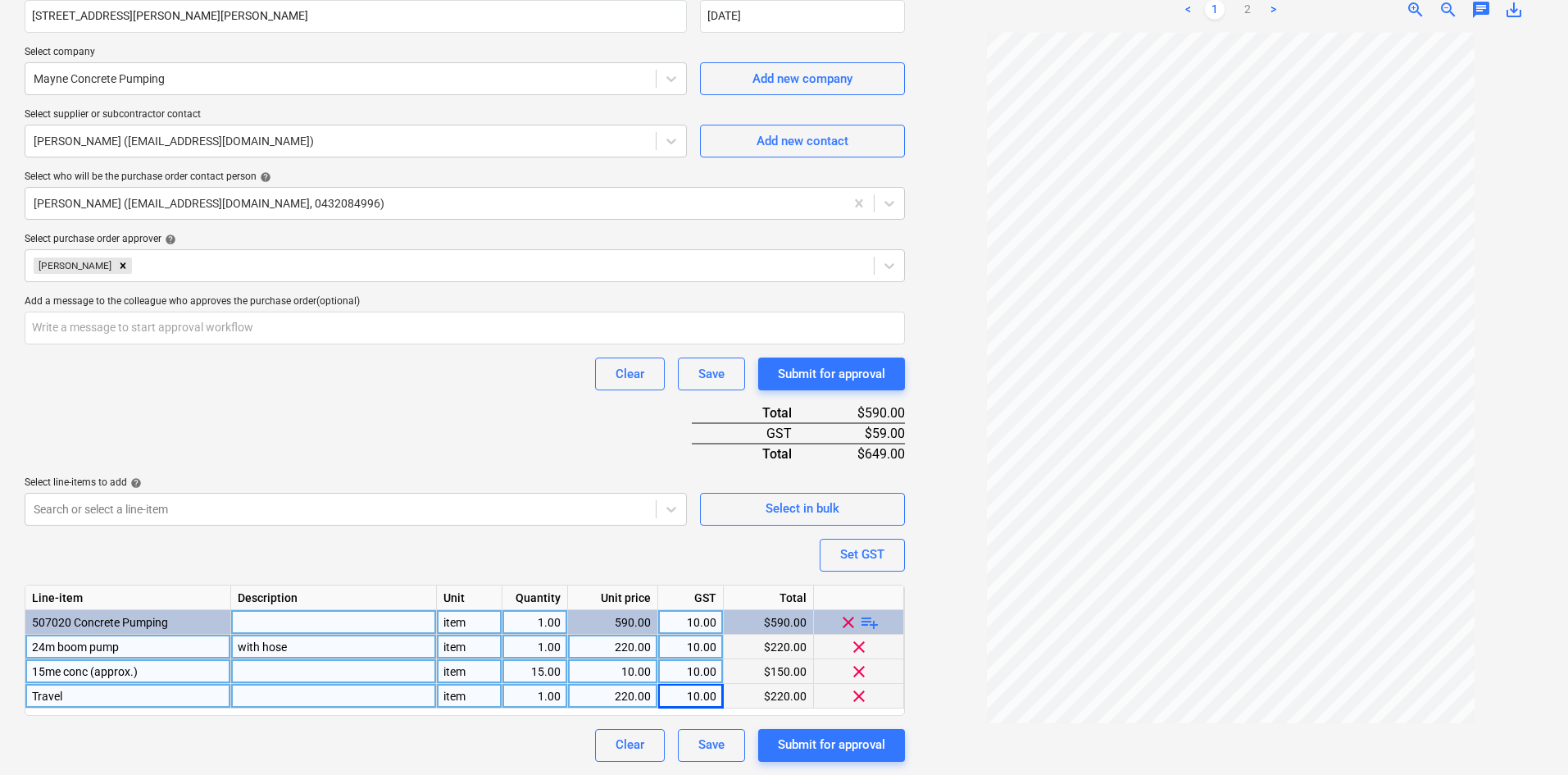
click at [486, 395] on div "Purchase order name help Purchase order Purchase order reference number help 00…" at bounding box center [464, 278] width 880 height 967
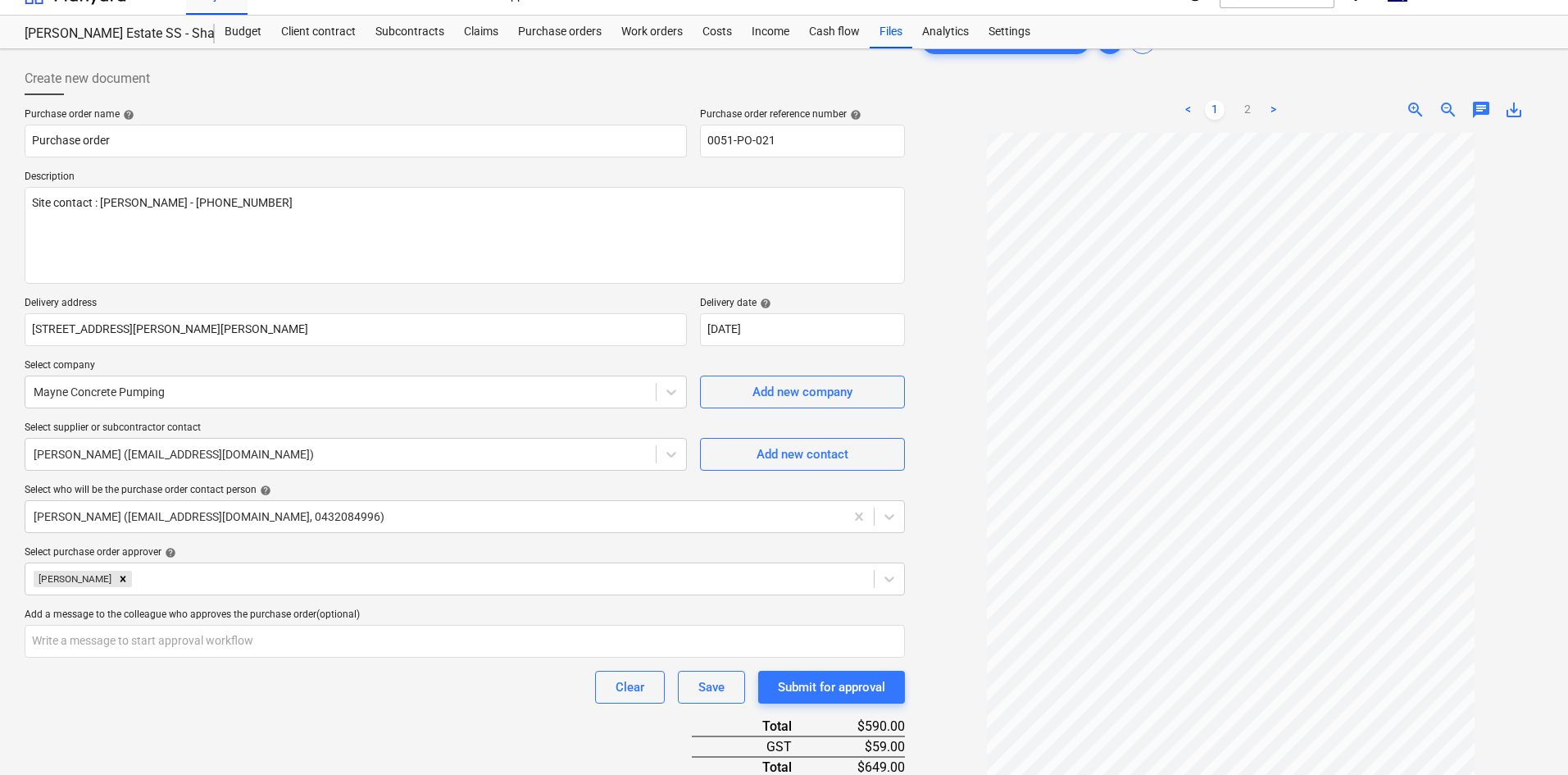
scroll to position [12, 0]
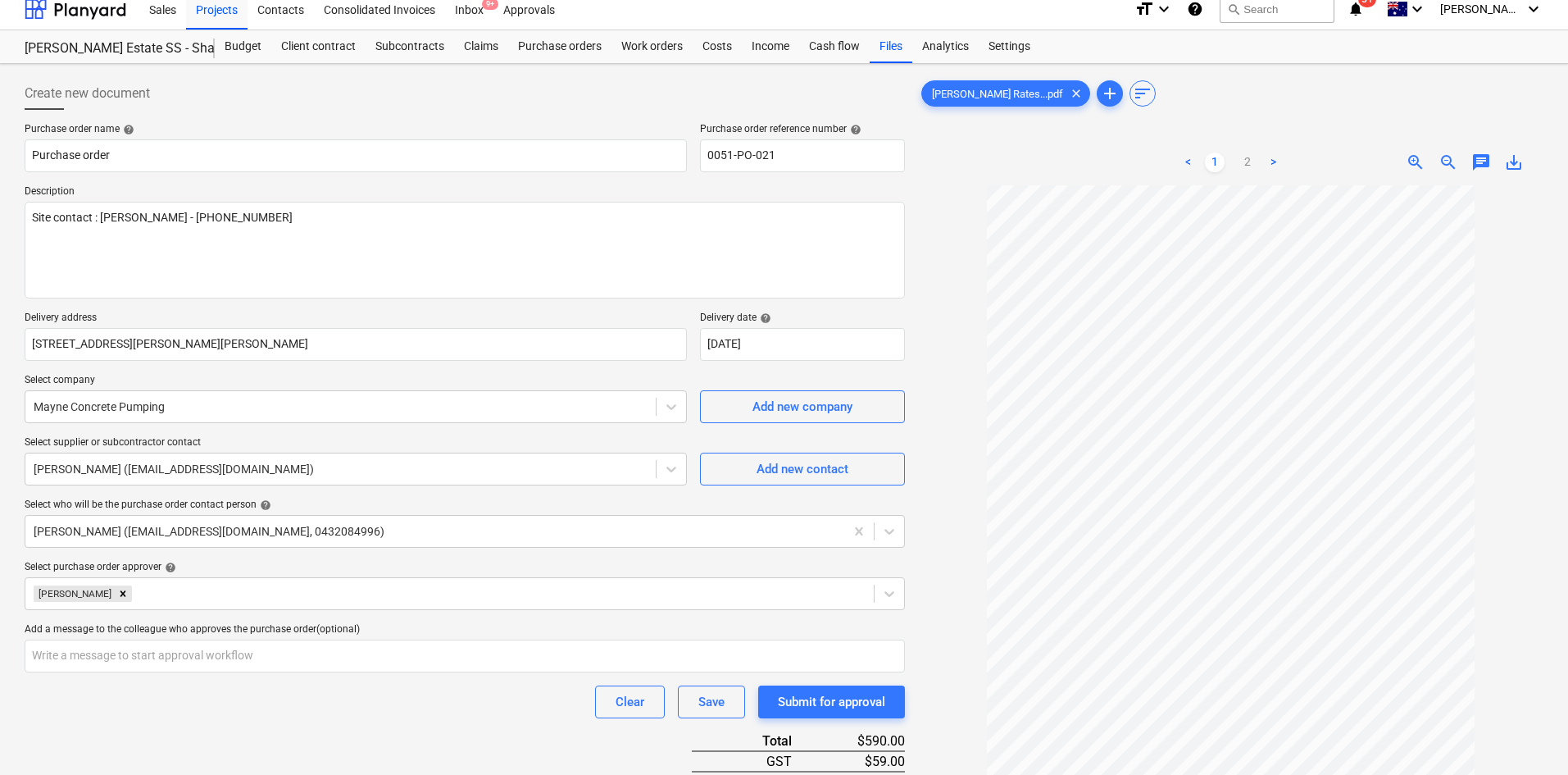
click at [1233, 160] on ul "< 1 2 >" at bounding box center [1231, 162] width 200 height 20
click at [1242, 160] on link "2" at bounding box center [1247, 162] width 20 height 20
click at [1205, 165] on link "1" at bounding box center [1215, 162] width 20 height 20
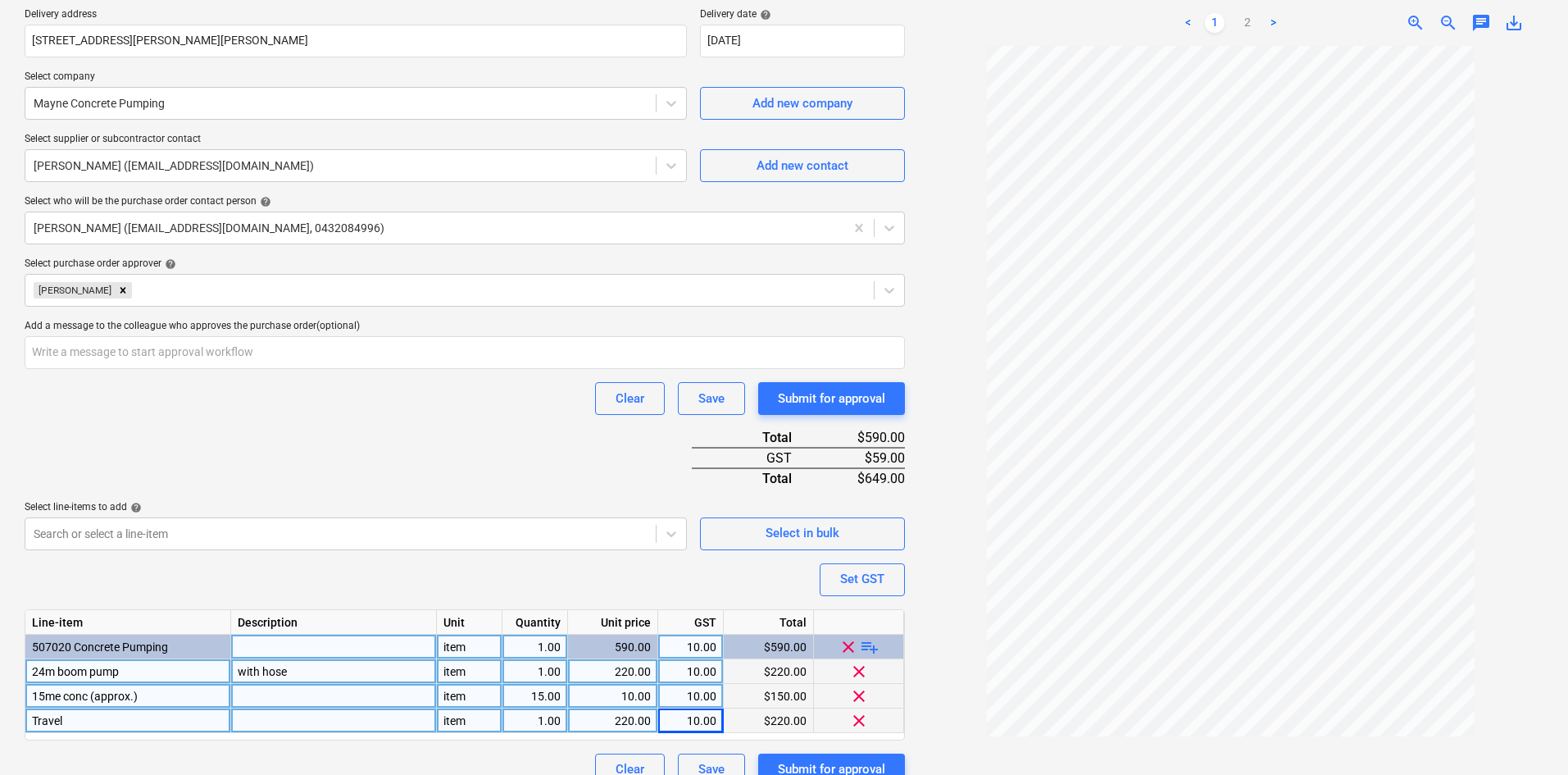
scroll to position [340, 0]
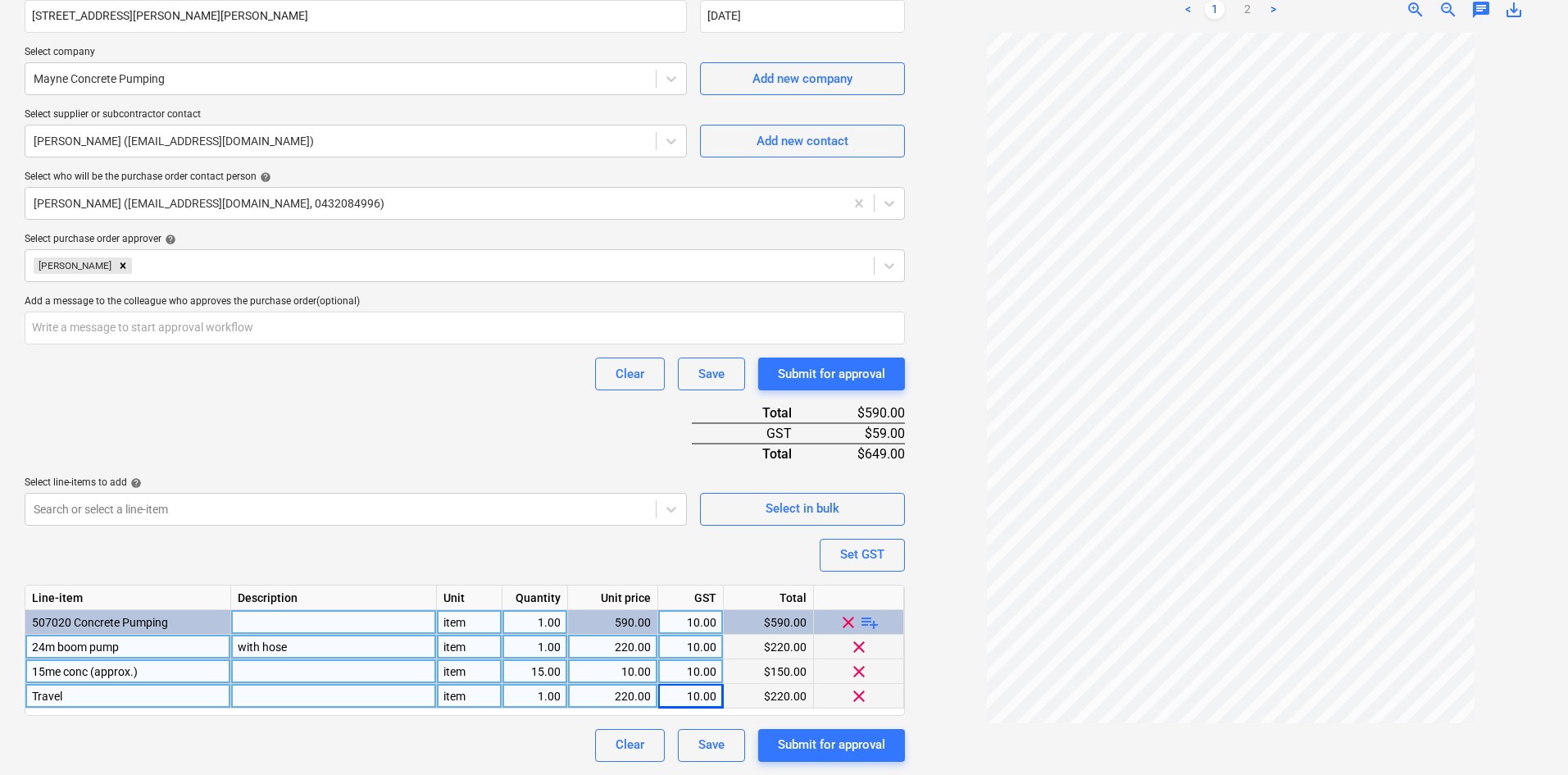
click at [57, 668] on span "15me conc (approx.)" at bounding box center [84, 671] width 105 height 14
click at [60, 670] on input "15me conc (approx.)" at bounding box center [127, 671] width 204 height 23
type input "15m3 conc (approx.)"
click at [211, 539] on div "Purchase order name help Purchase order Purchase order reference number help 00…" at bounding box center [464, 278] width 880 height 967
click at [244, 396] on div "Purchase order name help Purchase order Purchase order reference number help 00…" at bounding box center [464, 278] width 880 height 967
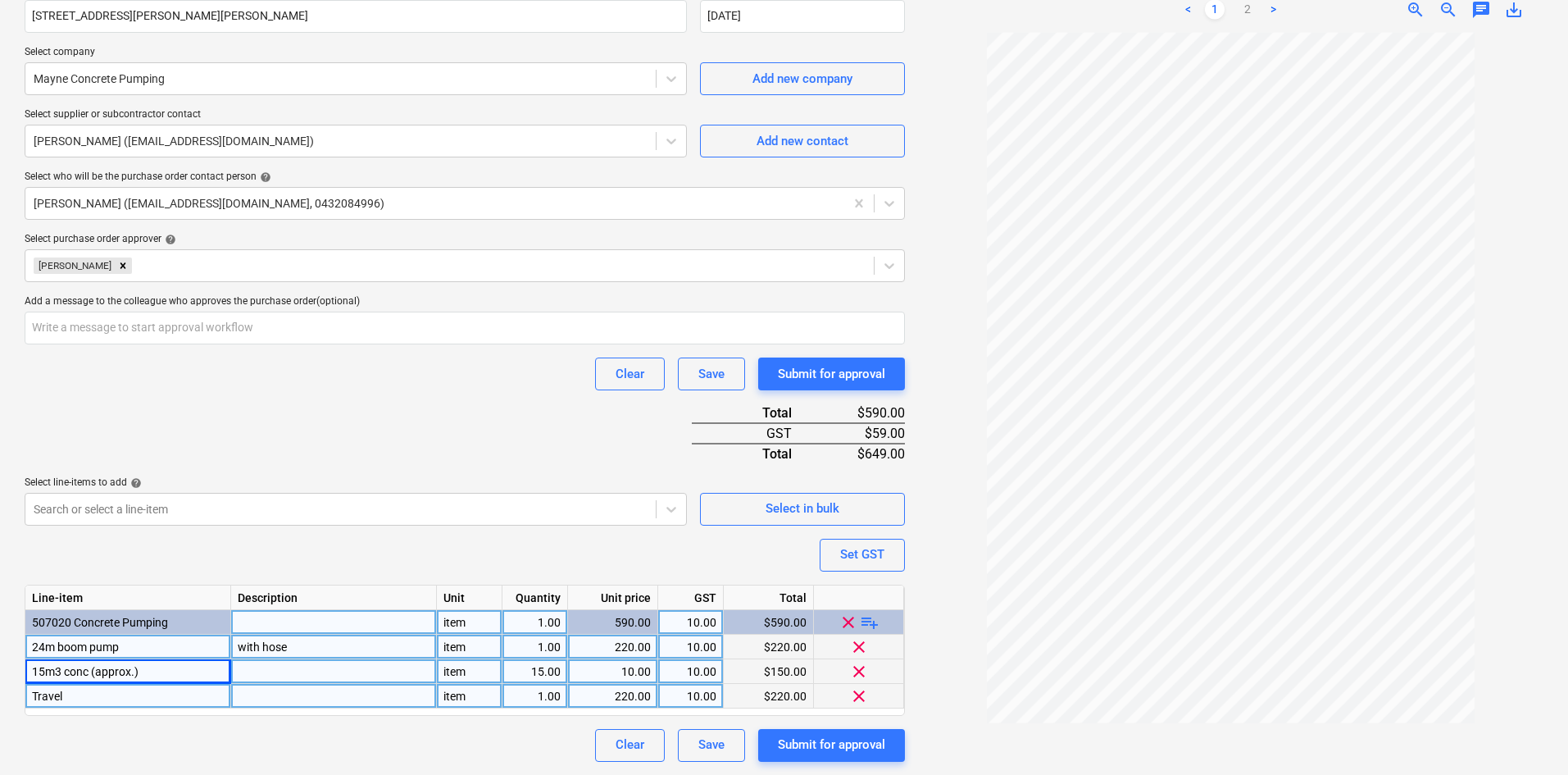
click at [301, 442] on div "Purchase order name help Purchase order Purchase order reference number help 00…" at bounding box center [464, 278] width 880 height 967
click at [832, 745] on div "Submit for approval" at bounding box center [831, 744] width 107 height 22
type textarea "x"
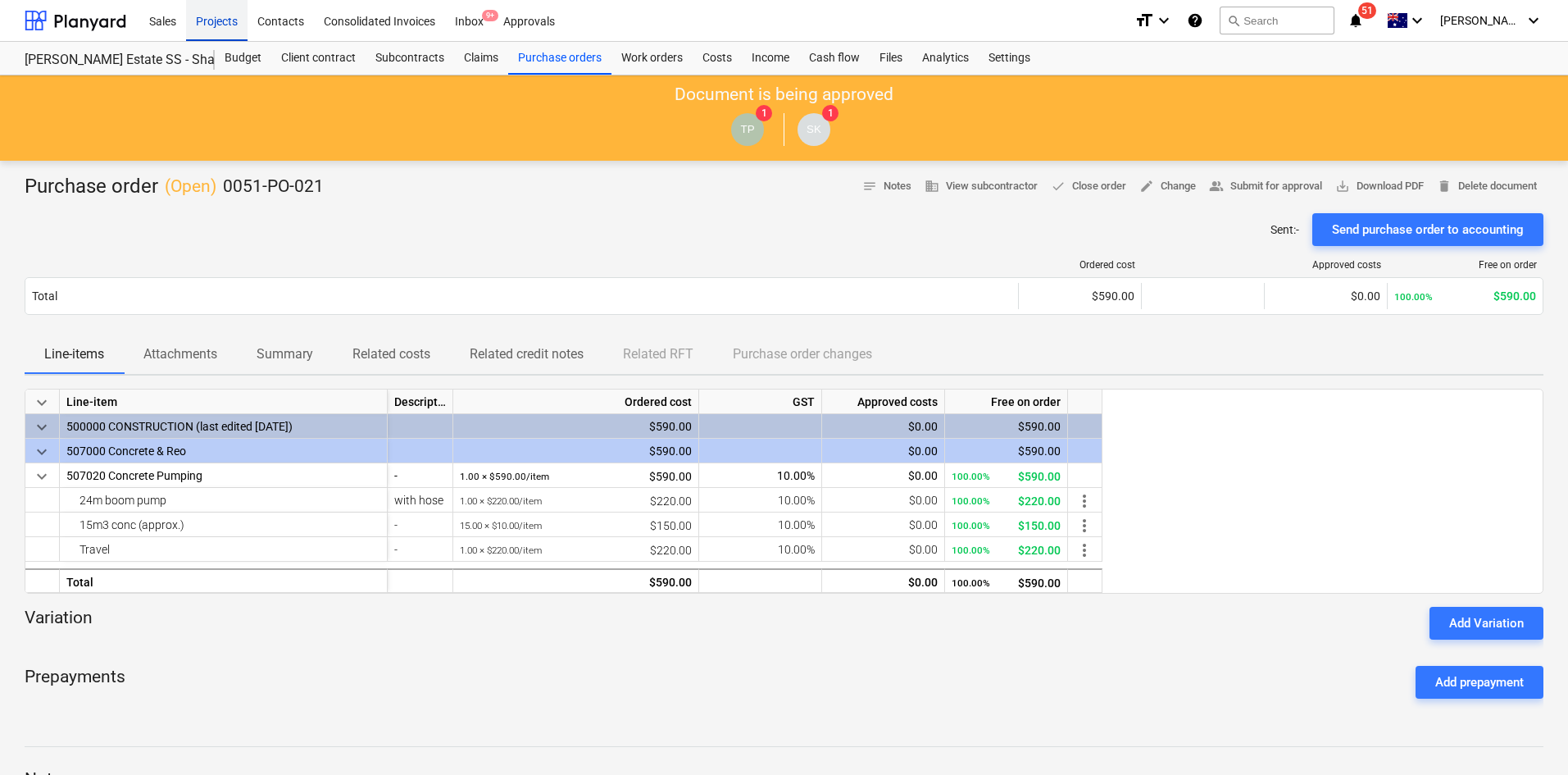
click at [231, 29] on div "Projects" at bounding box center [217, 20] width 61 height 41
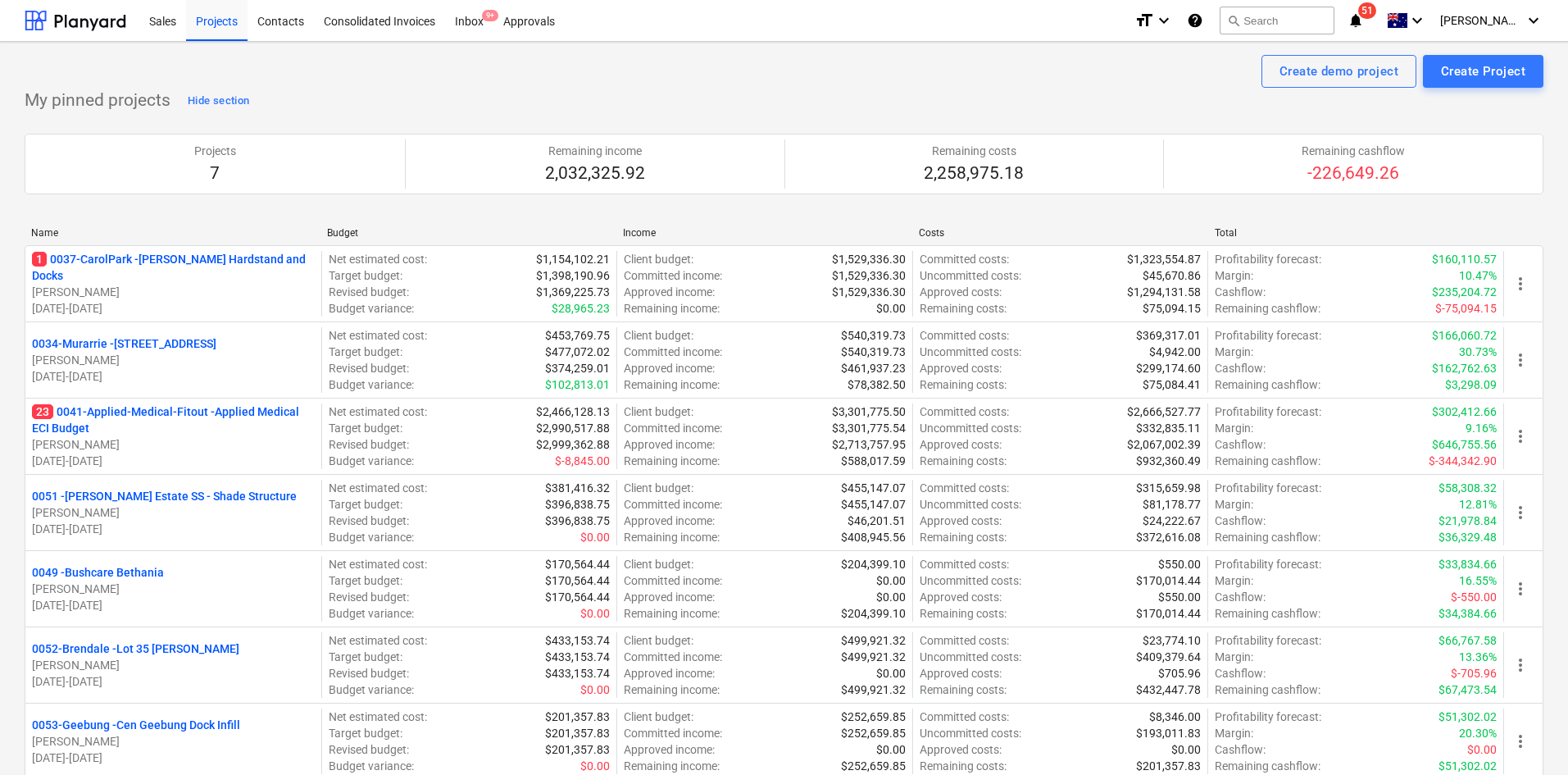
click at [340, 97] on div "My pinned projects Hide section Projects 7 Remaining income 2,032,325.92 Remain…" at bounding box center [784, 443] width 1518 height 712
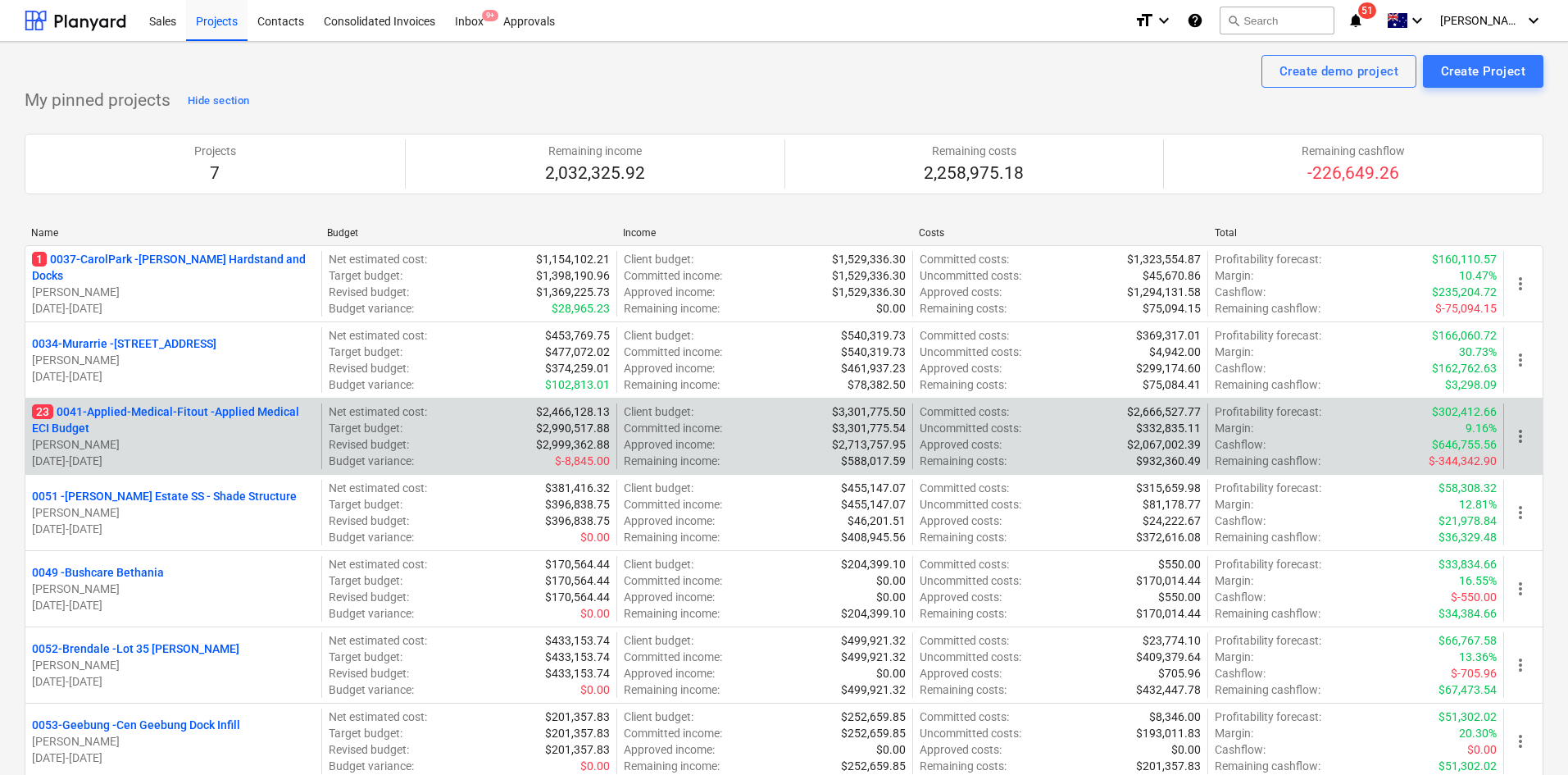
click at [129, 404] on p "23 0041-Applied-Medical-Fitout - Applied Medical ECI Budget" at bounding box center [173, 420] width 283 height 32
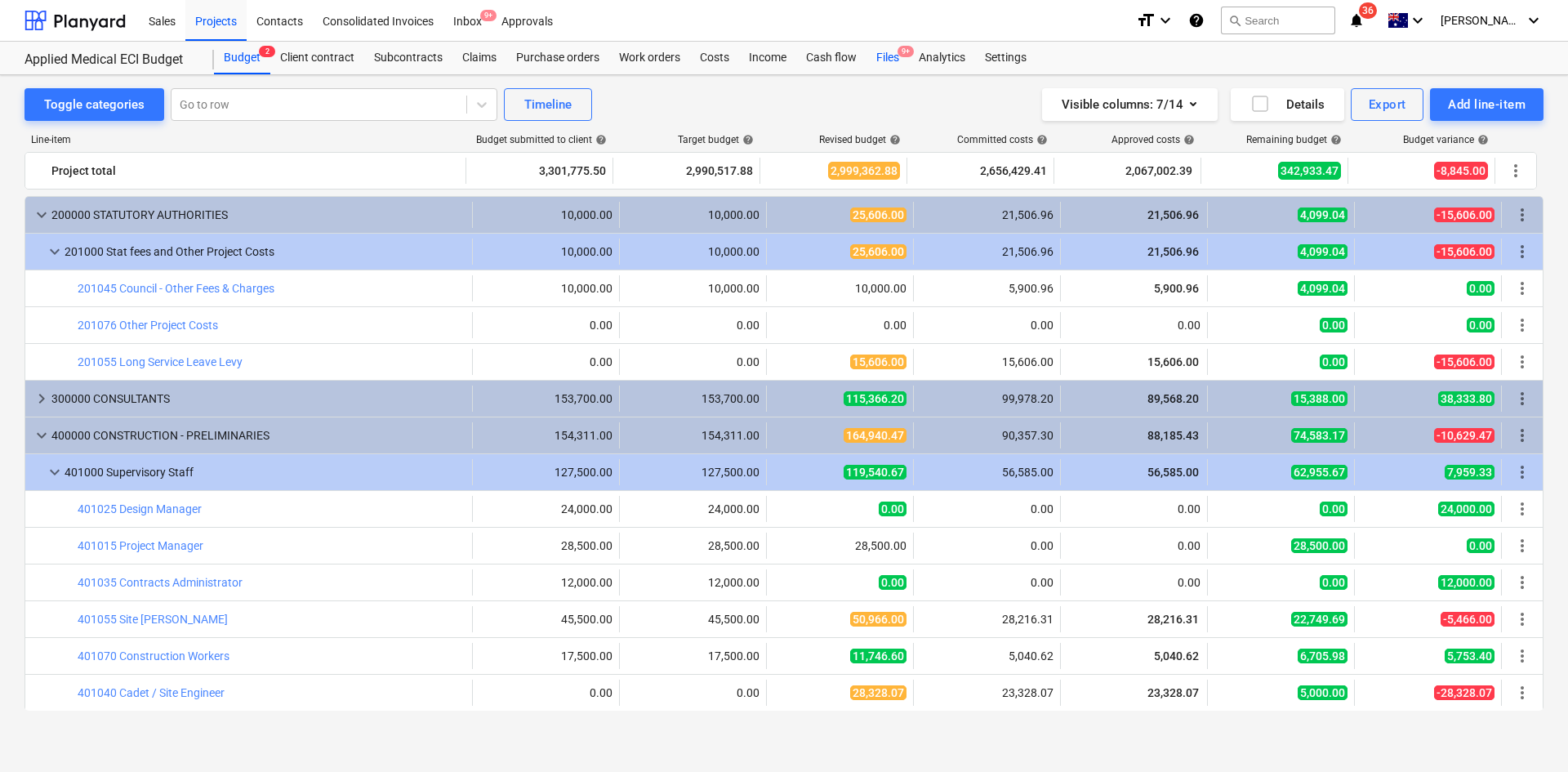
click at [886, 54] on div "Files 9+" at bounding box center [887, 57] width 42 height 32
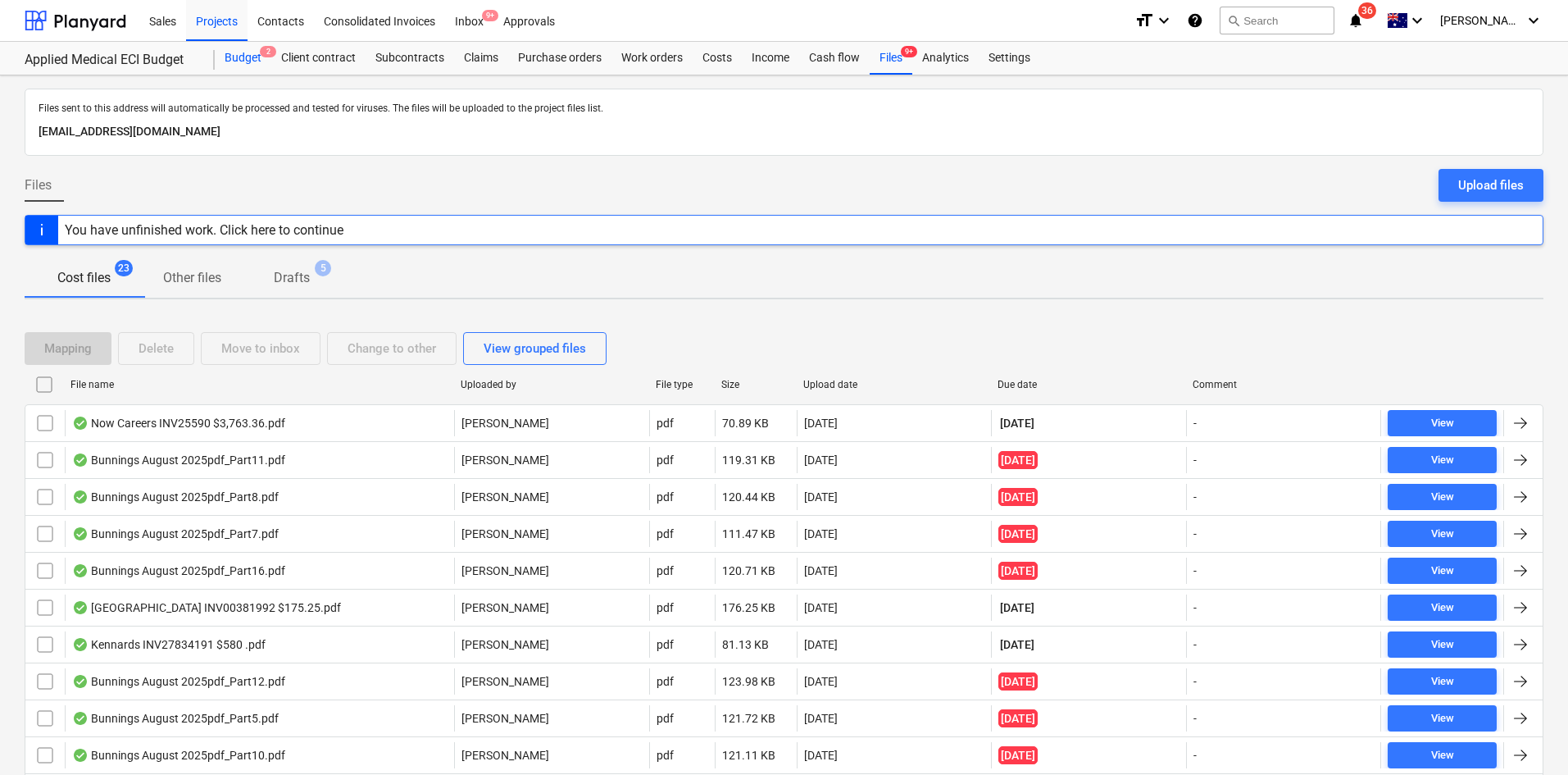
drag, startPoint x: 233, startPoint y: 58, endPoint x: 226, endPoint y: 63, distance: 8.6
click at [233, 58] on div "Budget 2" at bounding box center [242, 58] width 57 height 32
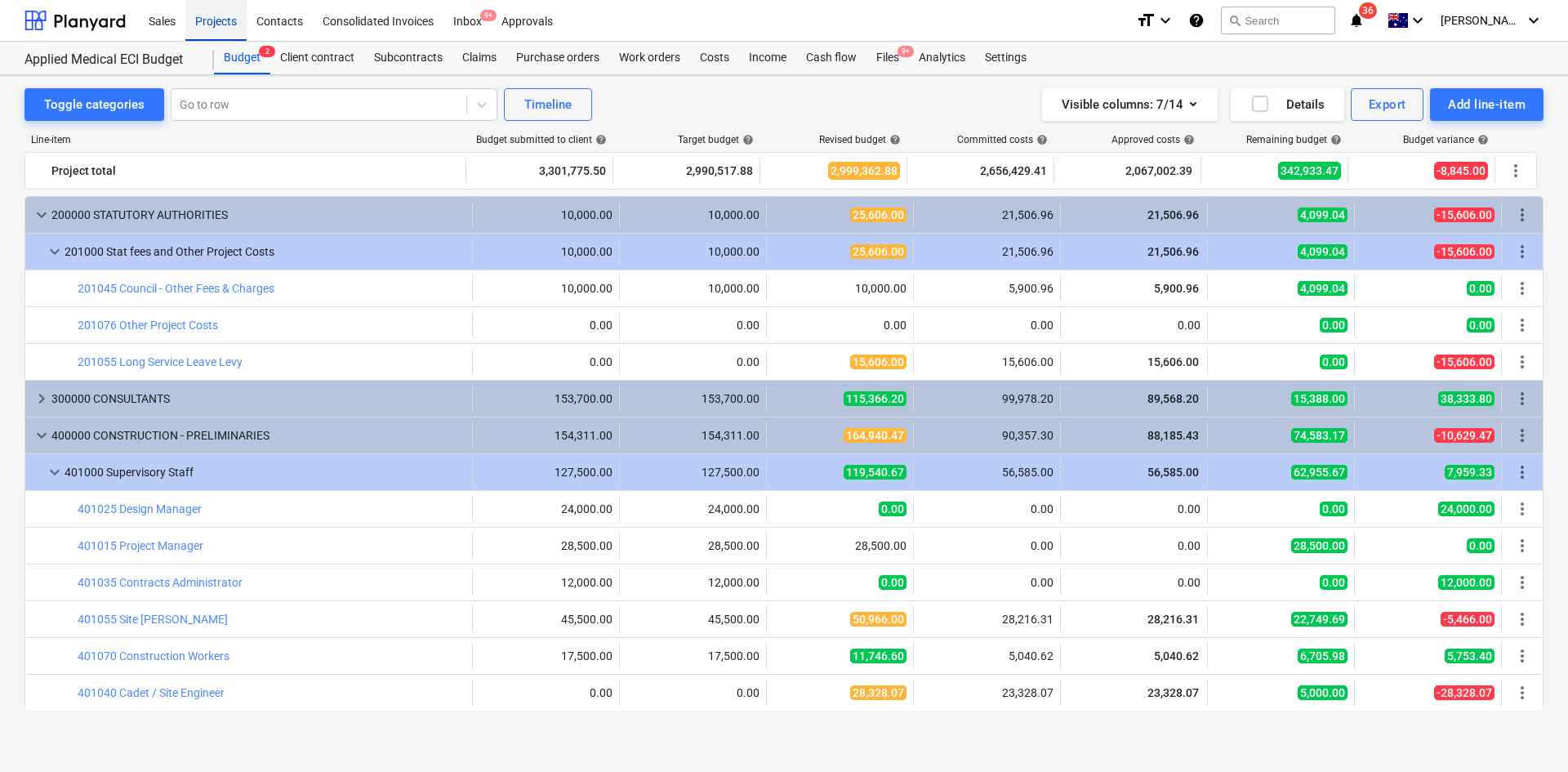
click at [217, 31] on div "Projects" at bounding box center [216, 20] width 61 height 41
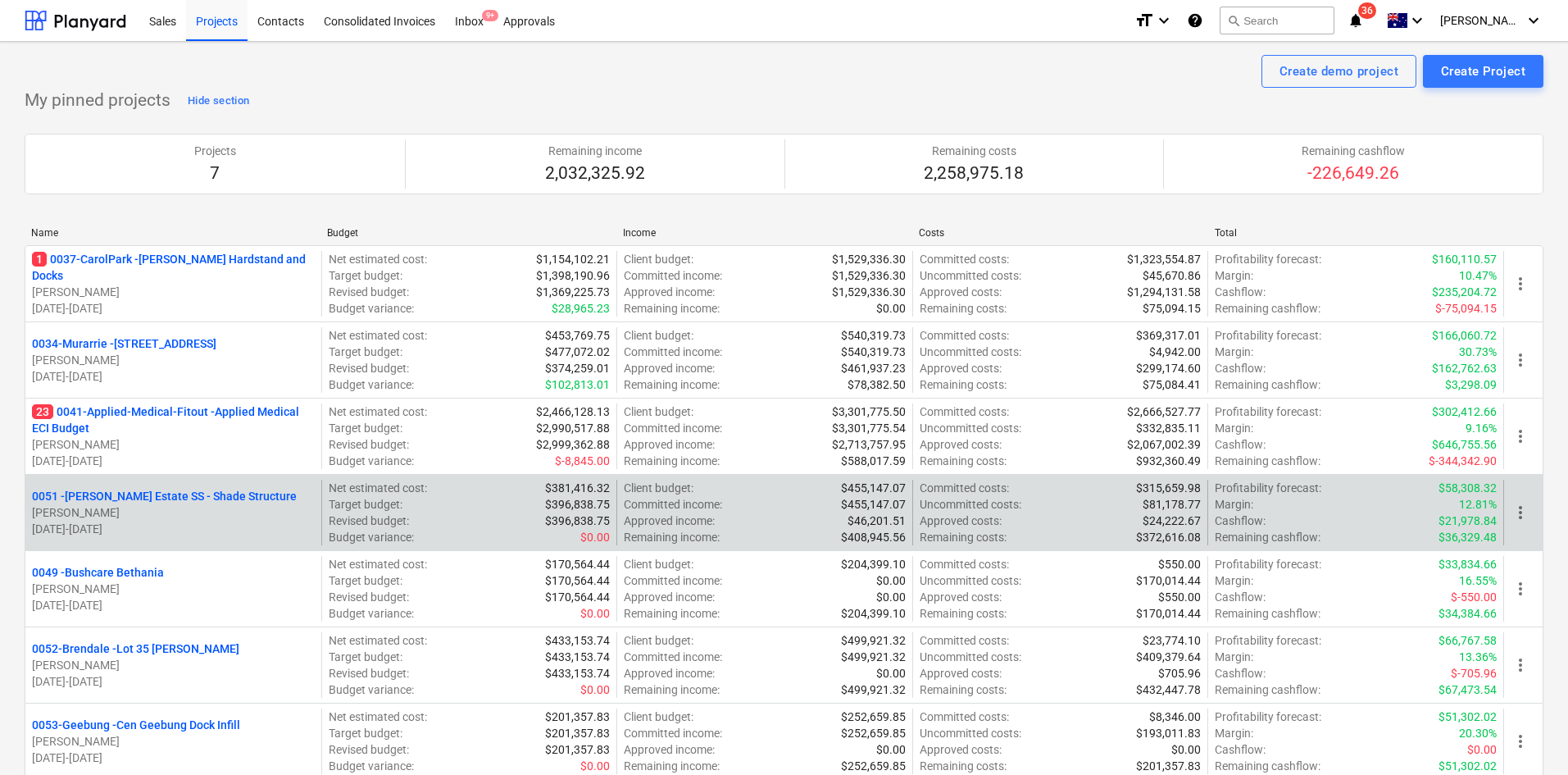
click at [186, 488] on p "0051 - [PERSON_NAME] Estate SS - Shade Structure" at bounding box center [164, 496] width 265 height 16
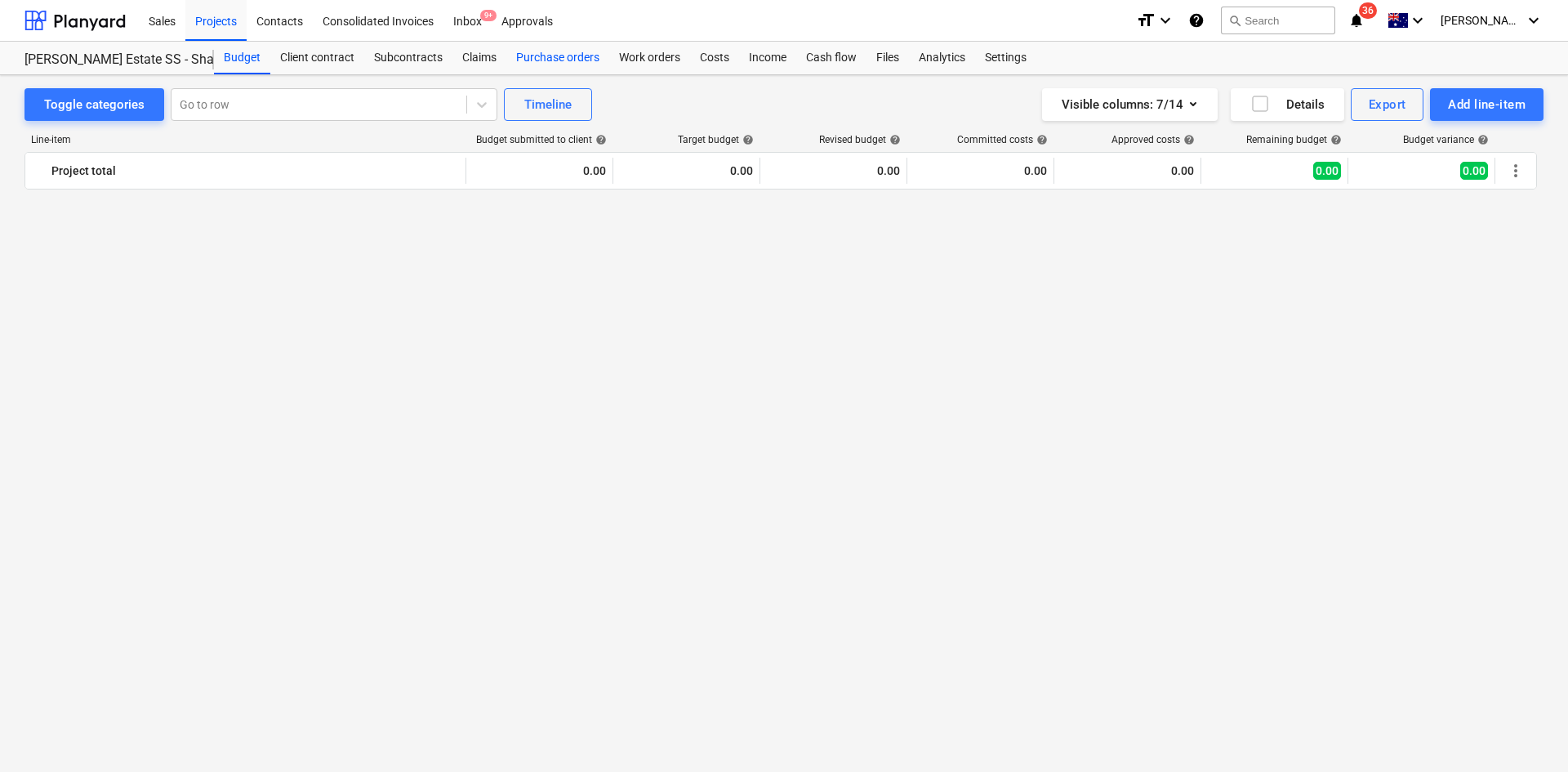
click at [600, 50] on div "Purchase orders" at bounding box center [557, 57] width 103 height 32
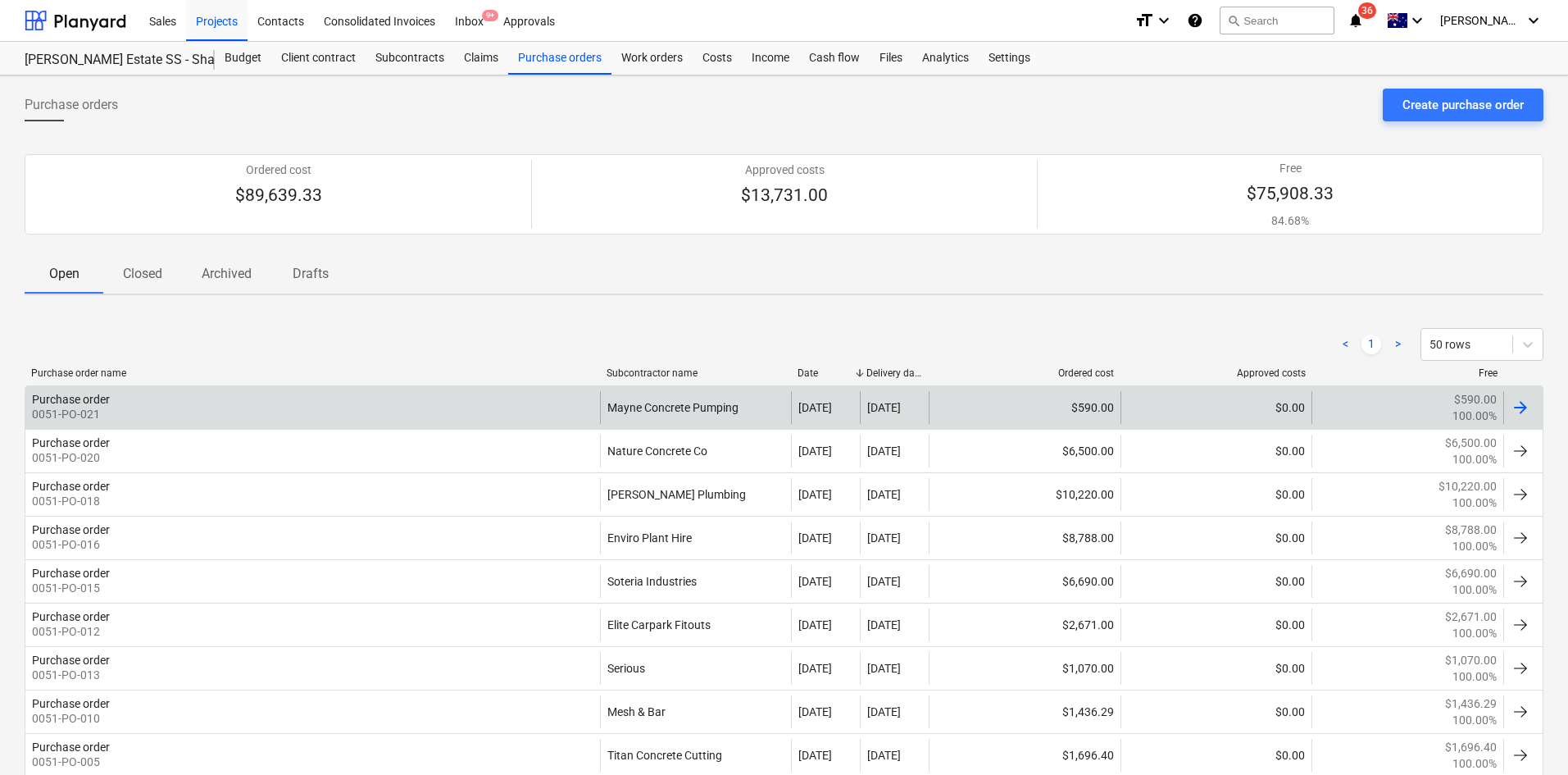
click at [374, 406] on div "Purchase order 0051-PO-021" at bounding box center [313, 407] width 575 height 32
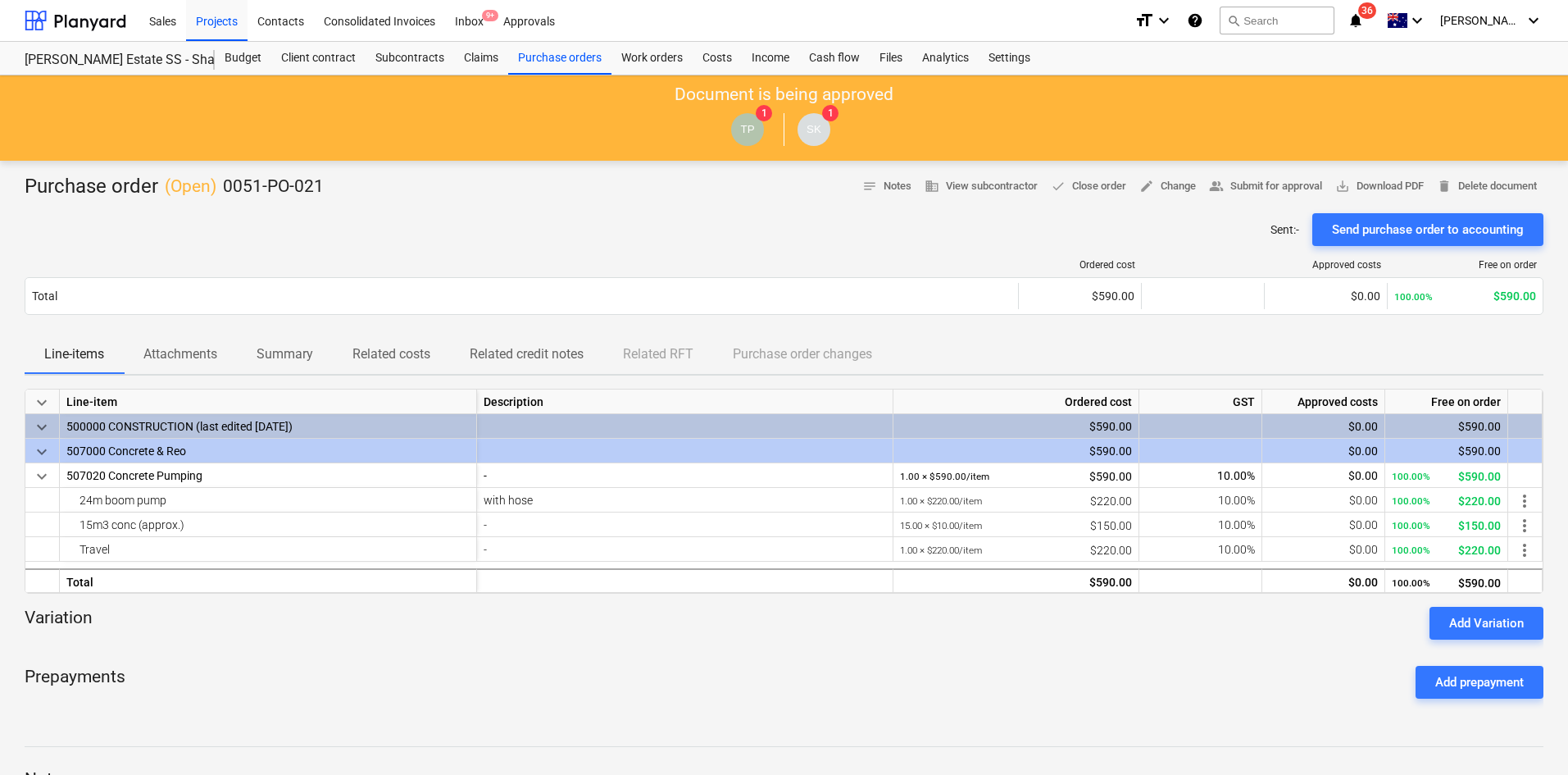
click at [662, 211] on div at bounding box center [784, 206] width 1518 height 14
click at [413, 249] on div "Ordered cost Approved costs Free on order Total $590.00 $0.00 100.00% $590.00 P…" at bounding box center [784, 290] width 1518 height 88
click at [215, 23] on div "Projects" at bounding box center [217, 20] width 61 height 41
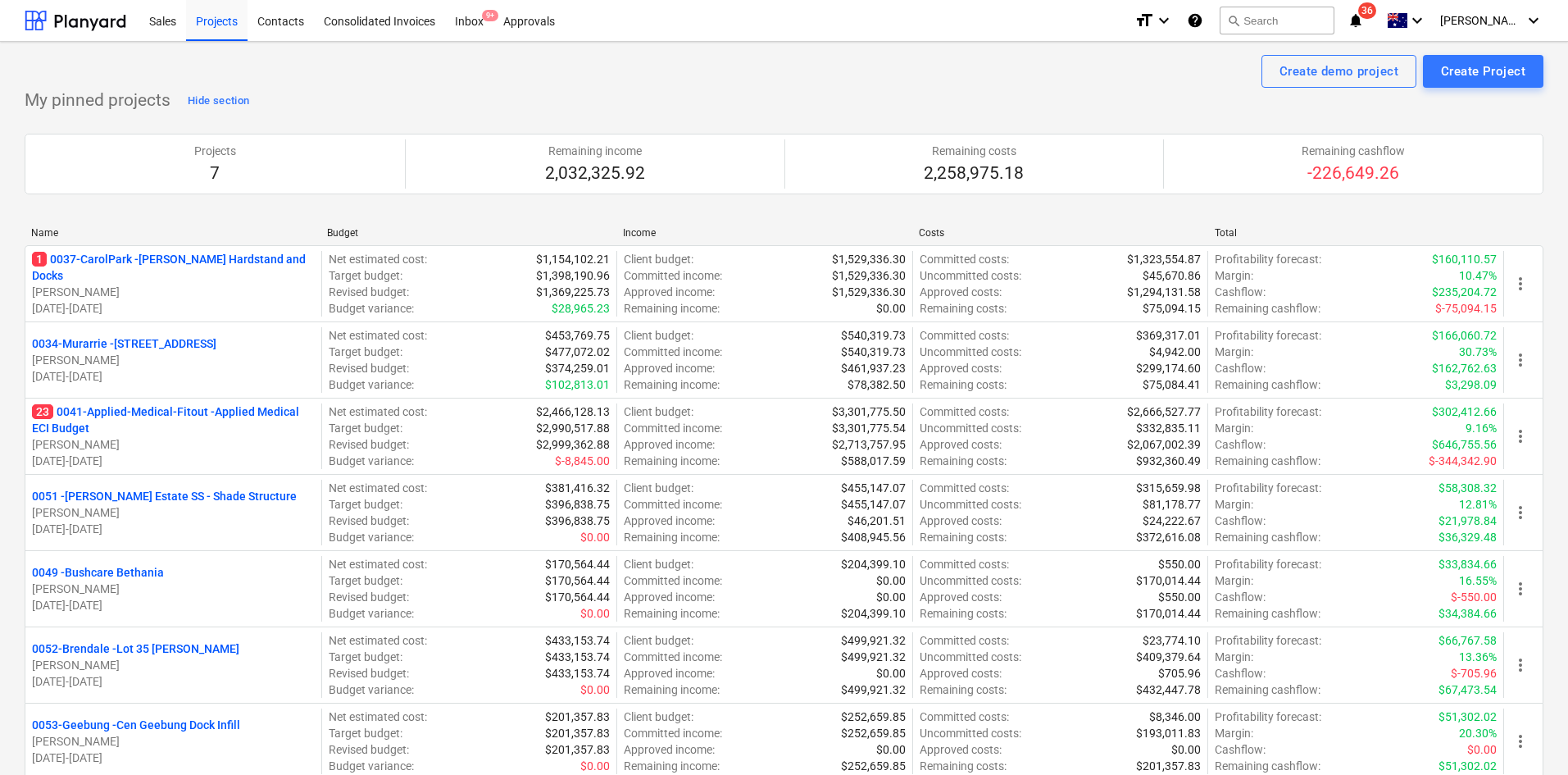
click at [152, 411] on p "23 0041-Applied-Medical-Fitout - Applied Medical ECI Budget" at bounding box center [173, 420] width 283 height 32
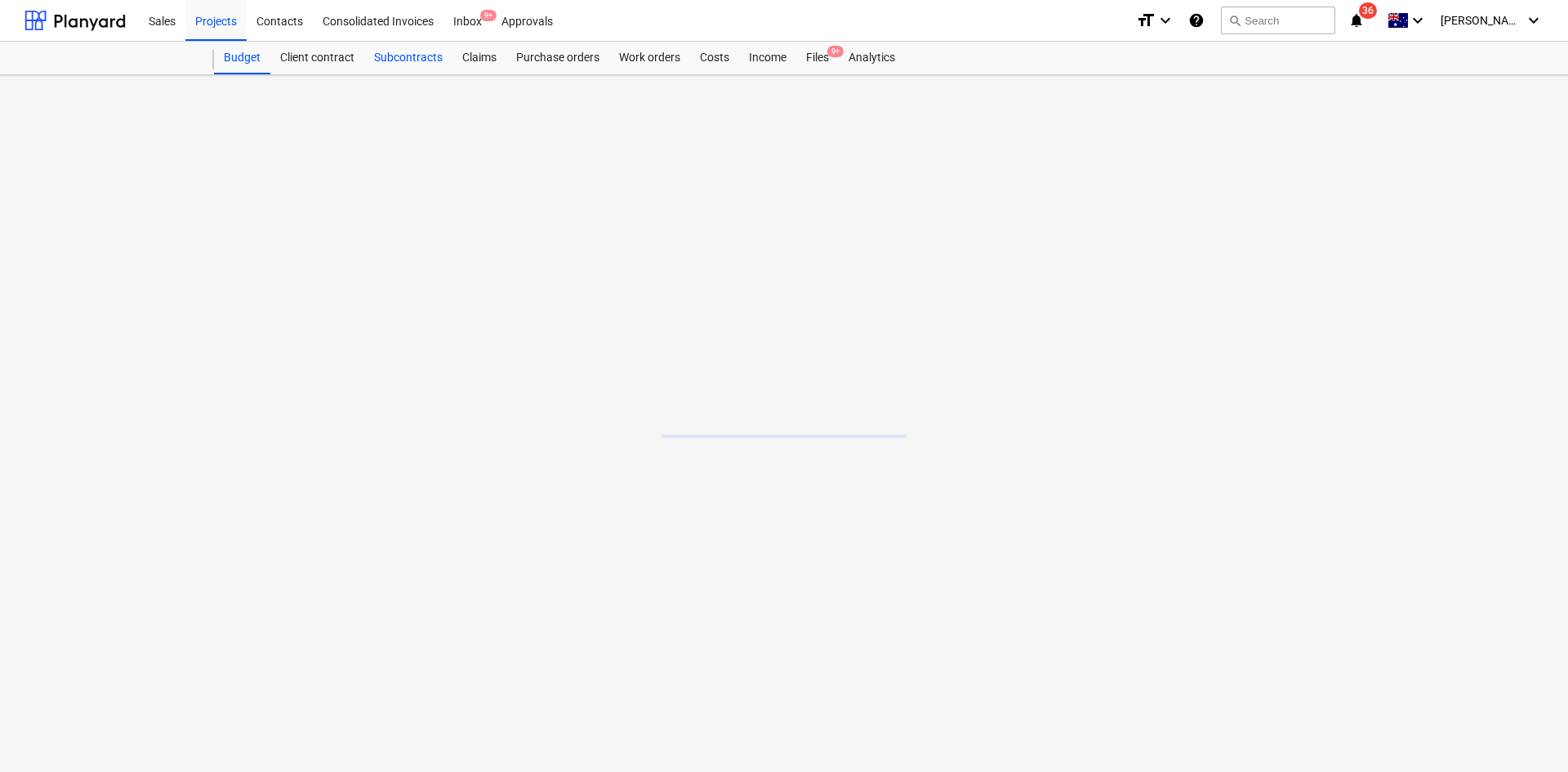
click at [433, 61] on div "Subcontracts" at bounding box center [408, 57] width 88 height 32
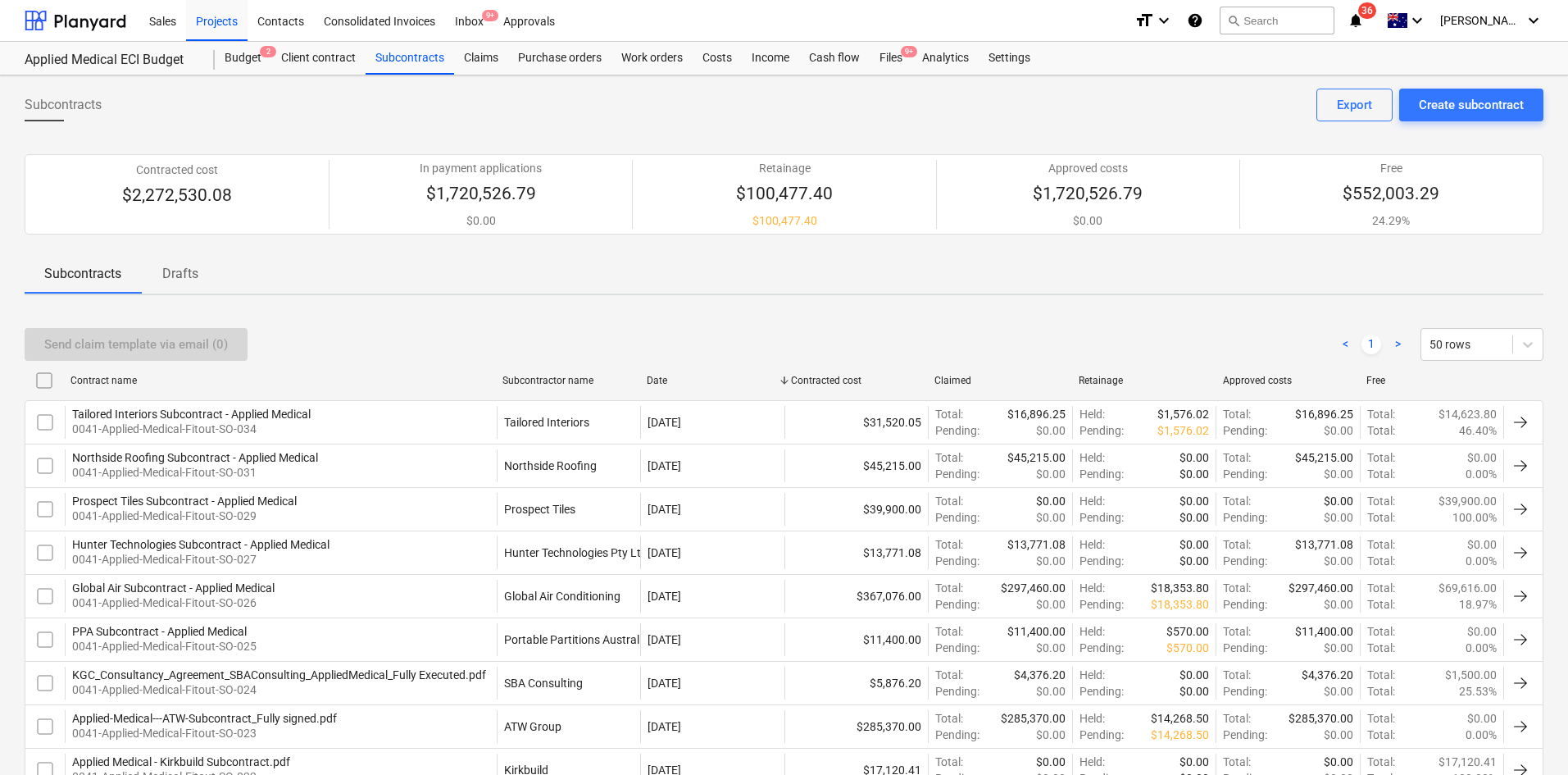
click at [256, 459] on div "Northside Roofing Subcontract - Applied Medical" at bounding box center [195, 457] width 246 height 14
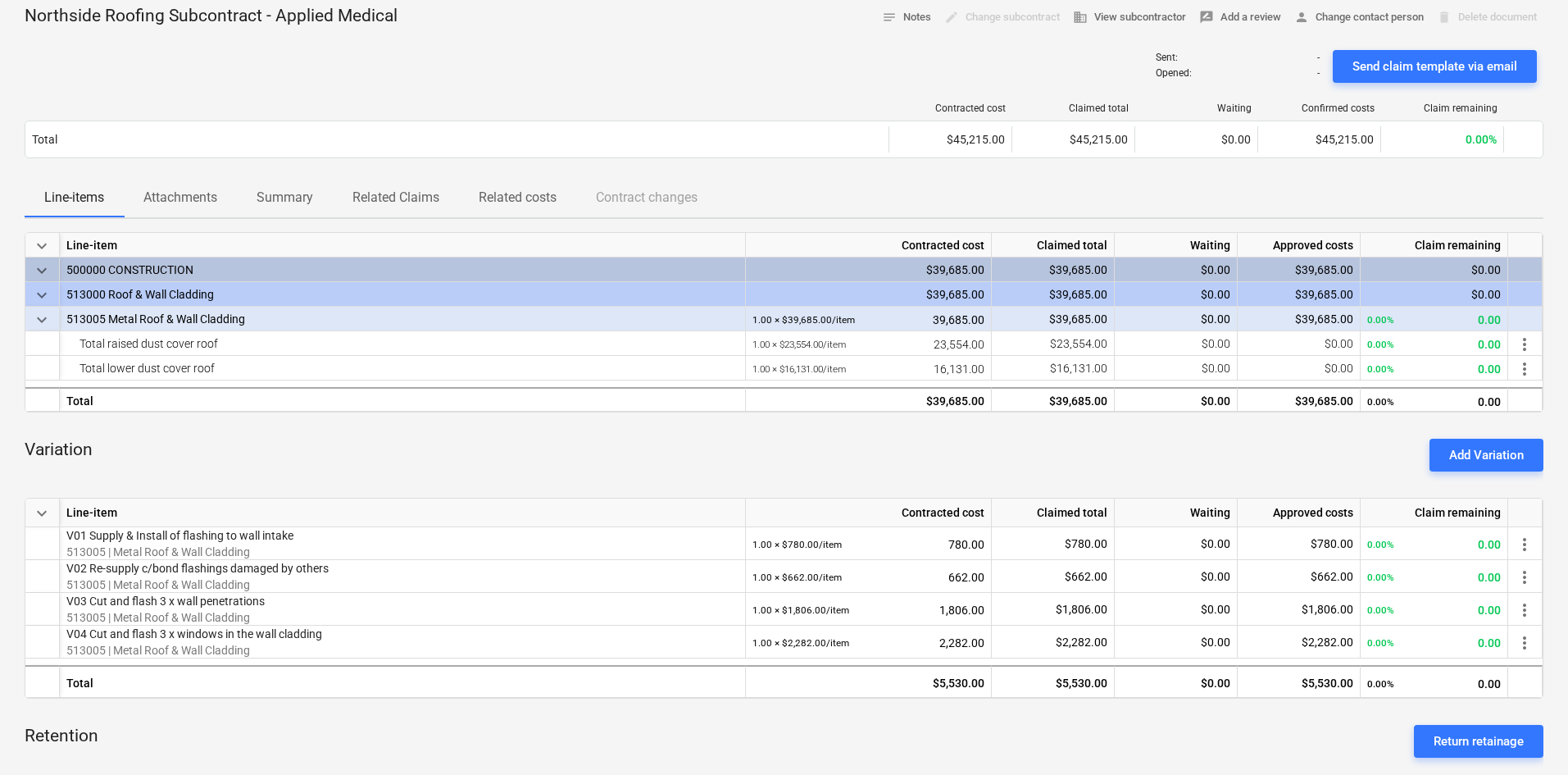
scroll to position [82, 0]
drag, startPoint x: 1491, startPoint y: 453, endPoint x: 1159, endPoint y: 382, distance: 339.5
click at [1491, 453] on div "Add Variation" at bounding box center [1486, 457] width 75 height 22
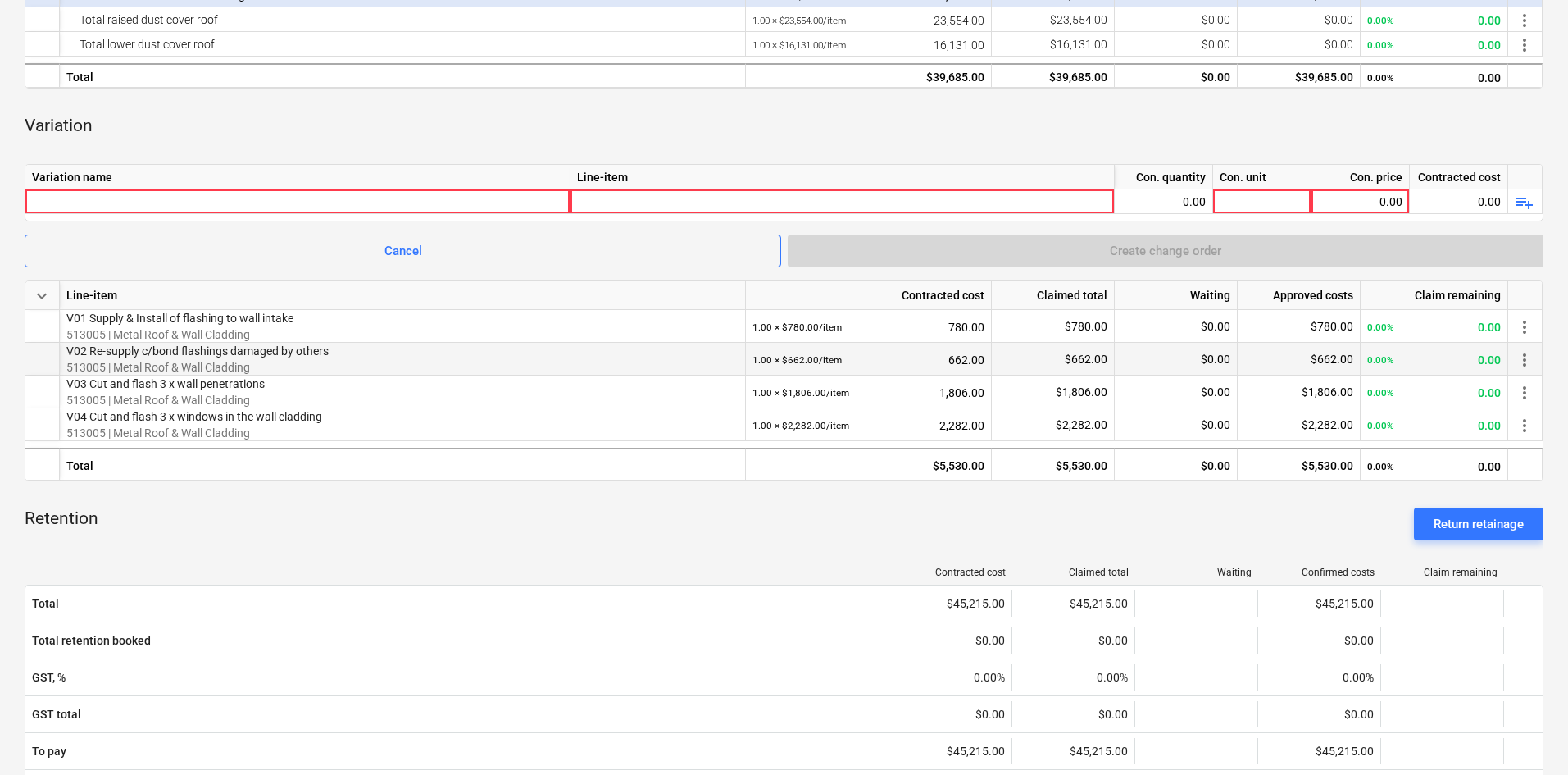
scroll to position [410, 0]
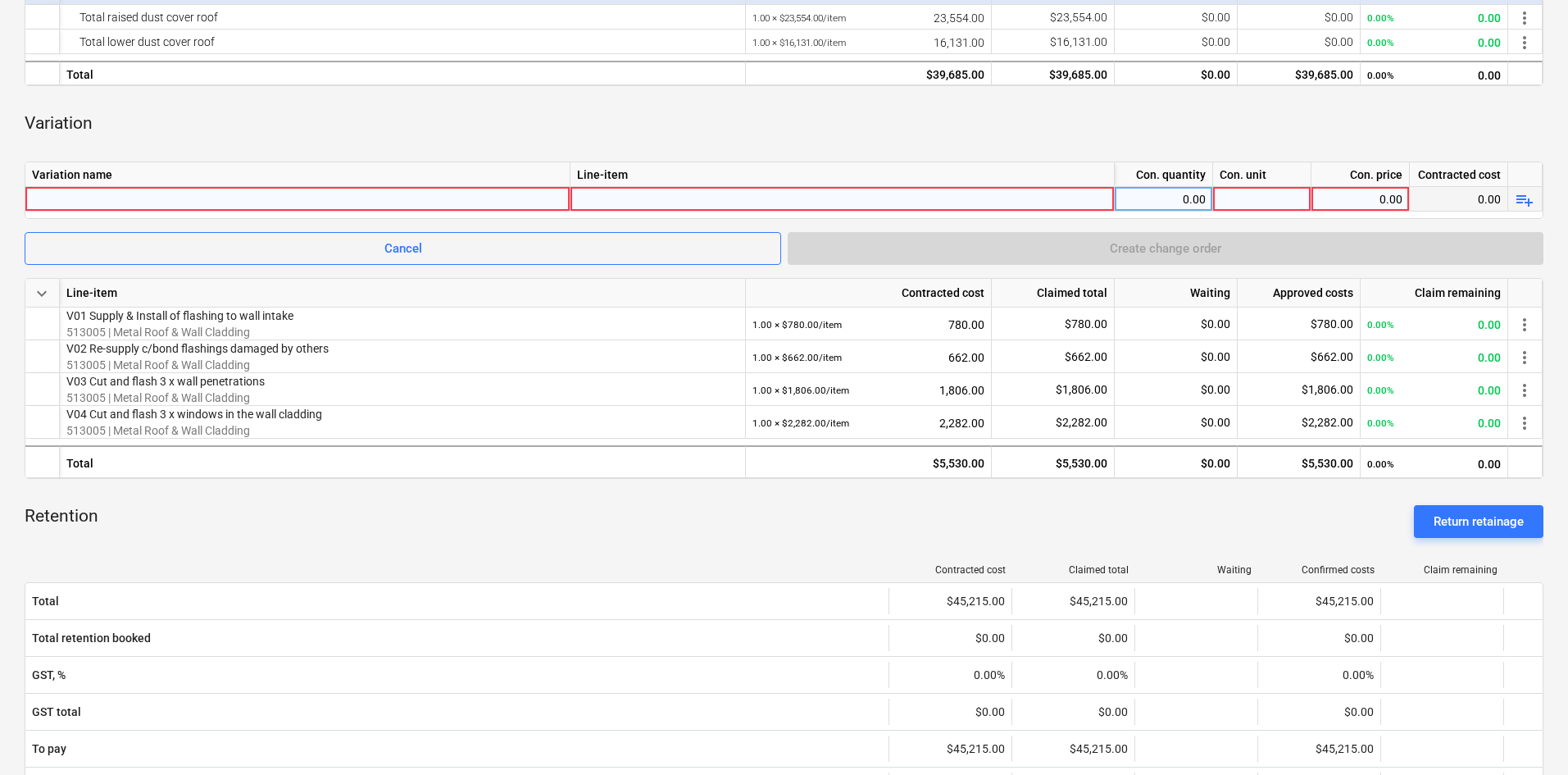
click at [215, 196] on div at bounding box center [297, 198] width 531 height 23
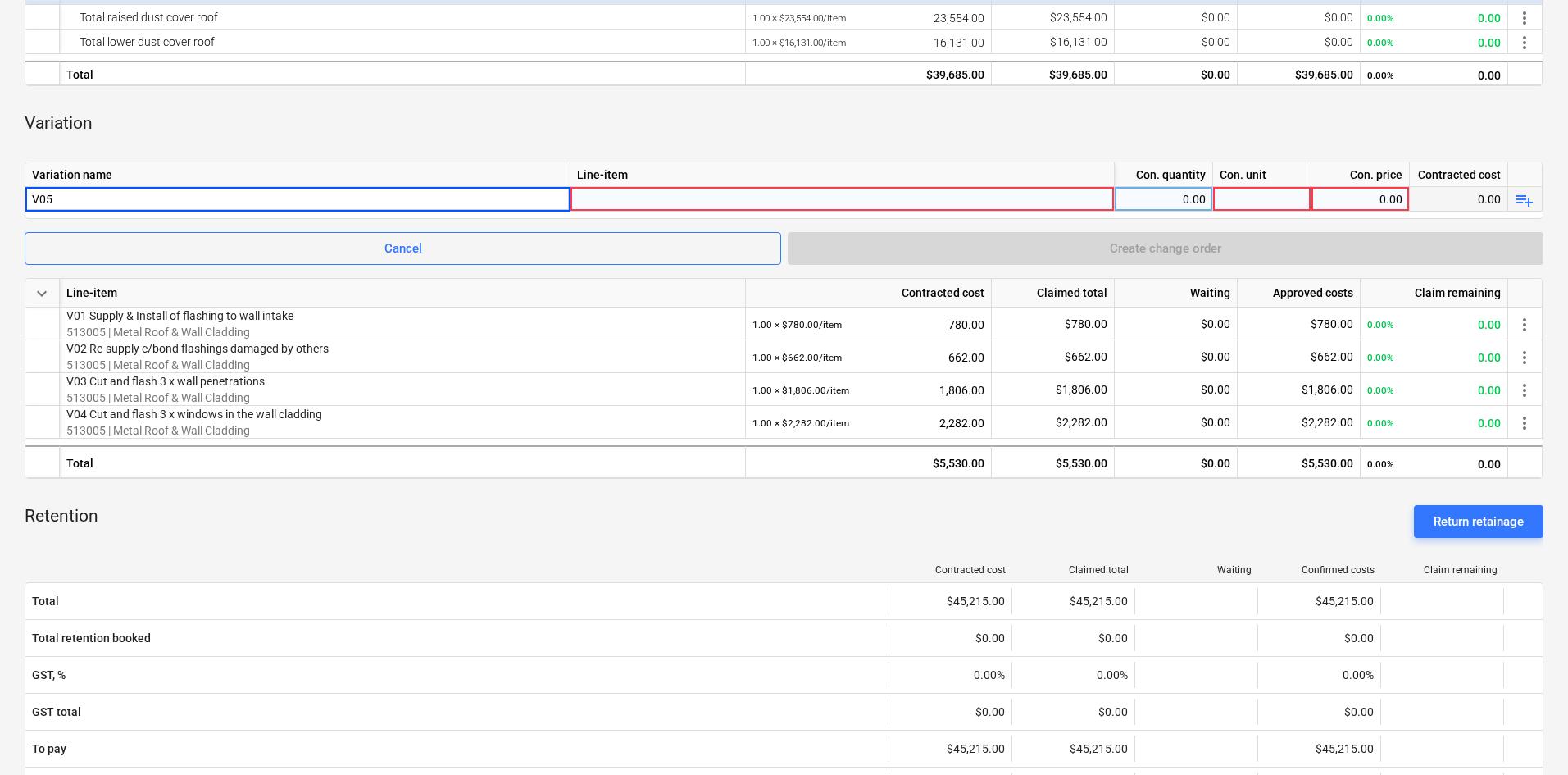
type input "V05"
click at [140, 196] on div "V05" at bounding box center [297, 198] width 531 height 23
click at [140, 196] on input "V05" at bounding box center [297, 198] width 544 height 23
click at [122, 195] on input "V05" at bounding box center [297, 198] width 544 height 23
type input "V05 Roof penetrations and flashings"
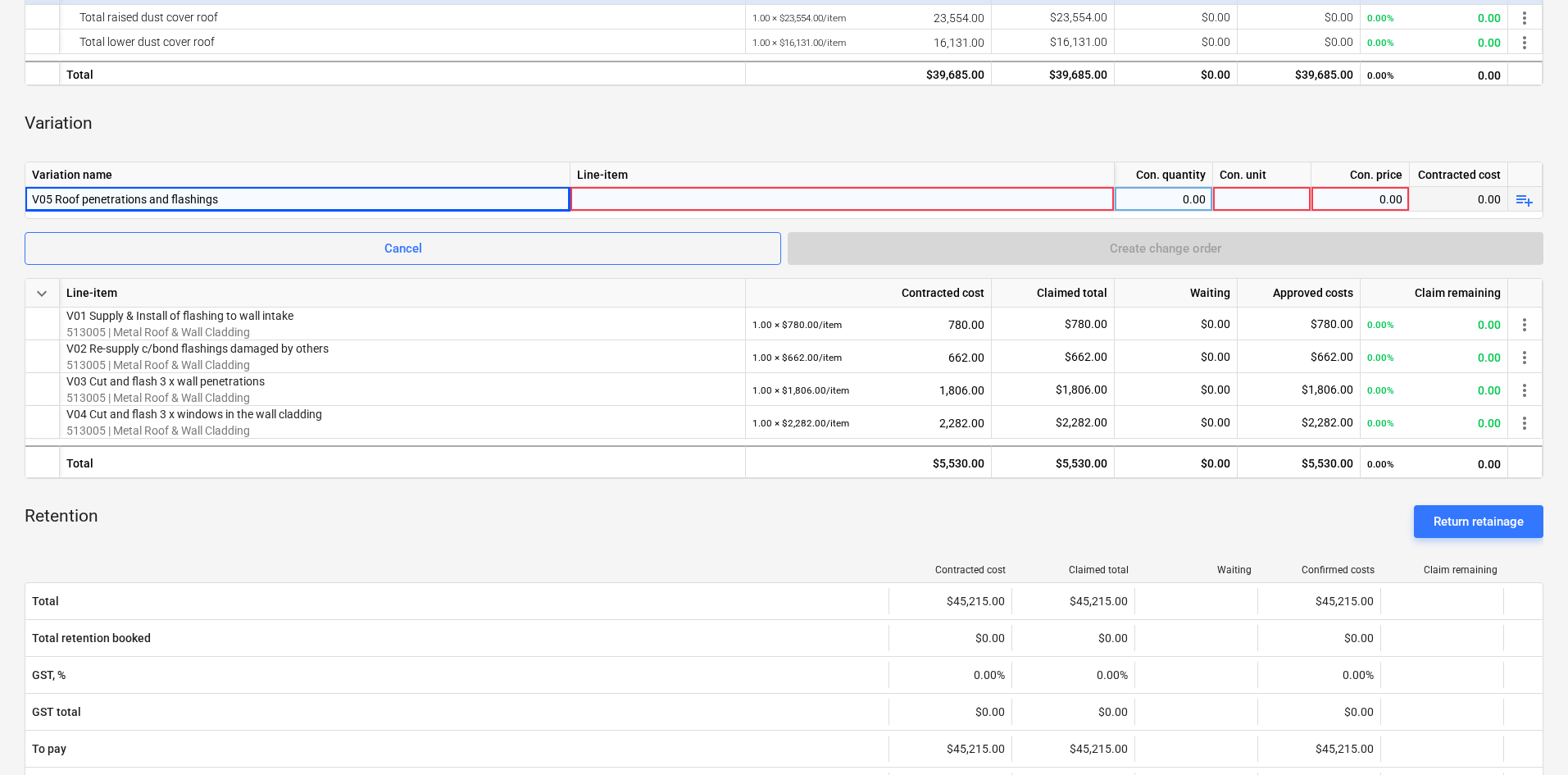
click at [607, 196] on div at bounding box center [842, 214] width 530 height 54
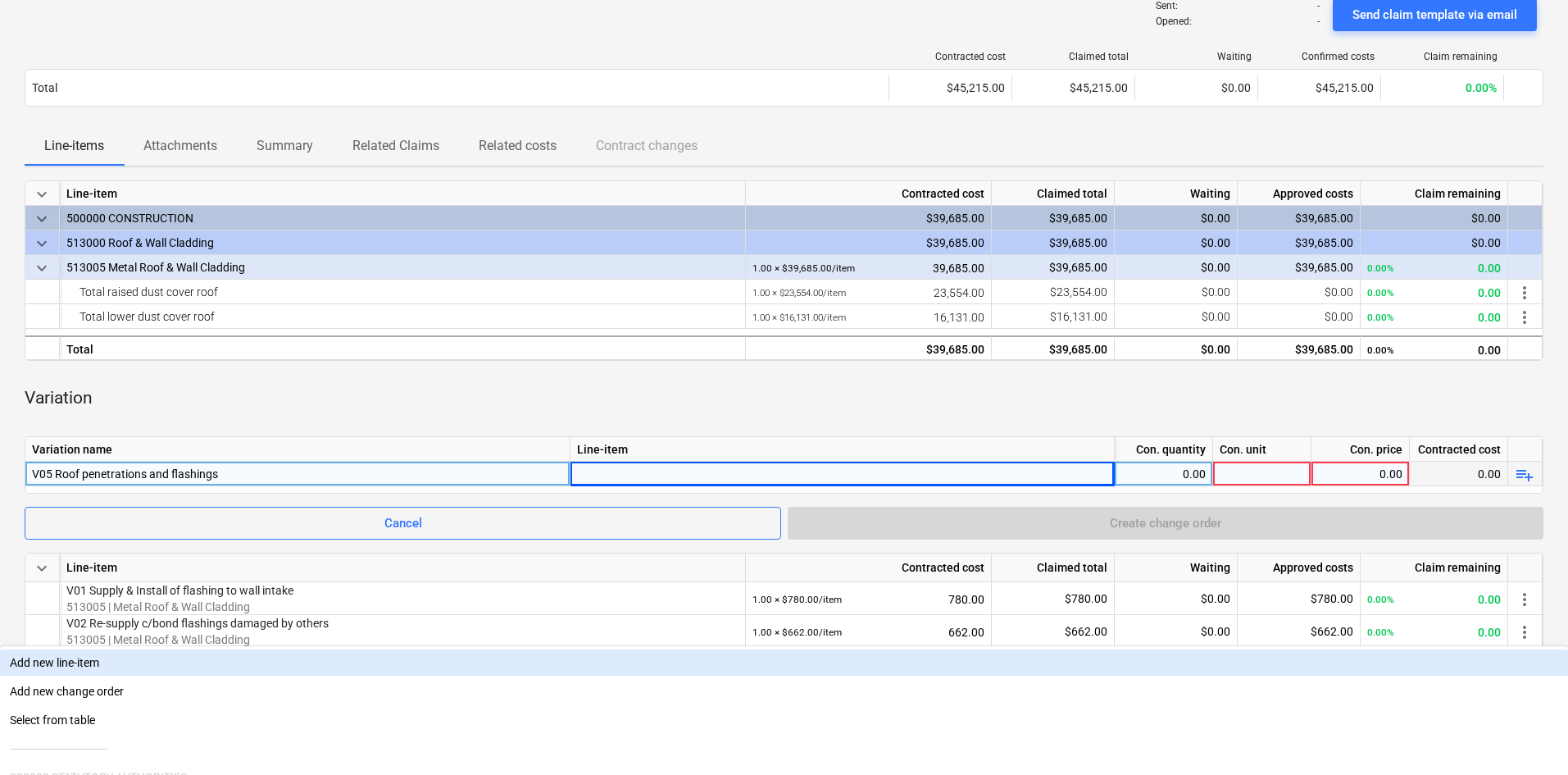
scroll to position [164, 0]
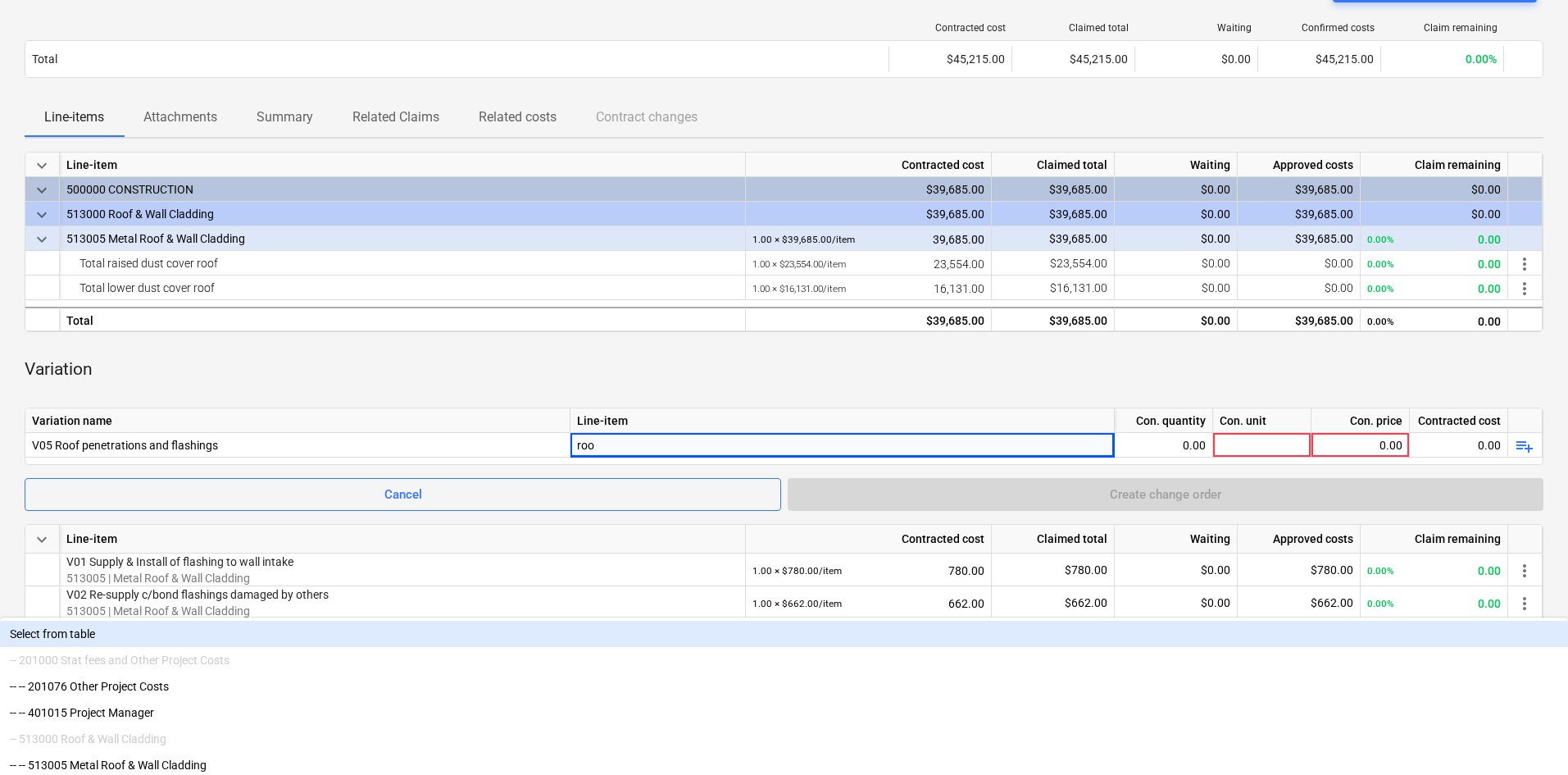
type input "roof"
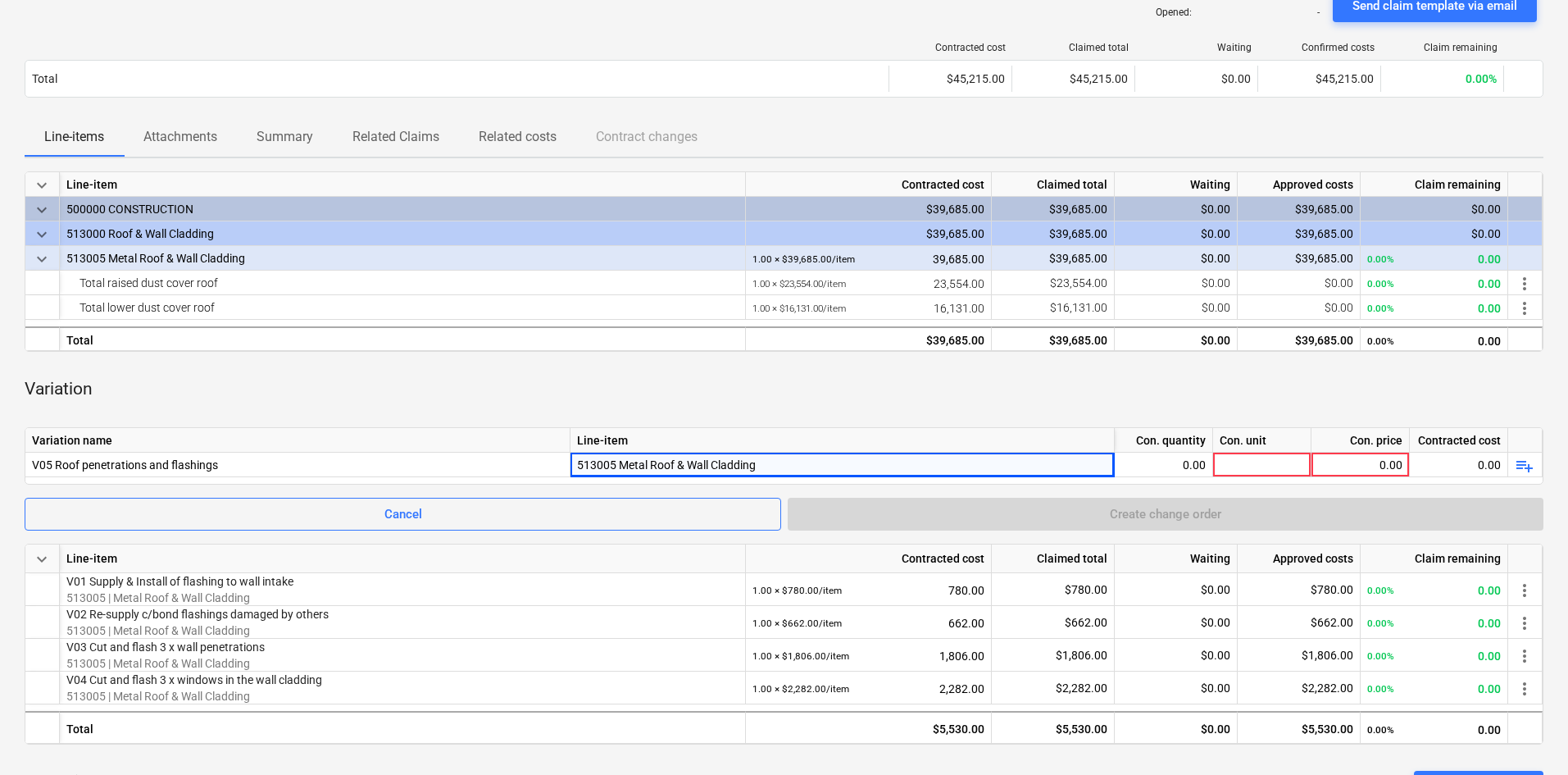
scroll to position [410, 0]
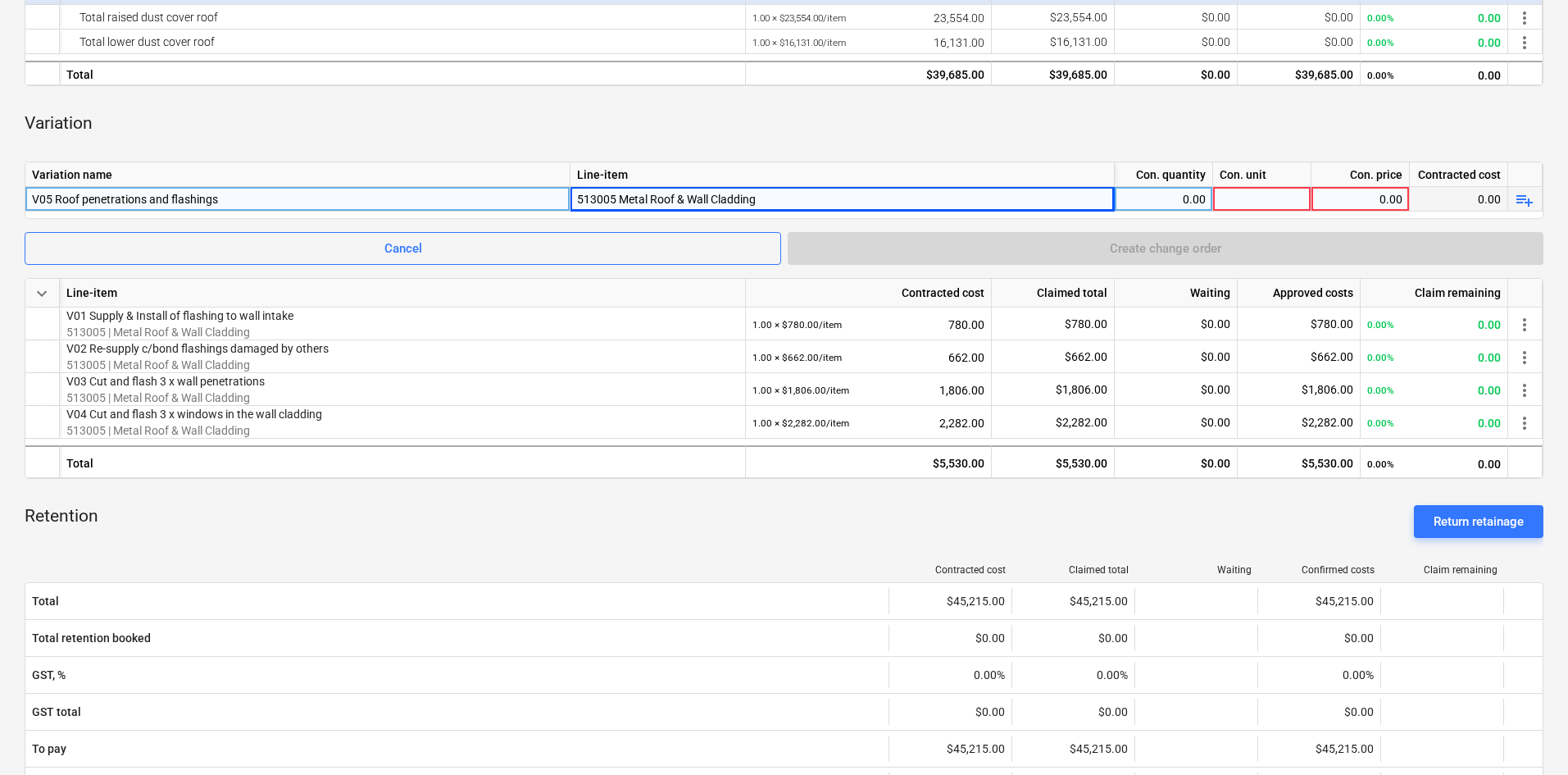
click at [1150, 191] on div "0.00" at bounding box center [1164, 198] width 85 height 24
type input "1"
click at [1255, 211] on div at bounding box center [1262, 198] width 98 height 24
type input "ite,"
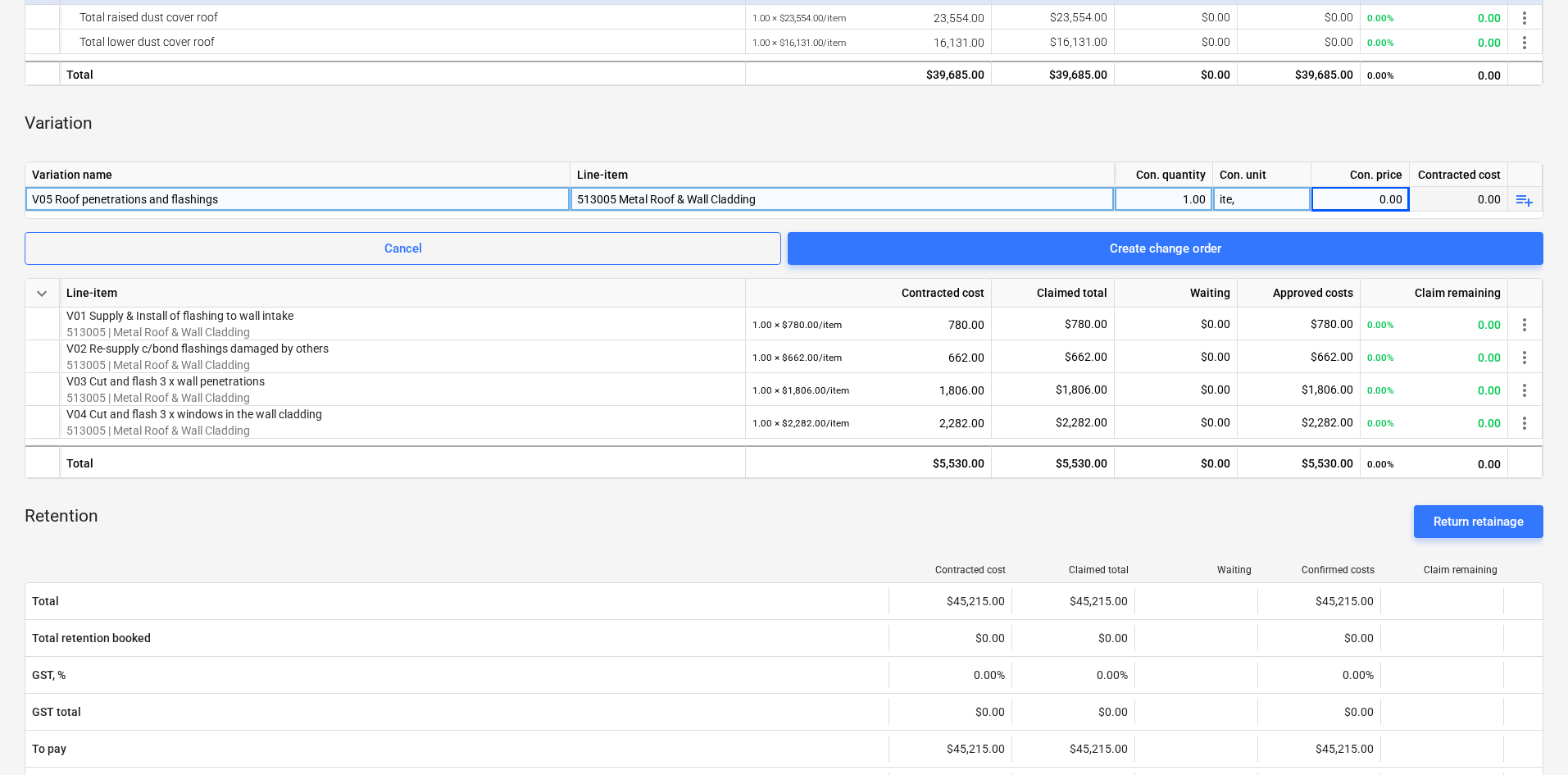
click at [1310, 192] on div "ite," at bounding box center [1262, 198] width 98 height 24
click at [1277, 194] on input "ite," at bounding box center [1262, 198] width 97 height 23
type input "item"
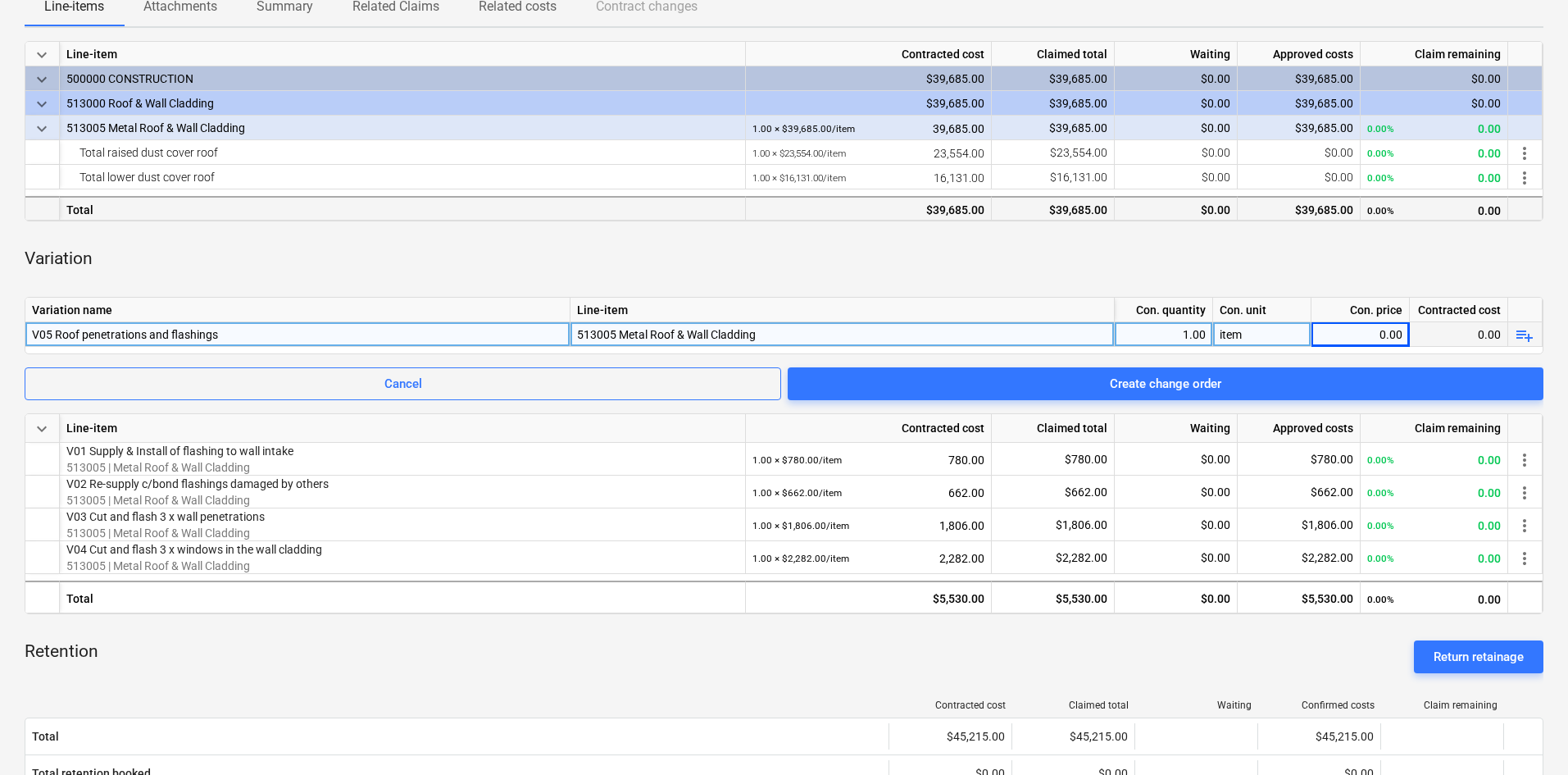
scroll to position [246, 0]
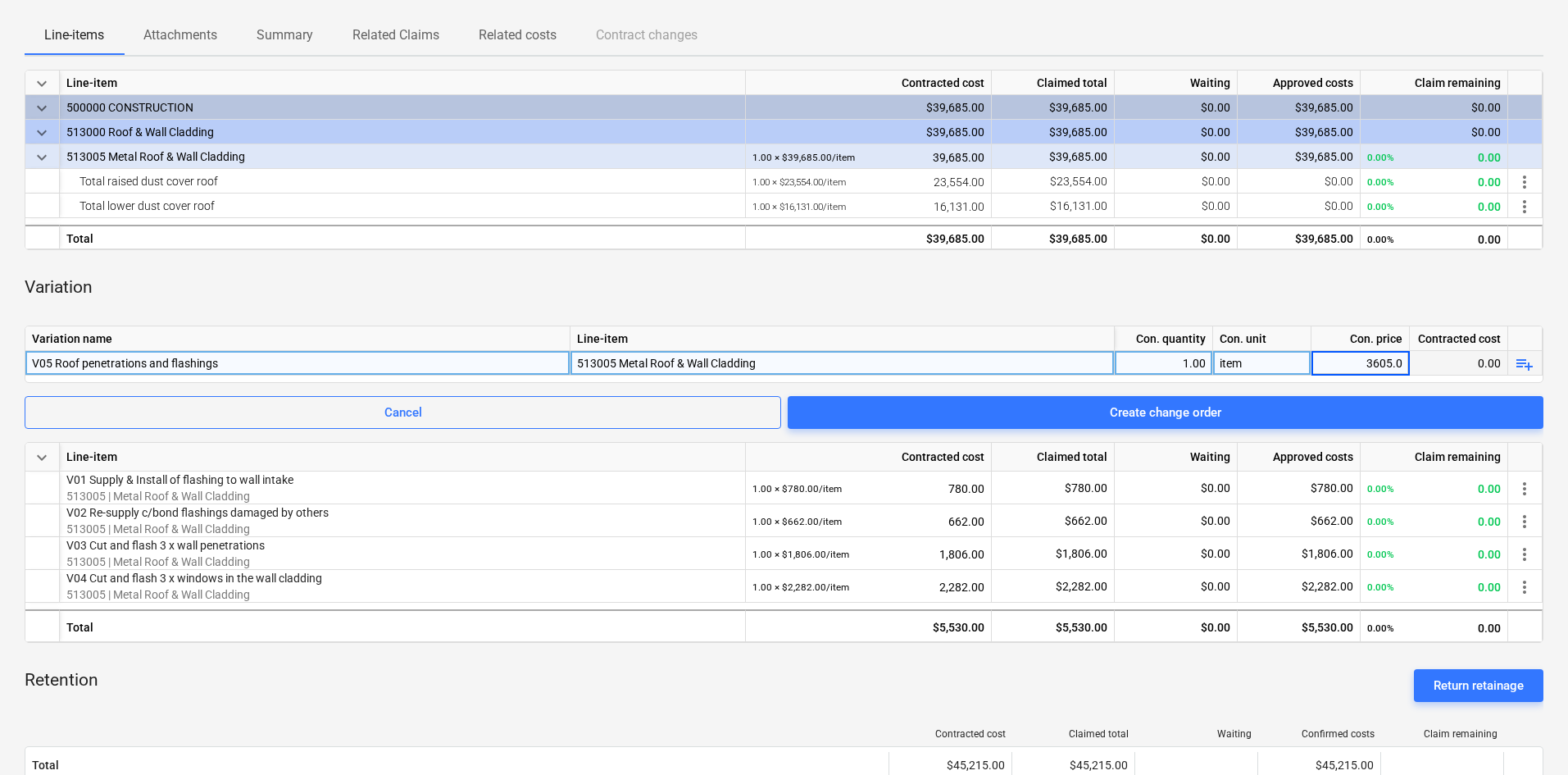
type input "3605.00"
click at [785, 271] on div "Variation" at bounding box center [784, 287] width 1518 height 50
click at [1089, 284] on div "Variation" at bounding box center [784, 287] width 1518 height 50
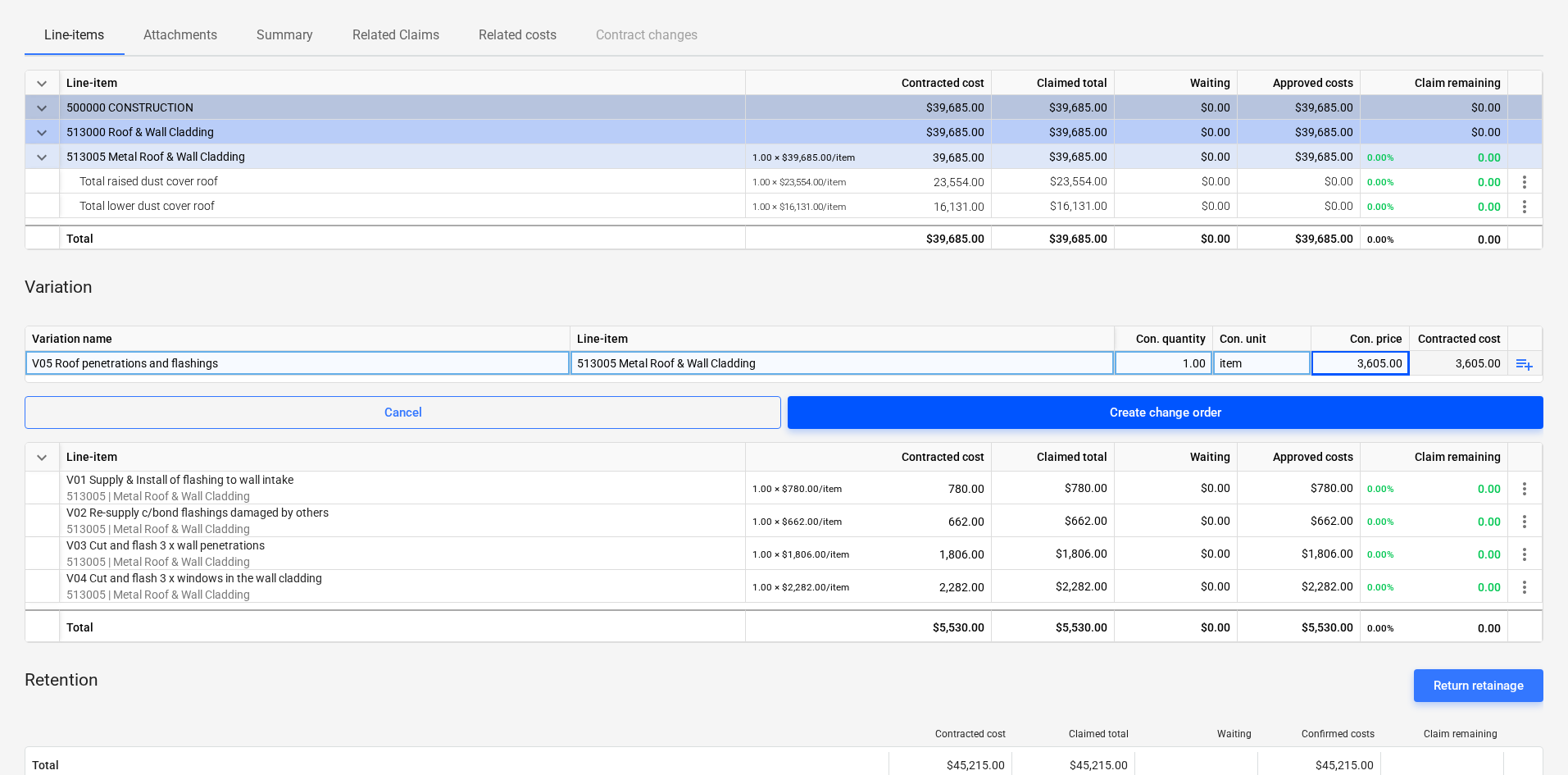
click at [1147, 405] on div "Create change order" at bounding box center [1165, 413] width 112 height 22
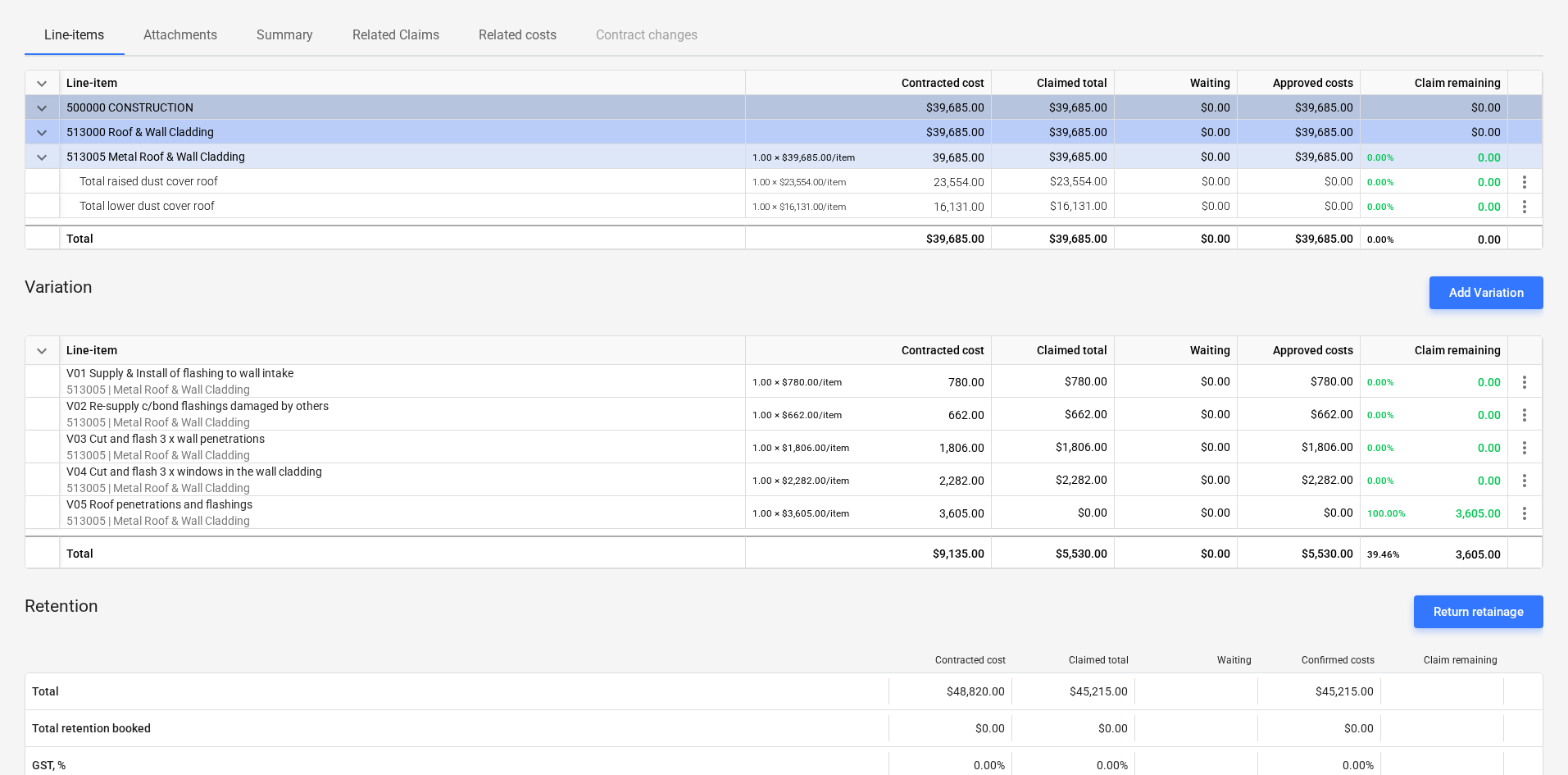
click at [924, 278] on div "Variation Add Variation" at bounding box center [784, 293] width 1518 height 59
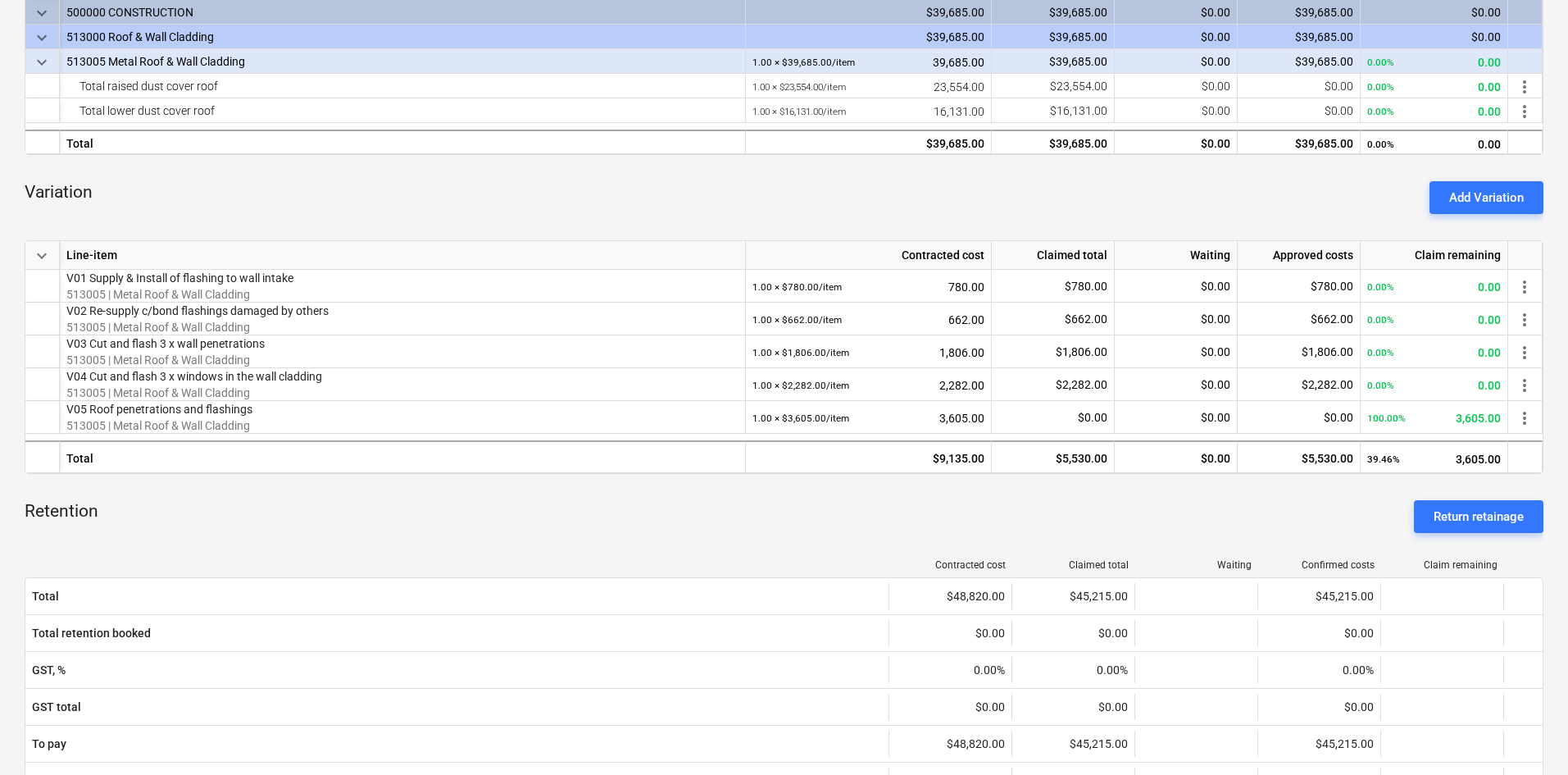
scroll to position [492, 0]
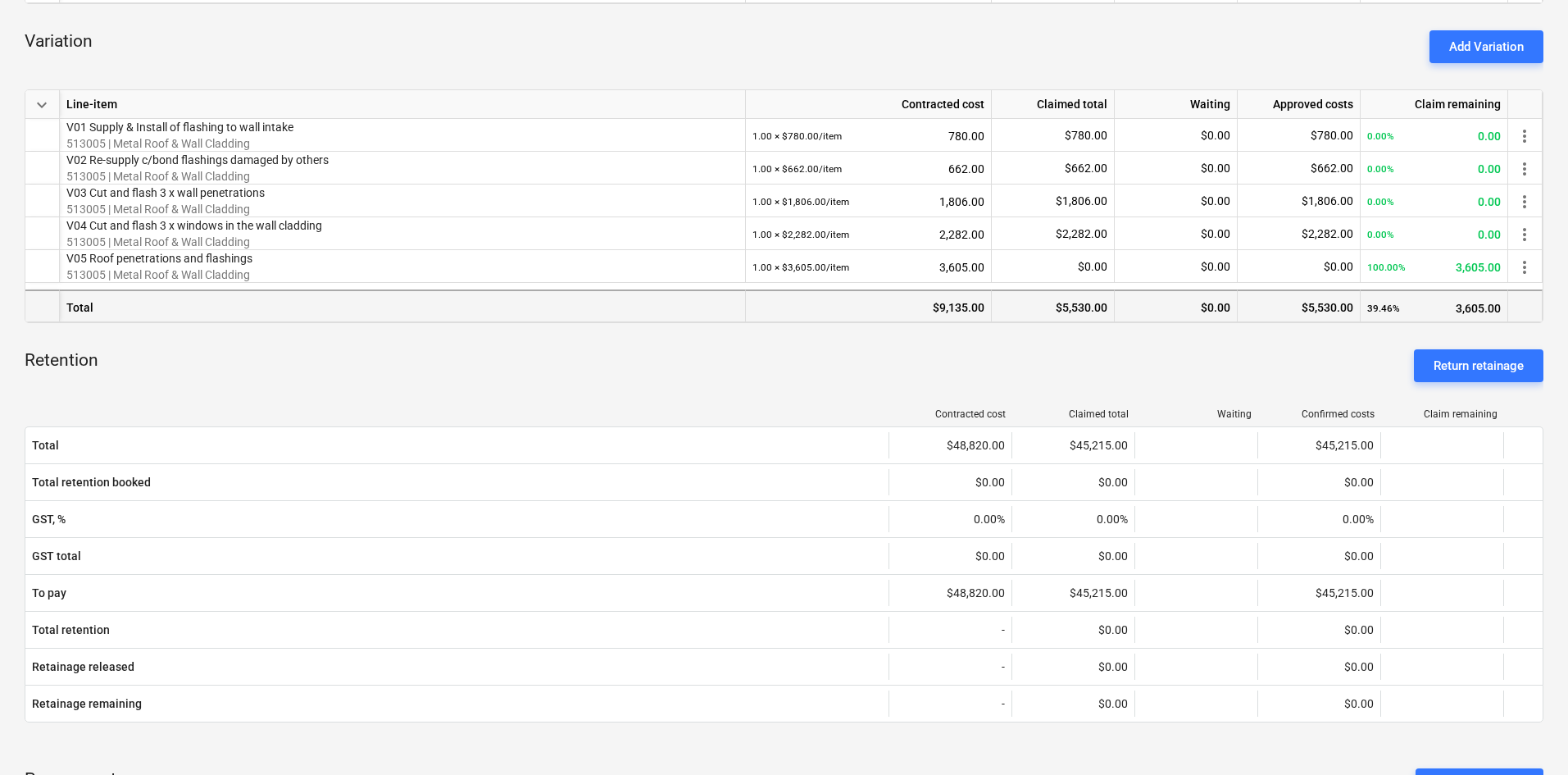
click at [298, 321] on div "Total" at bounding box center [403, 305] width 686 height 32
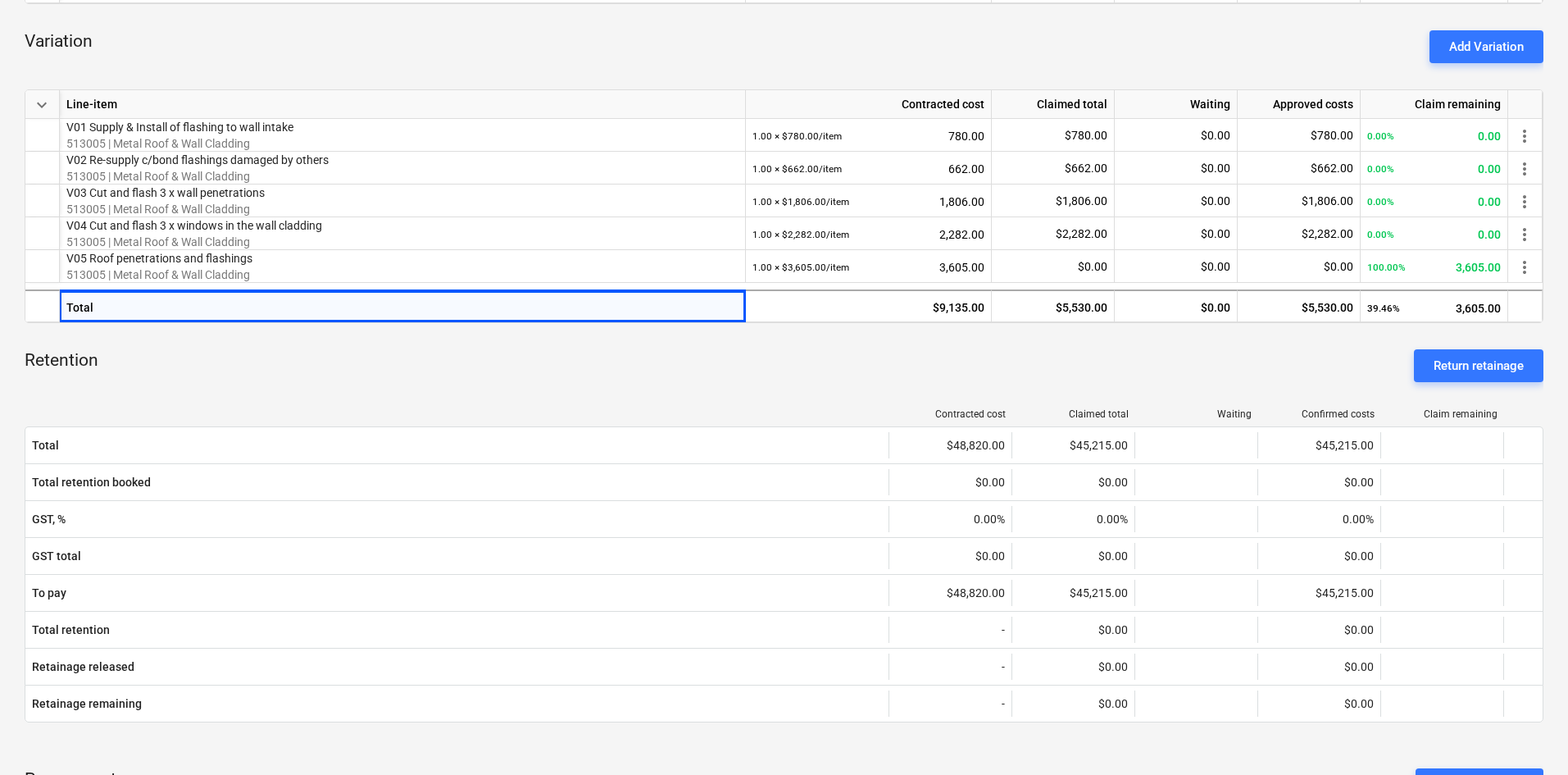
click at [287, 378] on div "Retention Return retainage" at bounding box center [784, 366] width 1518 height 59
click at [437, 369] on div "Retention Return retainage" at bounding box center [784, 366] width 1518 height 59
click at [437, 371] on div "Retention Return retainage" at bounding box center [784, 366] width 1518 height 59
click at [184, 383] on div "Retention Return retainage" at bounding box center [784, 366] width 1518 height 59
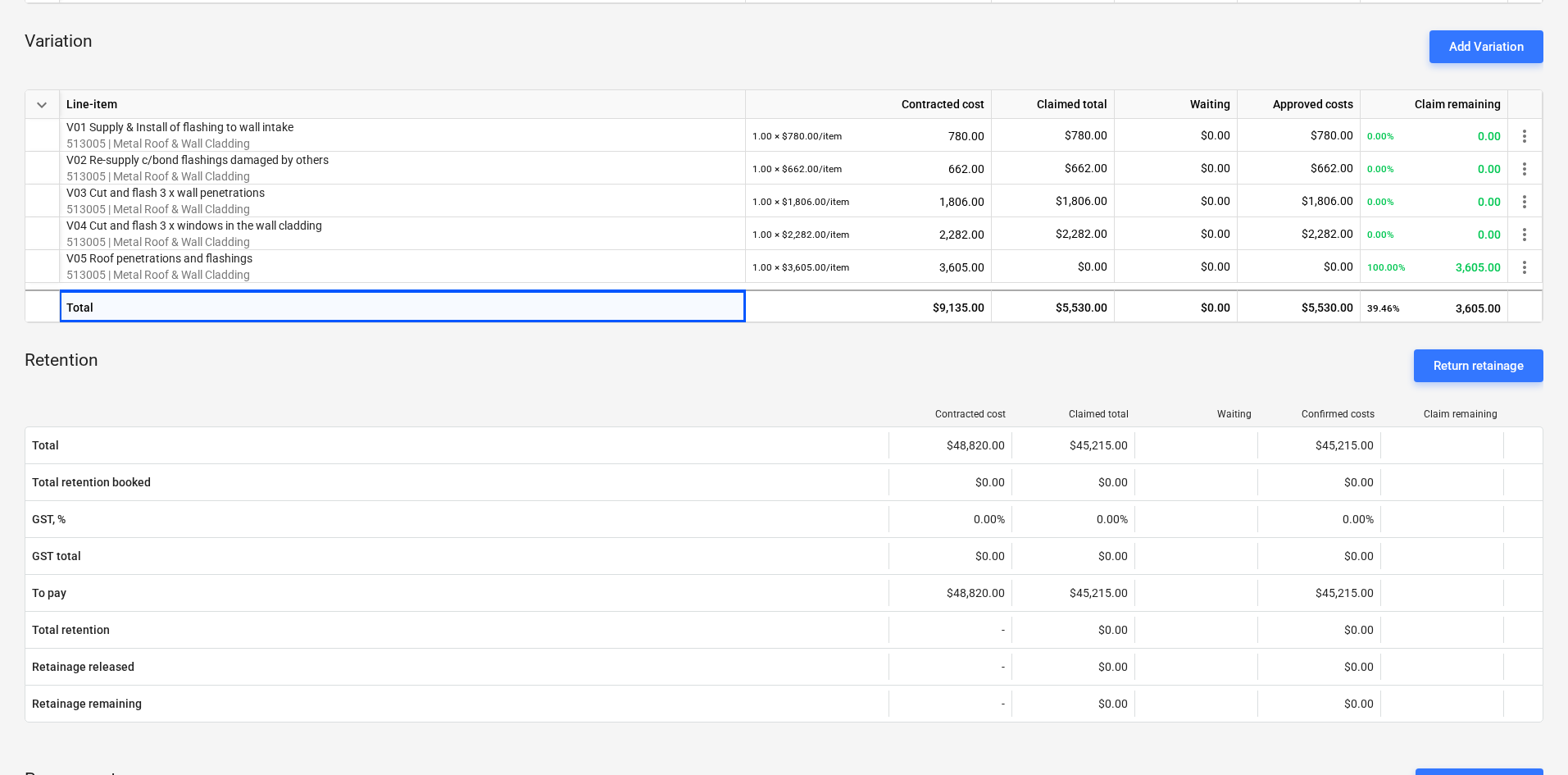
click at [210, 366] on div "Retention Return retainage" at bounding box center [784, 366] width 1518 height 59
click at [286, 59] on div "Variation Add Variation" at bounding box center [784, 47] width 1518 height 59
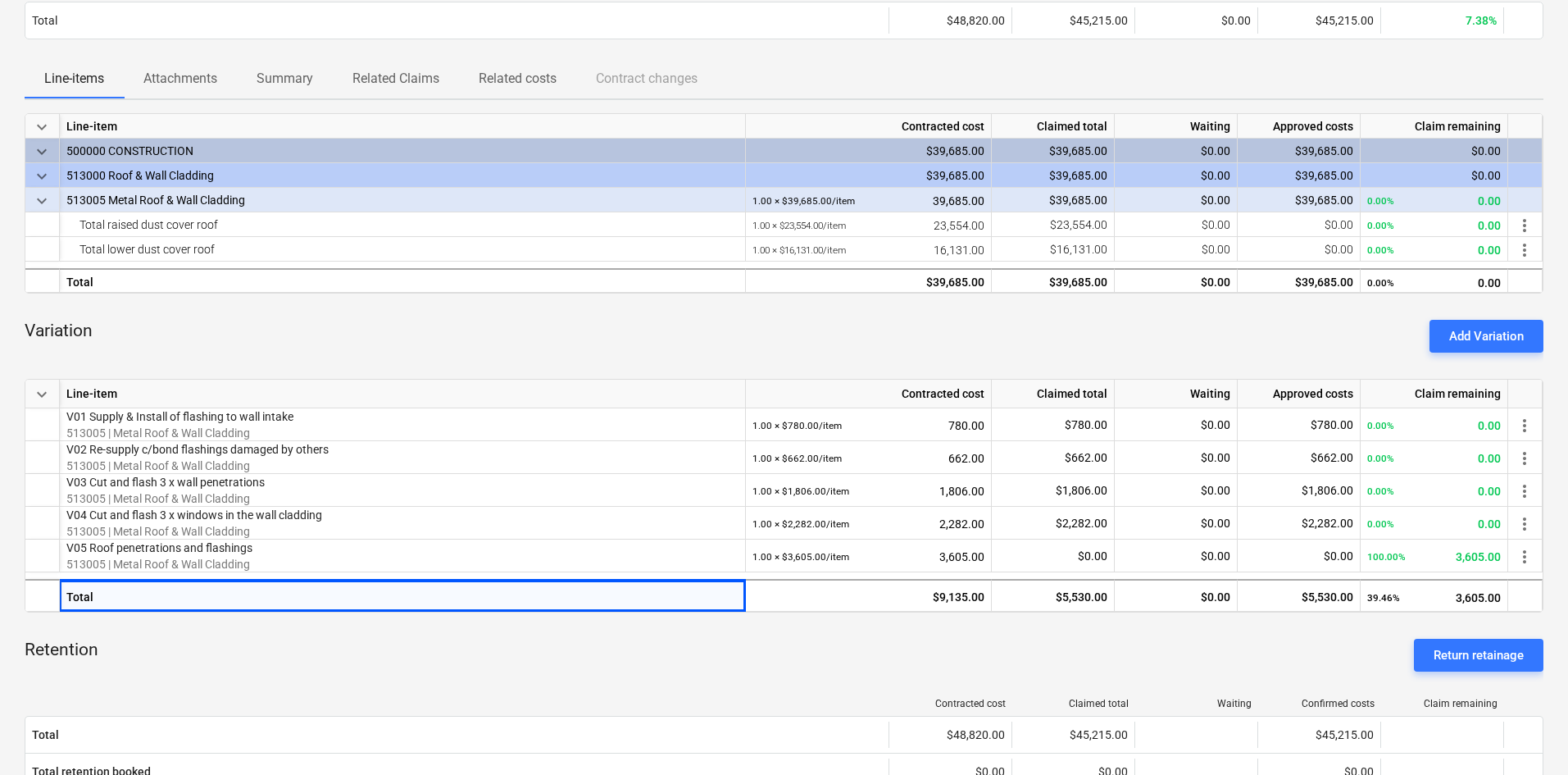
scroll to position [41, 0]
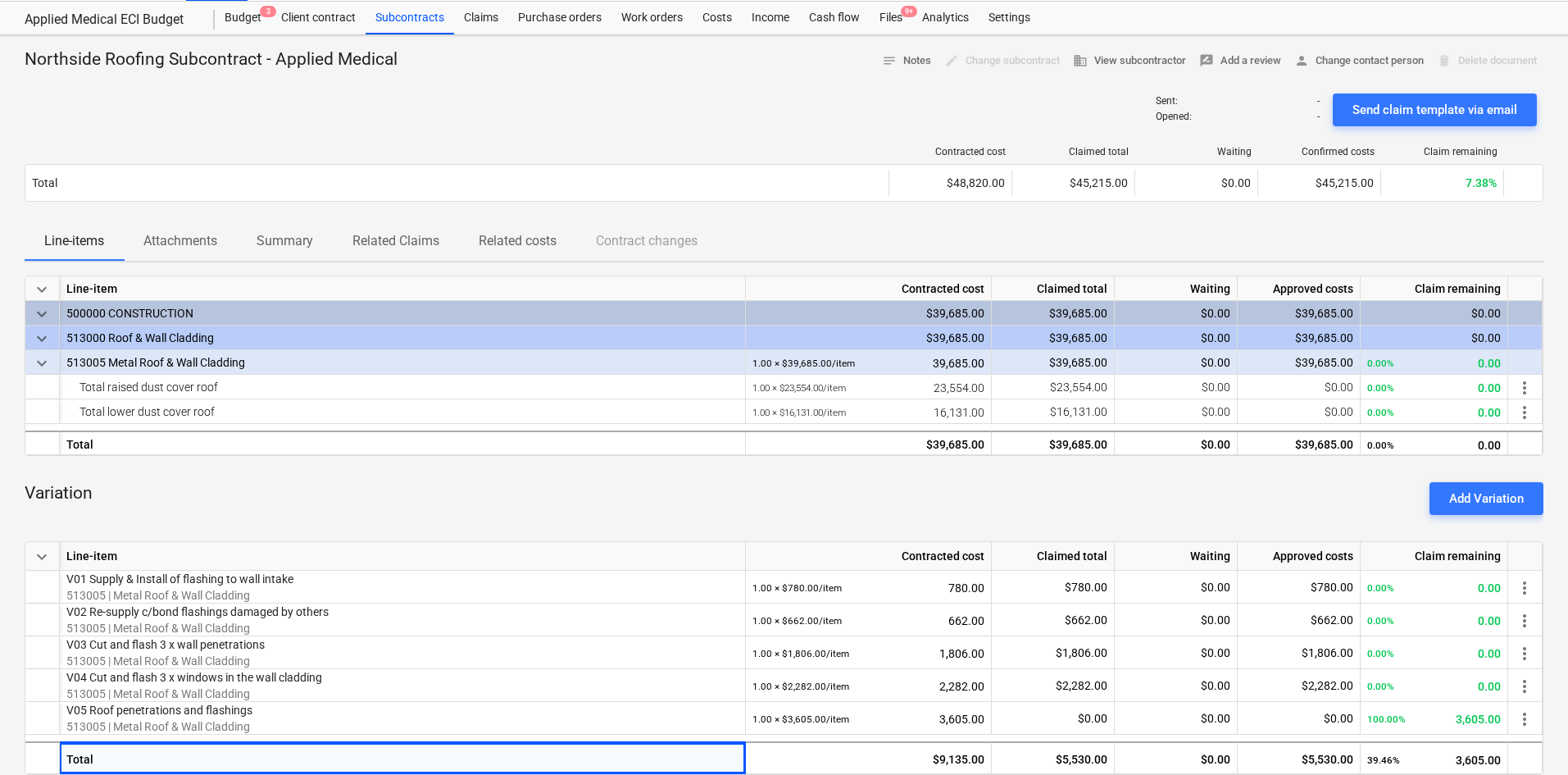
click at [601, 472] on div "Variation Add Variation" at bounding box center [784, 498] width 1518 height 59
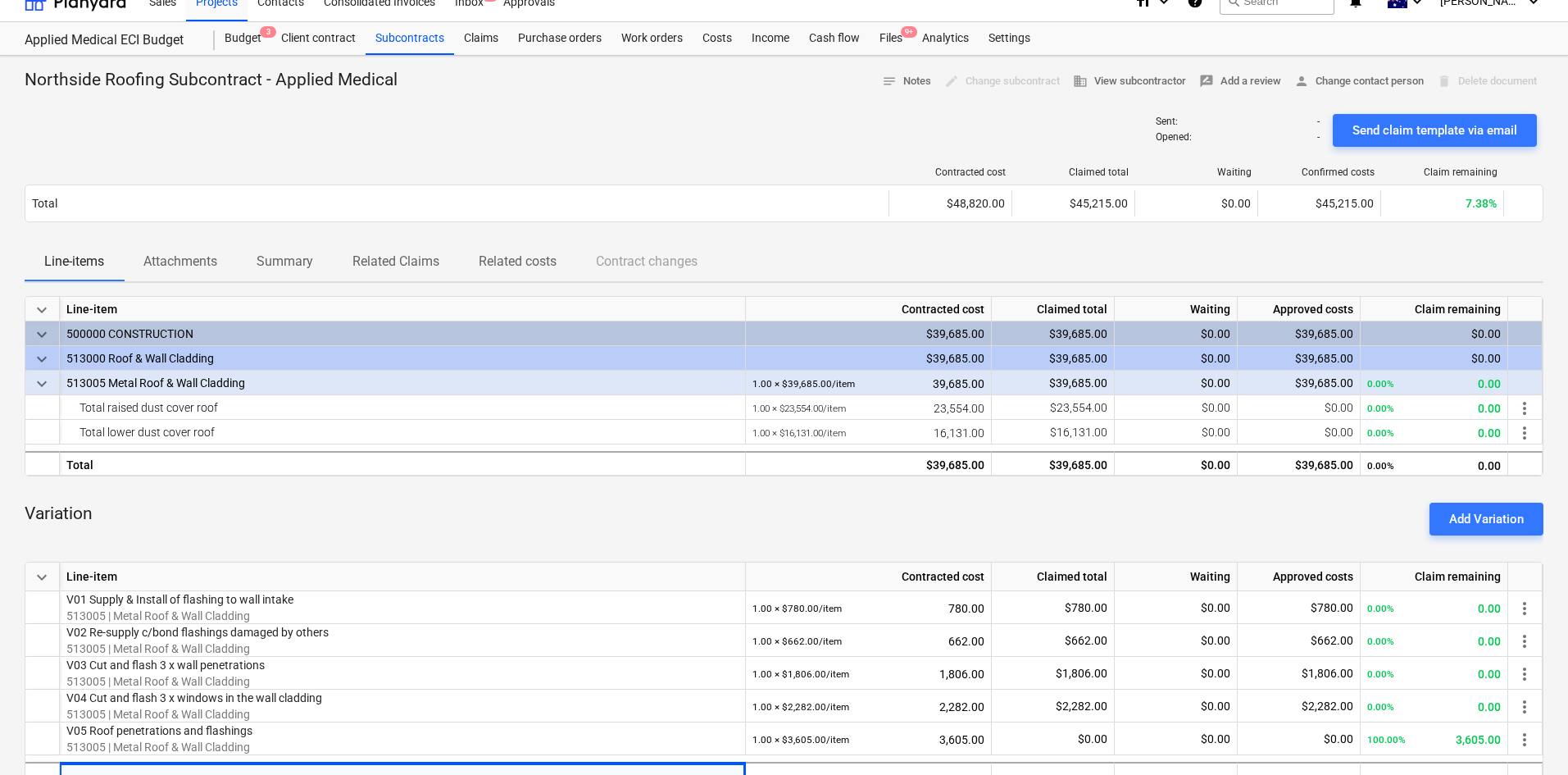
scroll to position [0, 0]
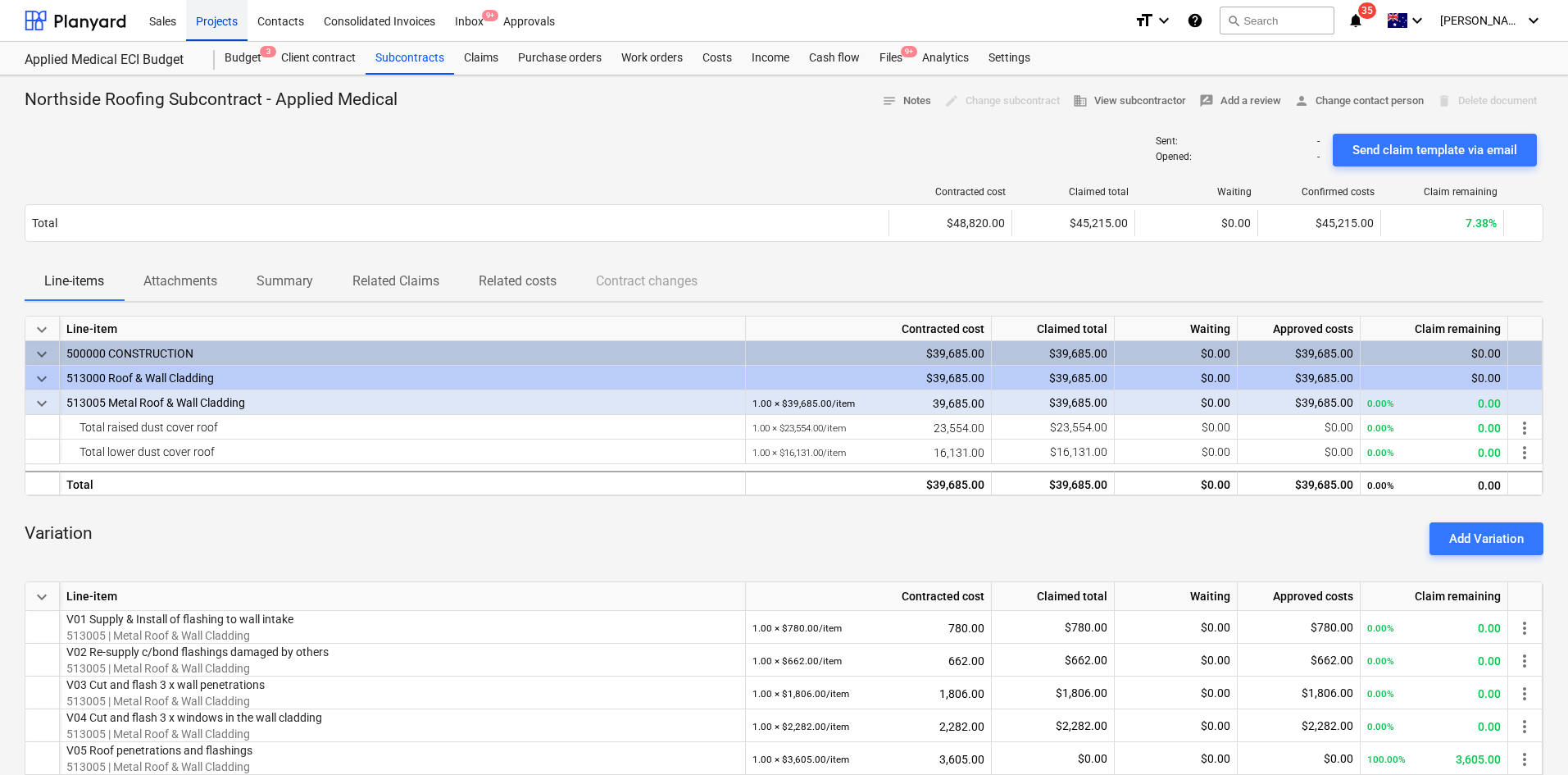
click at [202, 32] on div "Projects" at bounding box center [217, 20] width 61 height 41
